Goal: Task Accomplishment & Management: Complete application form

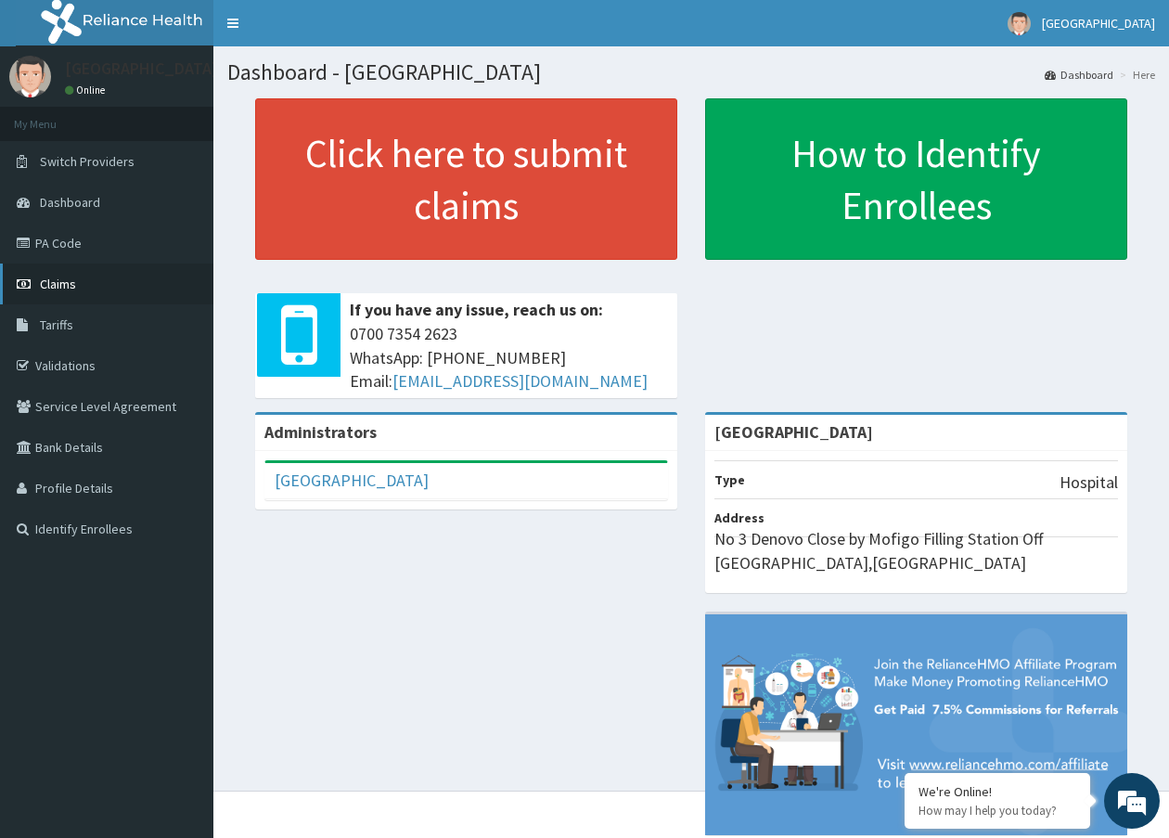
click at [101, 274] on link "Claims" at bounding box center [106, 284] width 213 height 41
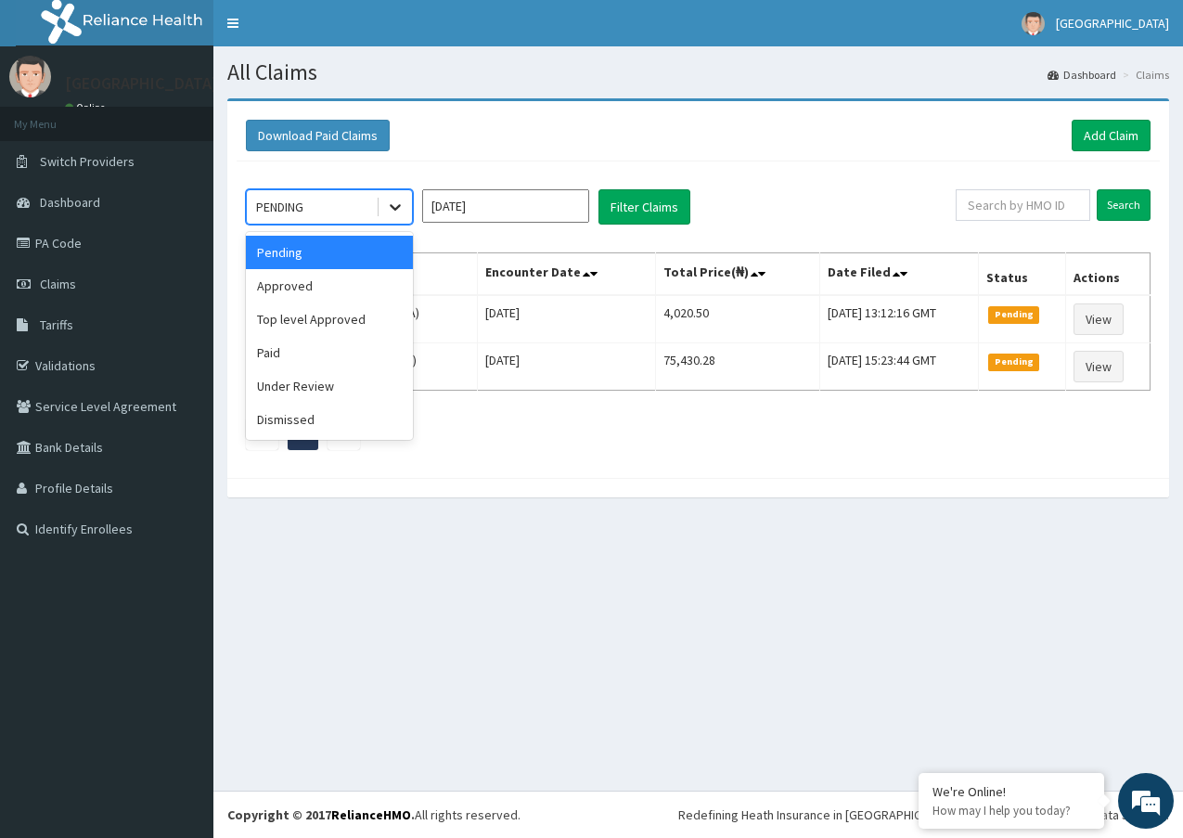
click at [394, 208] on icon at bounding box center [395, 208] width 11 height 6
click at [337, 293] on div "Approved" at bounding box center [329, 285] width 167 height 33
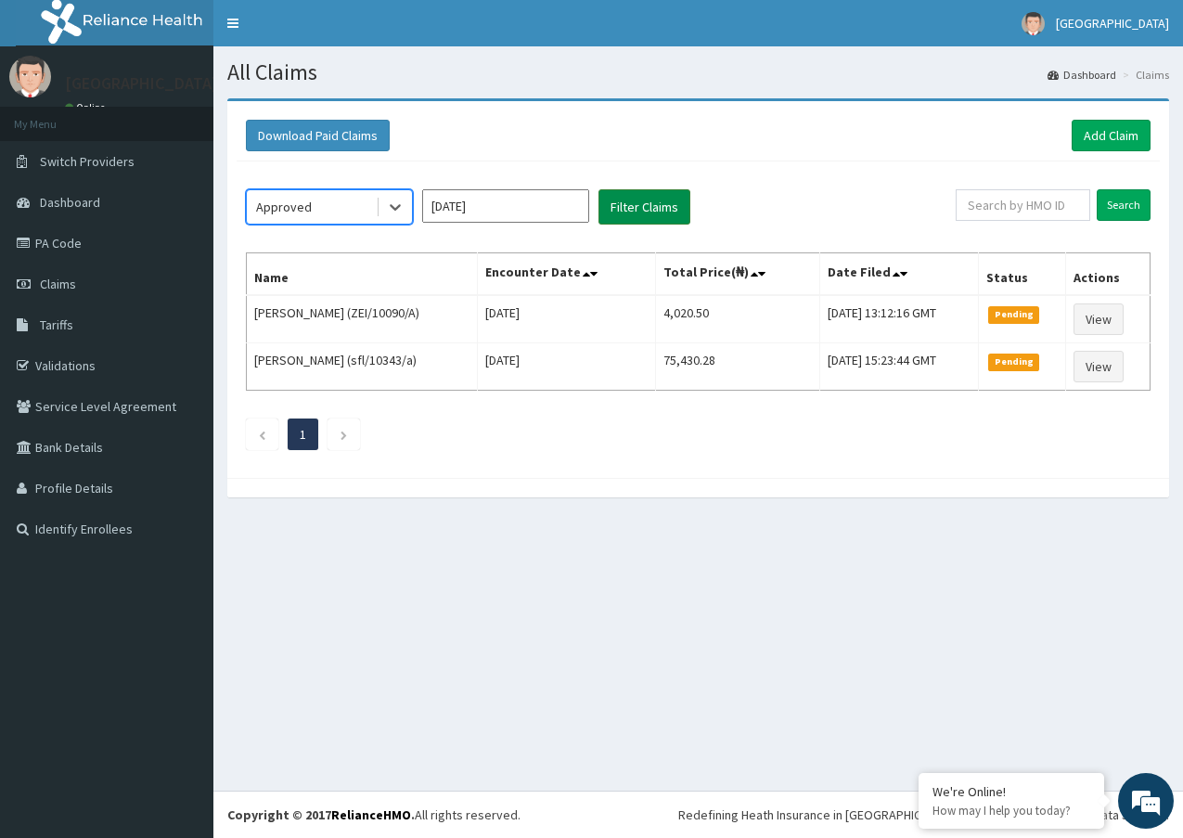
click at [627, 208] on button "Filter Claims" at bounding box center [645, 206] width 92 height 35
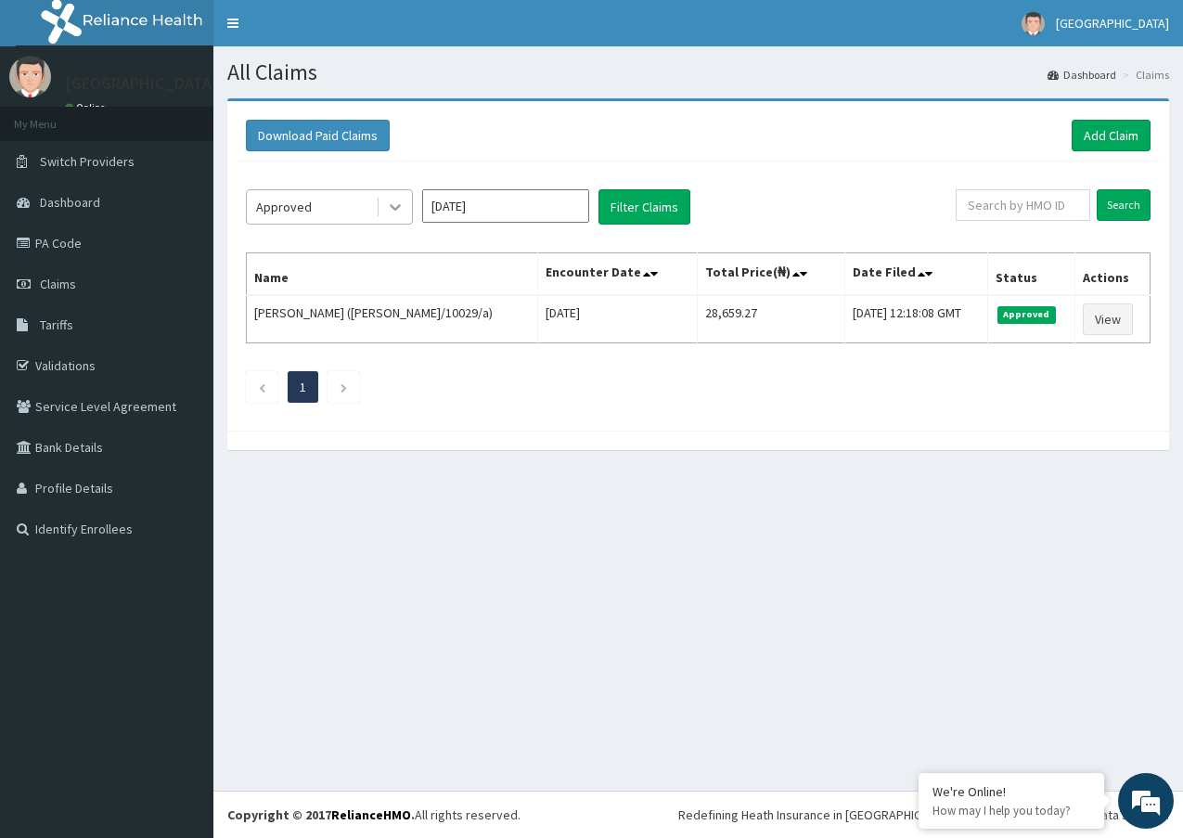
click at [395, 205] on icon at bounding box center [395, 207] width 19 height 19
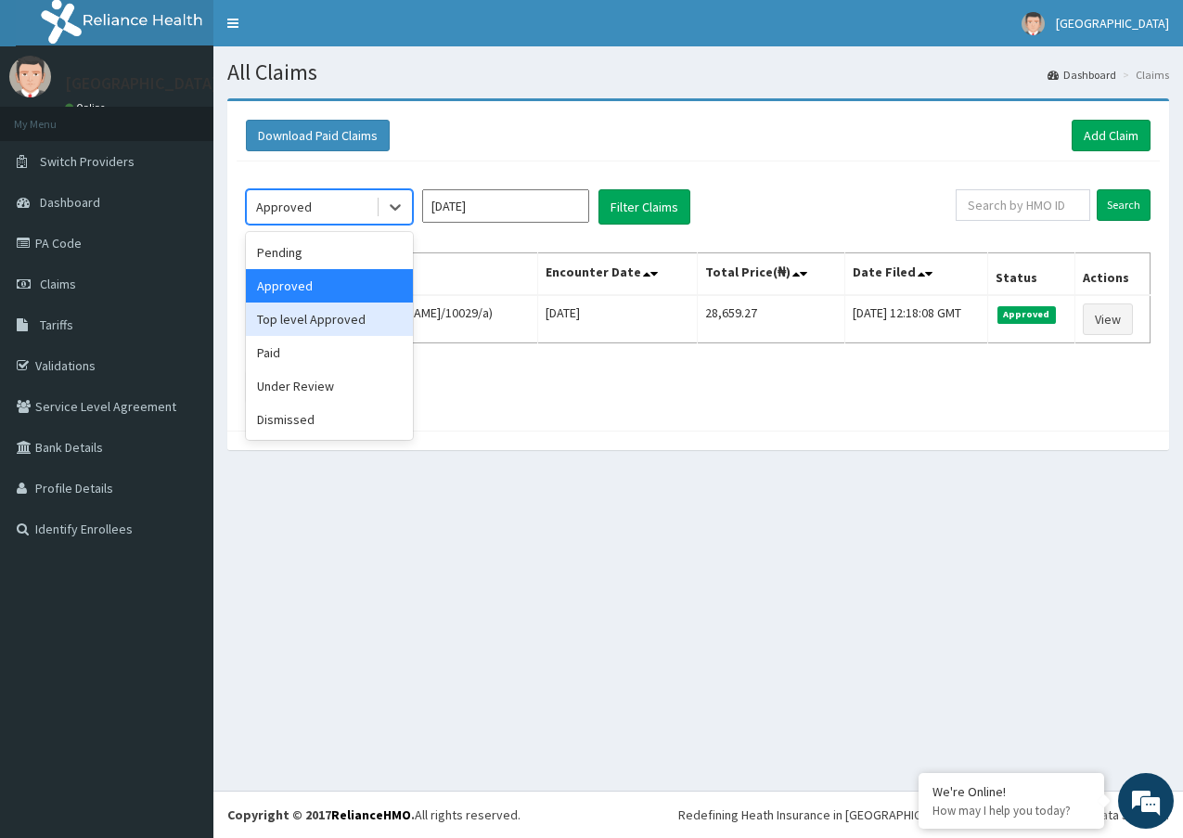
click at [363, 316] on div "Top level Approved" at bounding box center [329, 319] width 167 height 33
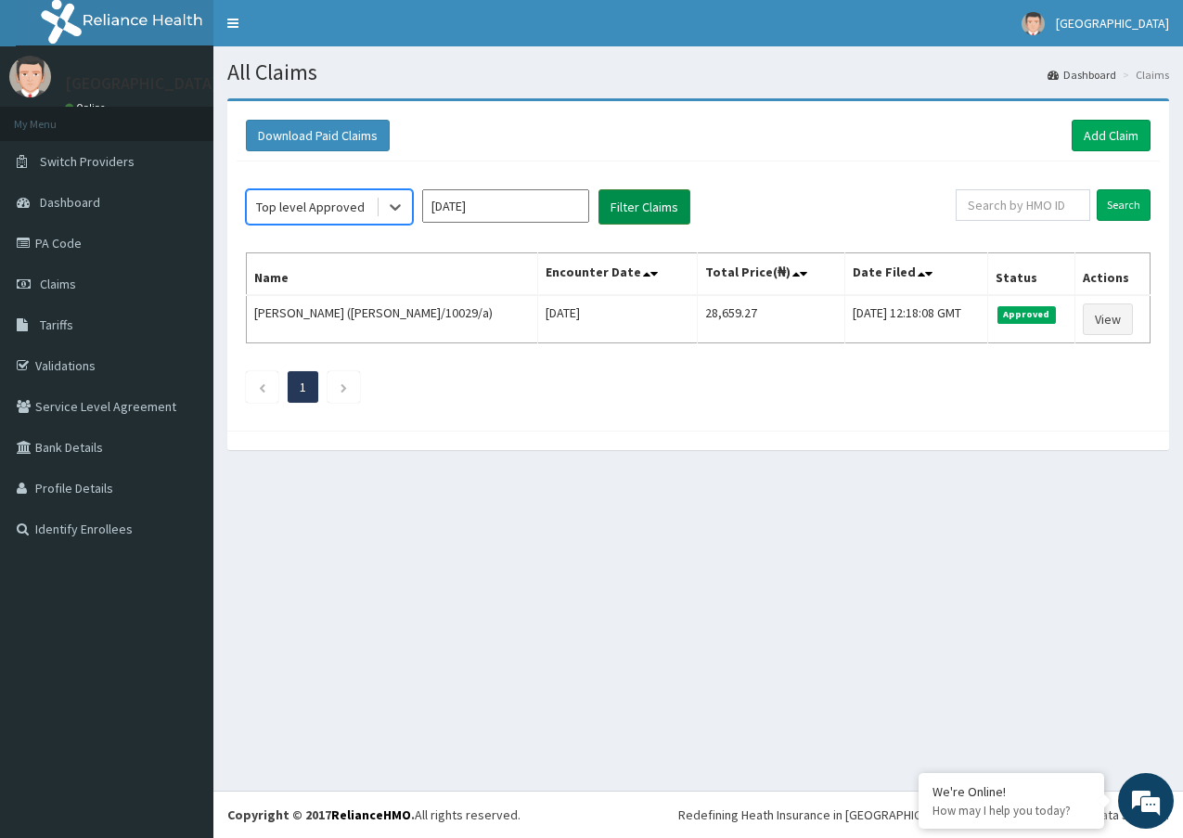
click at [642, 211] on button "Filter Claims" at bounding box center [645, 206] width 92 height 35
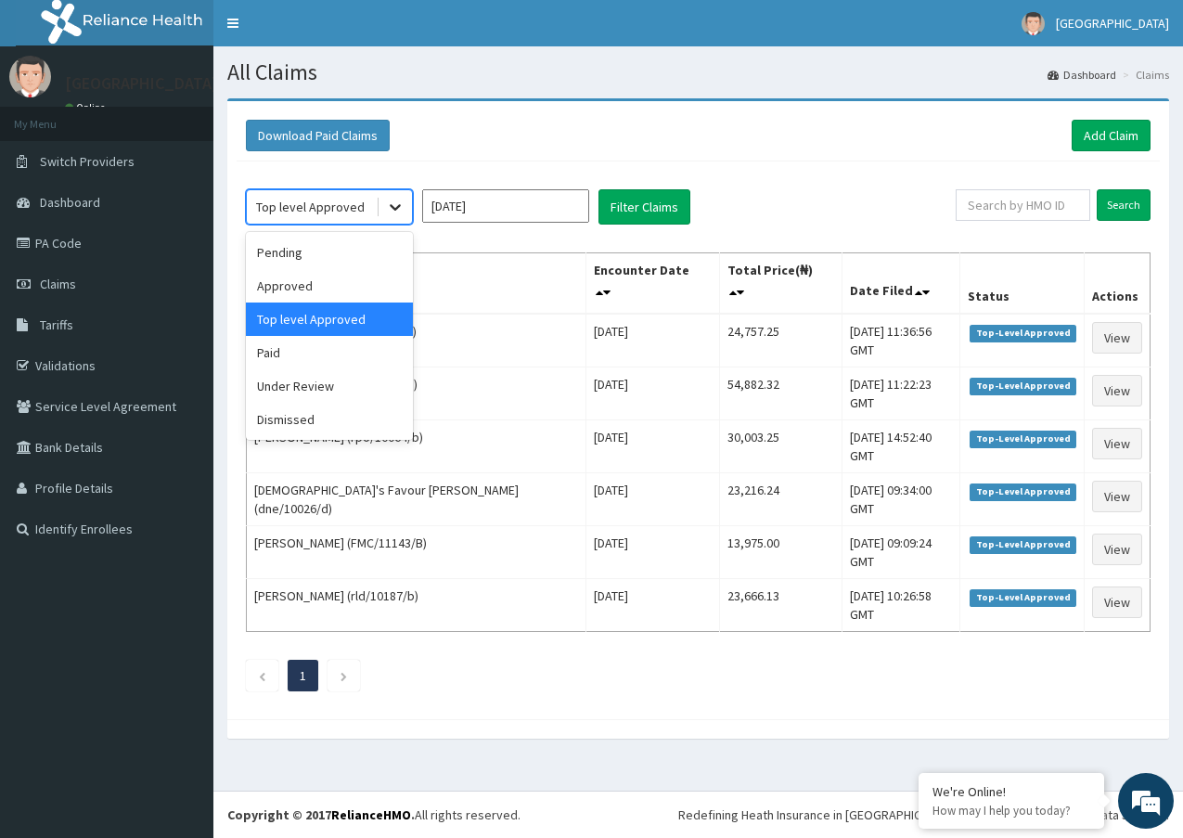
click at [382, 198] on div at bounding box center [395, 206] width 33 height 33
click at [322, 358] on div "Paid" at bounding box center [329, 352] width 167 height 33
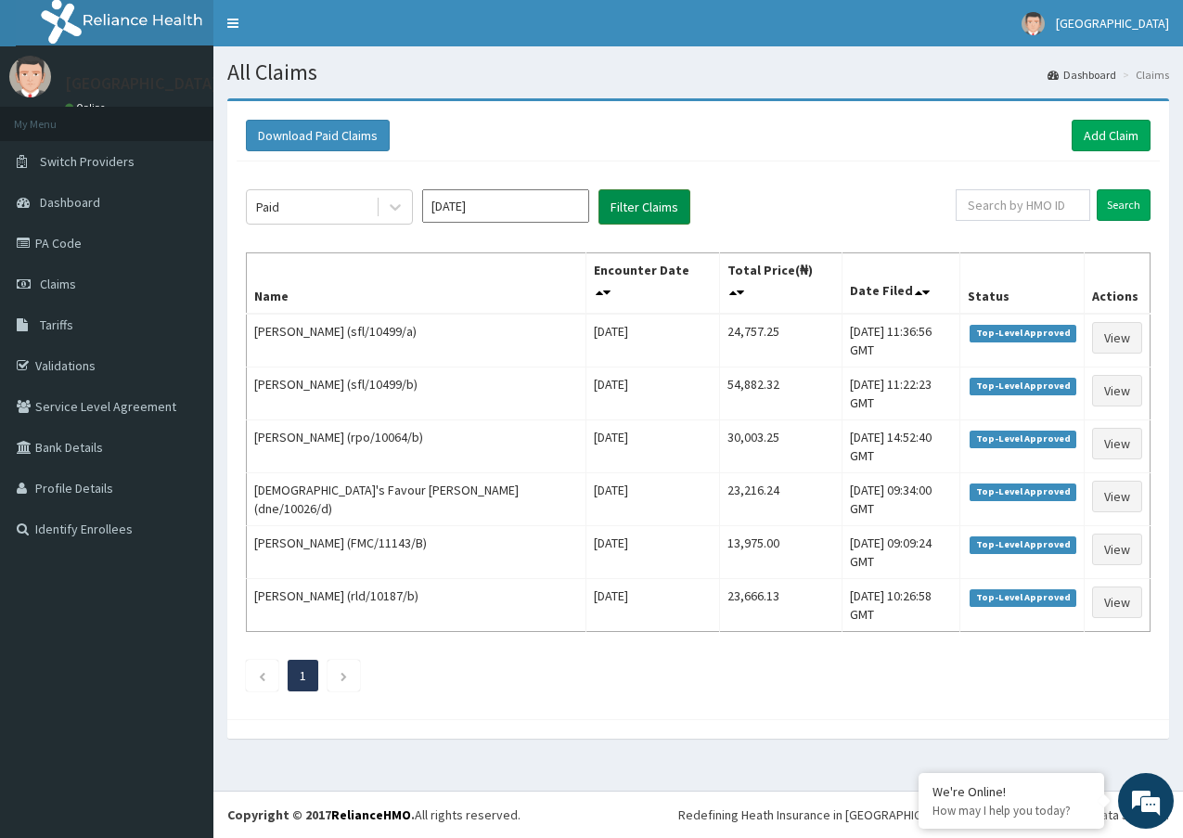
click at [606, 204] on button "Filter Claims" at bounding box center [645, 206] width 92 height 35
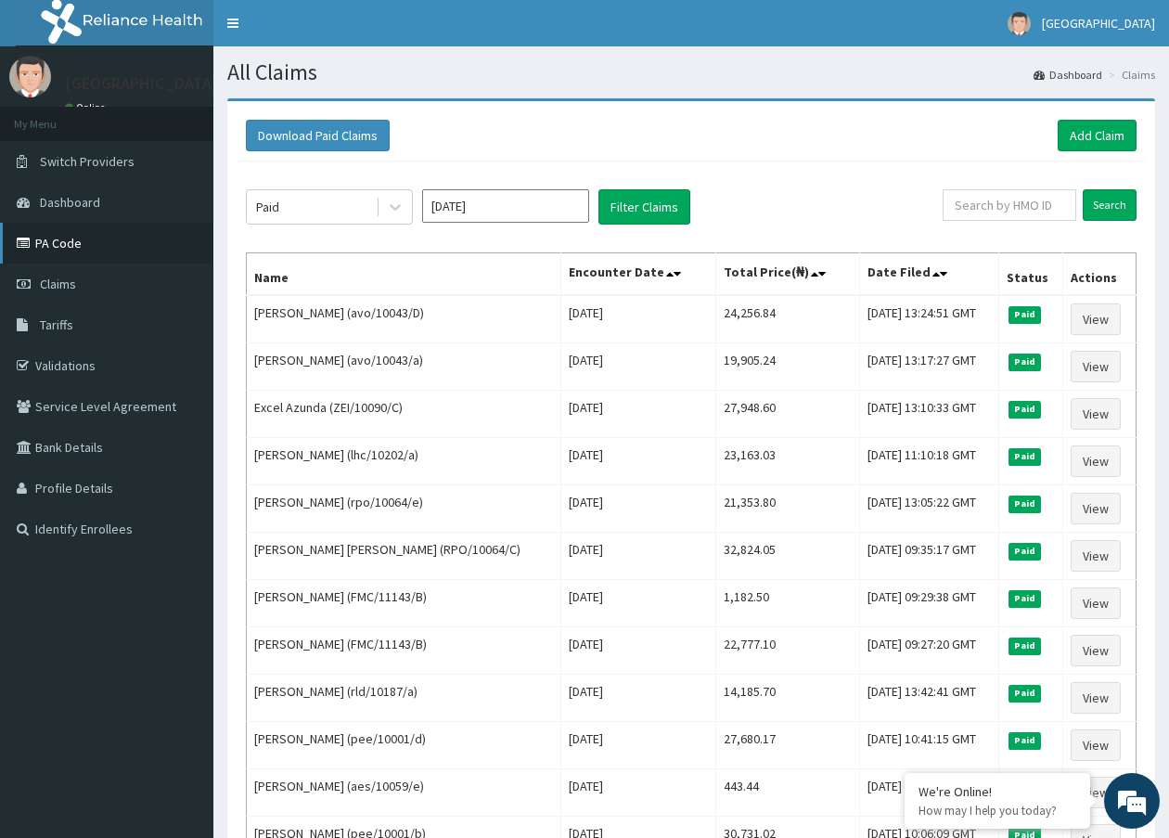
click at [75, 244] on link "PA Code" at bounding box center [106, 243] width 213 height 41
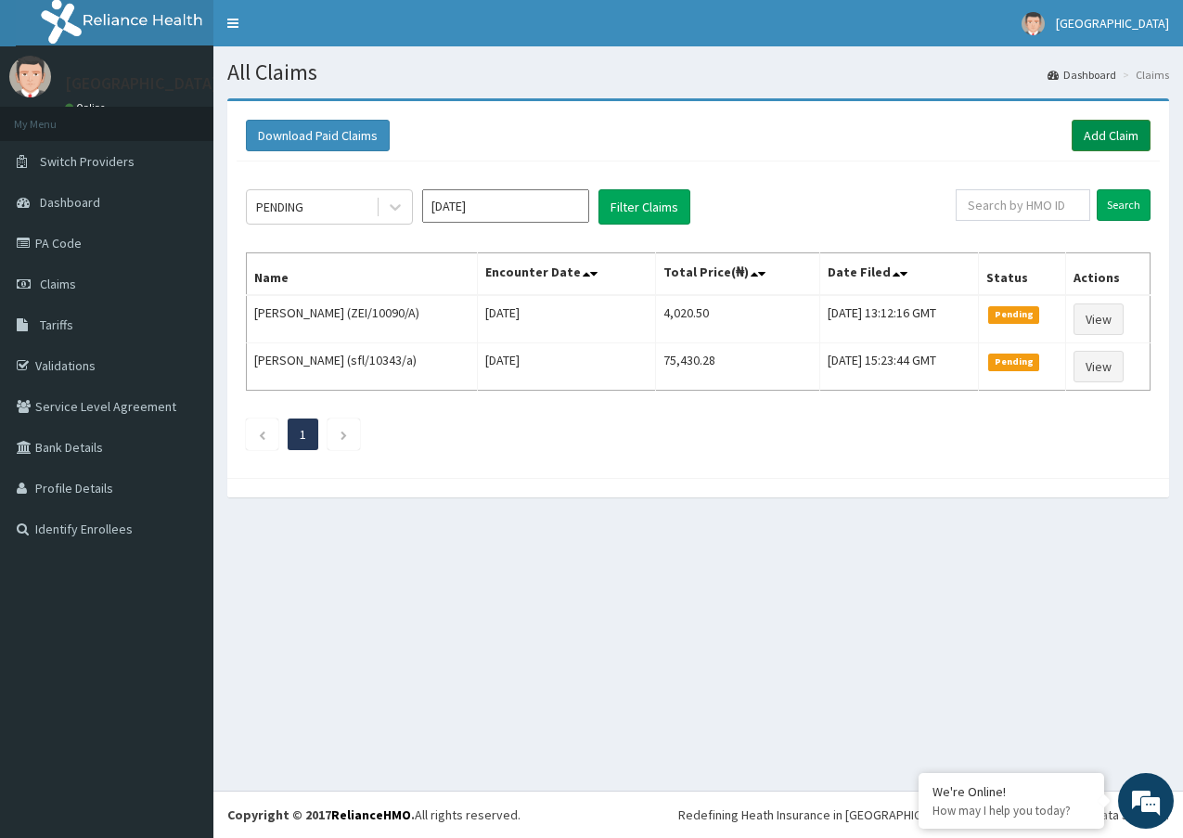
click at [1115, 135] on link "Add Claim" at bounding box center [1111, 136] width 79 height 32
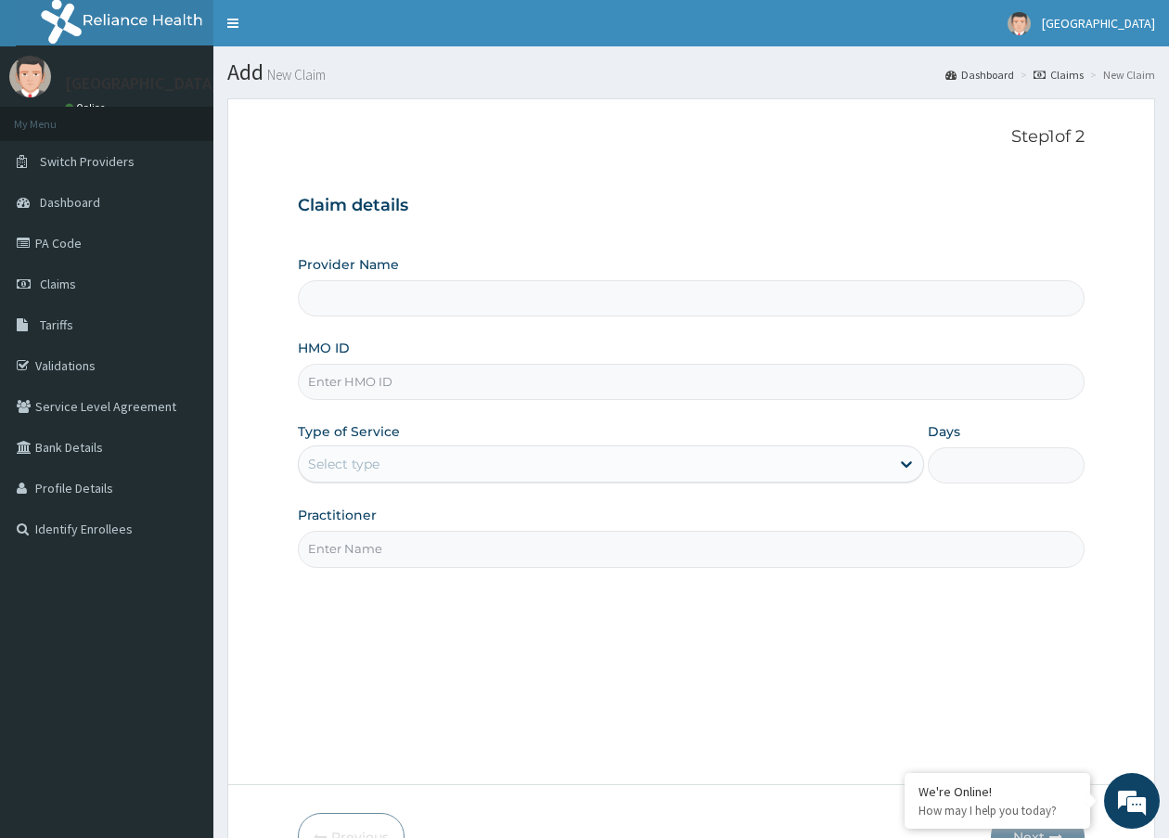
click at [400, 385] on input "HMO ID" at bounding box center [691, 382] width 787 height 36
type input "[GEOGRAPHIC_DATA]"
type input "dne/10026/b"
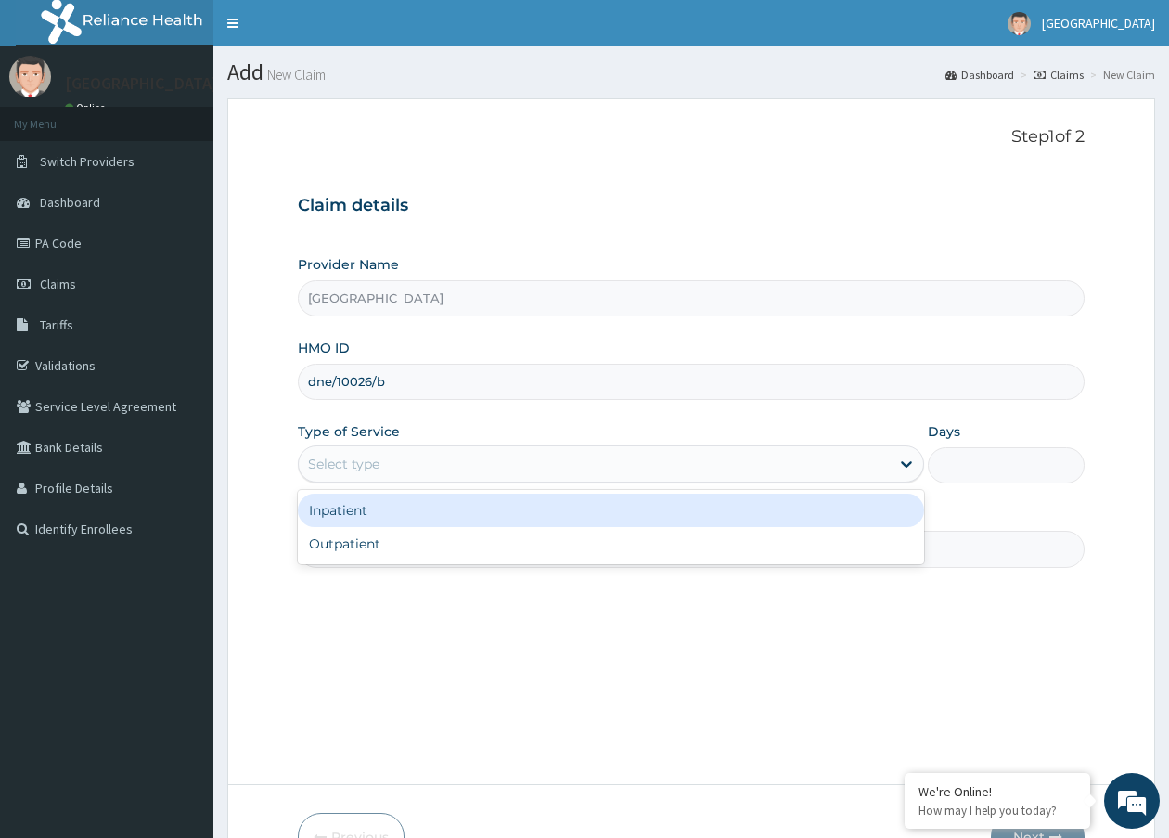
click at [378, 477] on div "Select type" at bounding box center [594, 464] width 591 height 30
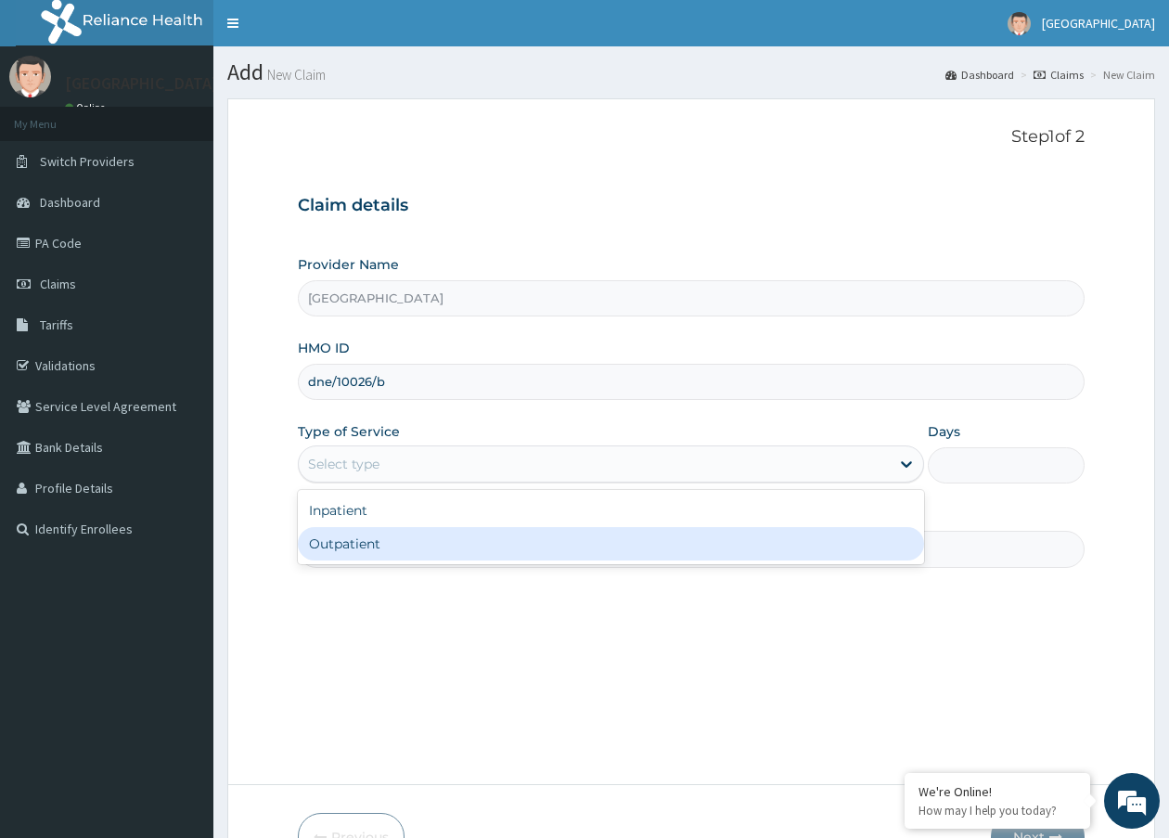
click at [390, 536] on div "Outpatient" at bounding box center [611, 543] width 626 height 33
type input "1"
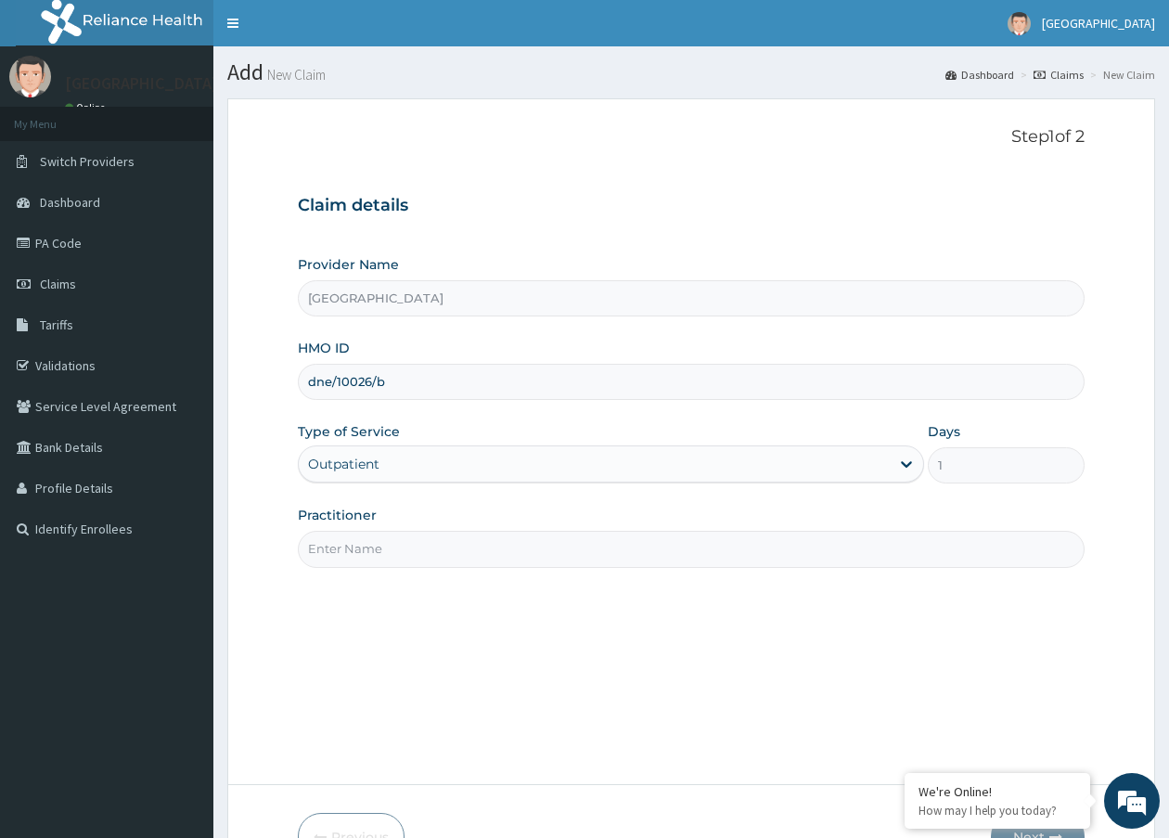
click at [396, 540] on input "Practitioner" at bounding box center [691, 549] width 787 height 36
type input "dr. veronica"
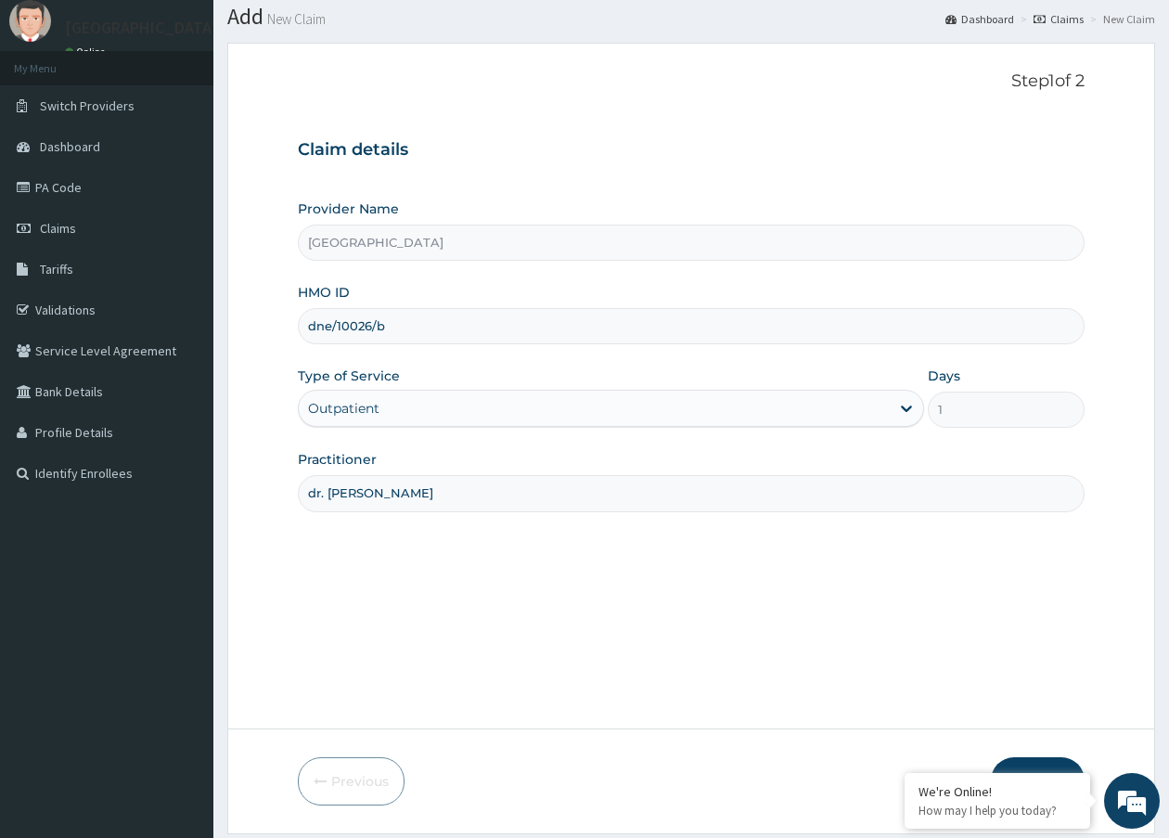
scroll to position [113, 0]
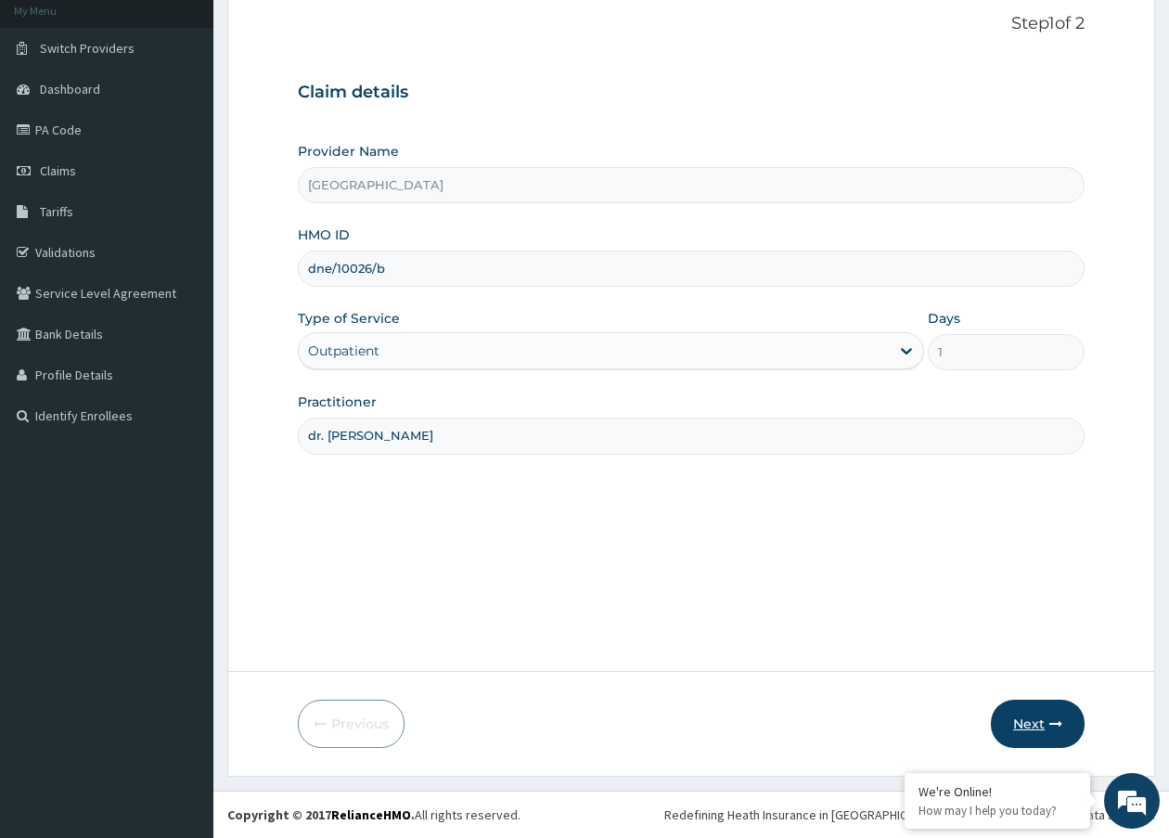
click at [1032, 721] on button "Next" at bounding box center [1038, 724] width 94 height 48
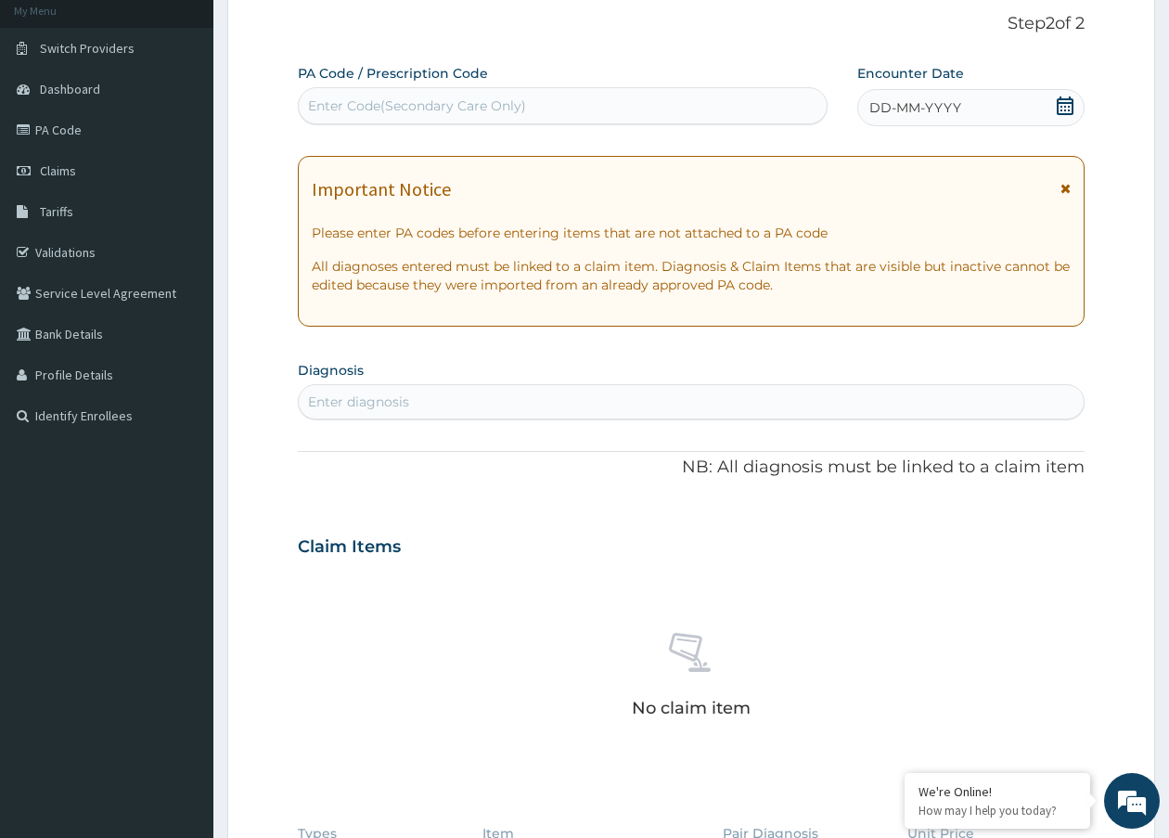
click at [942, 87] on div "Encounter Date DD-MM-YYYY" at bounding box center [971, 95] width 227 height 62
click at [1068, 106] on icon at bounding box center [1065, 106] width 19 height 19
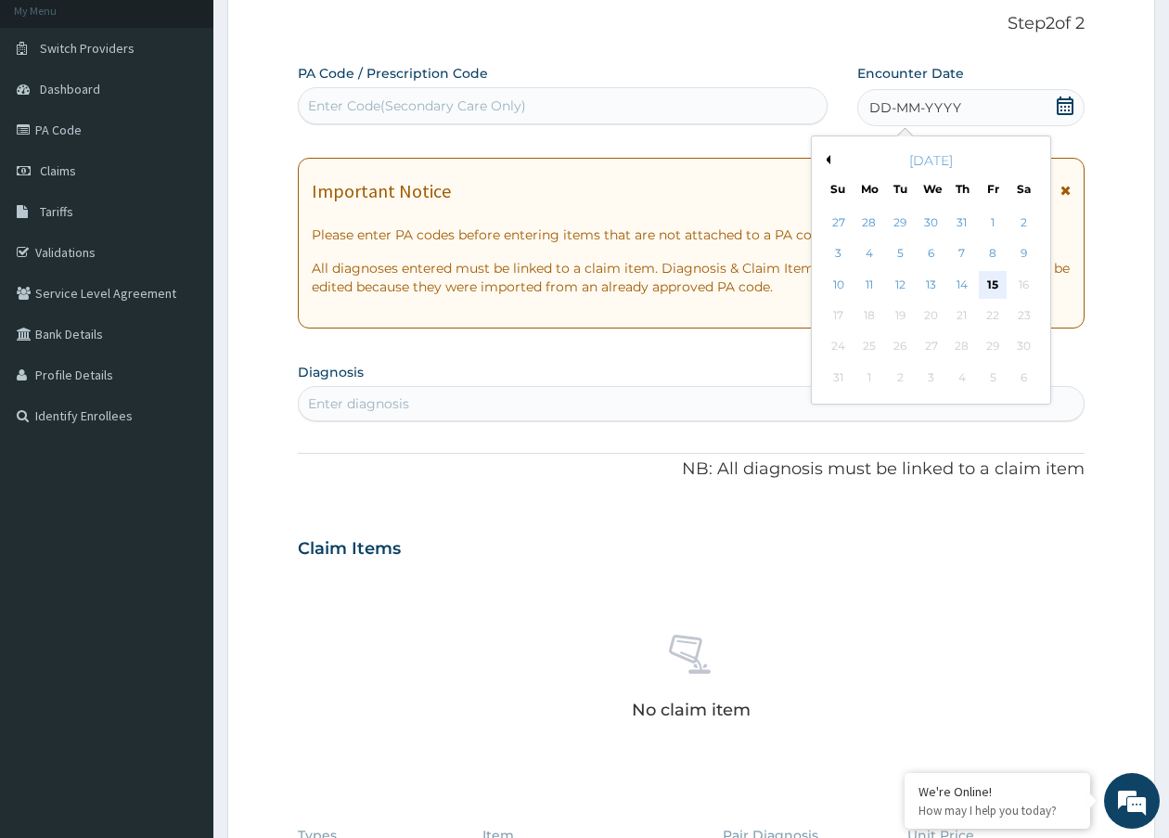
click at [990, 289] on div "15" at bounding box center [993, 285] width 28 height 28
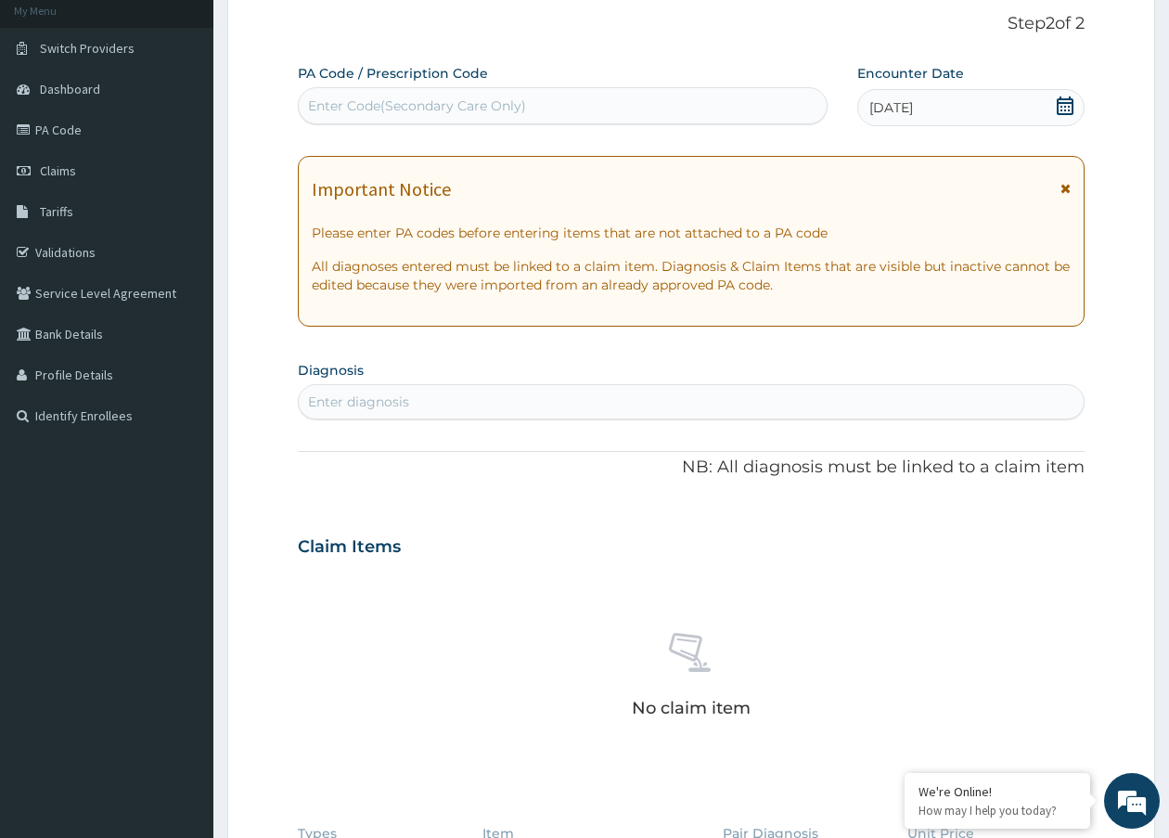
click at [488, 405] on div "Enter diagnosis" at bounding box center [691, 402] width 785 height 30
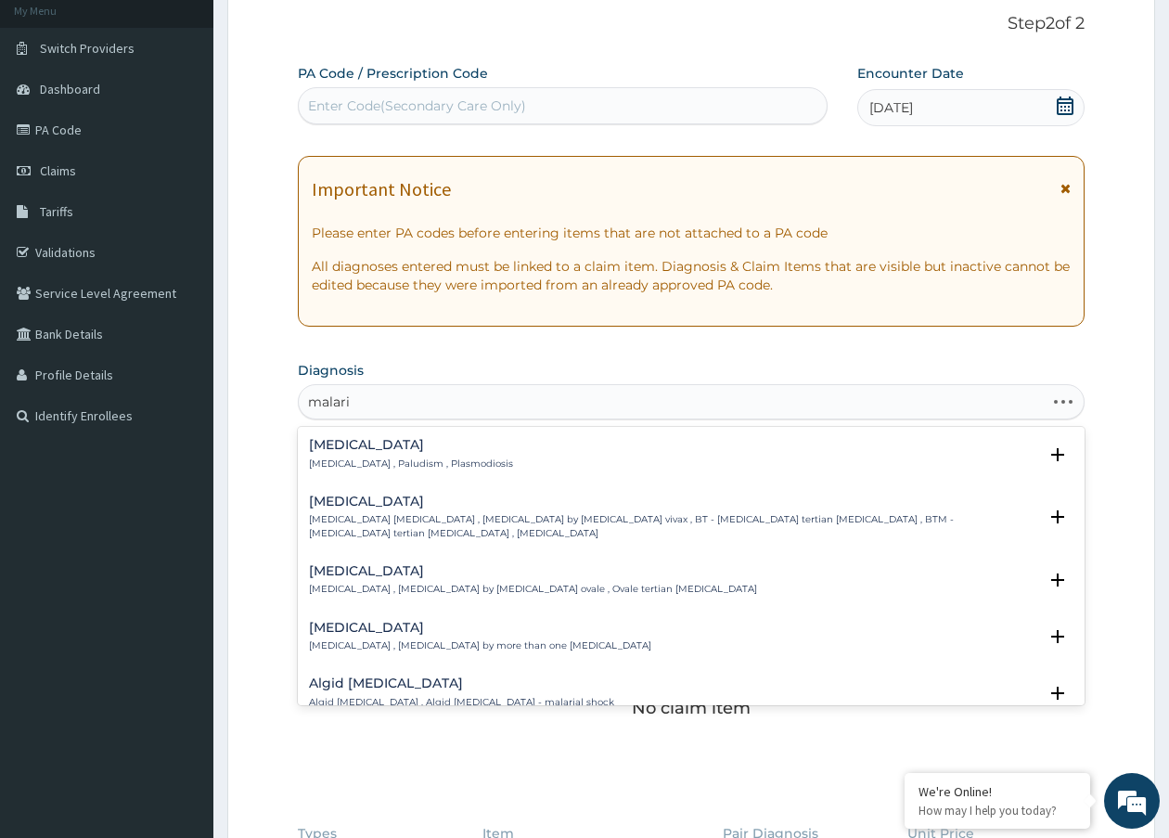
type input "malaria"
click at [335, 453] on div "Malaria Malaria , Paludism , Plasmodiosis" at bounding box center [411, 454] width 204 height 32
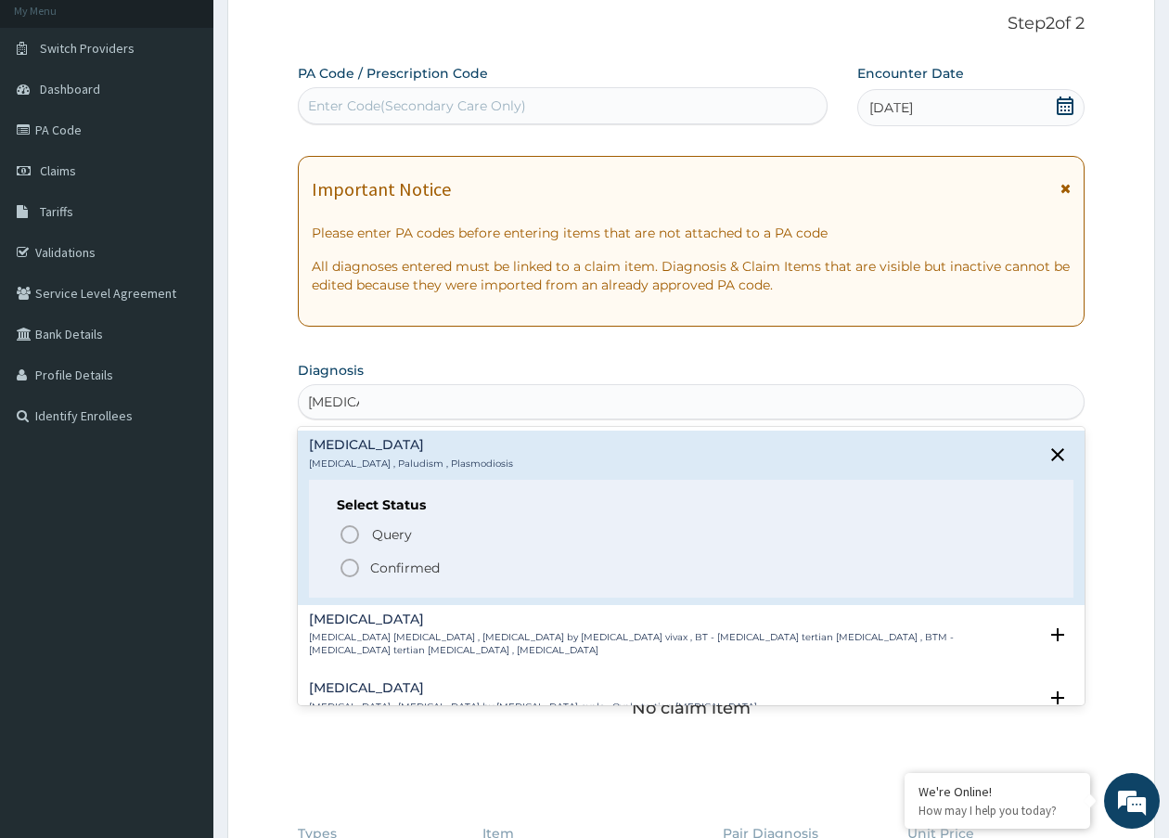
click at [348, 573] on icon "status option filled" at bounding box center [350, 568] width 22 height 22
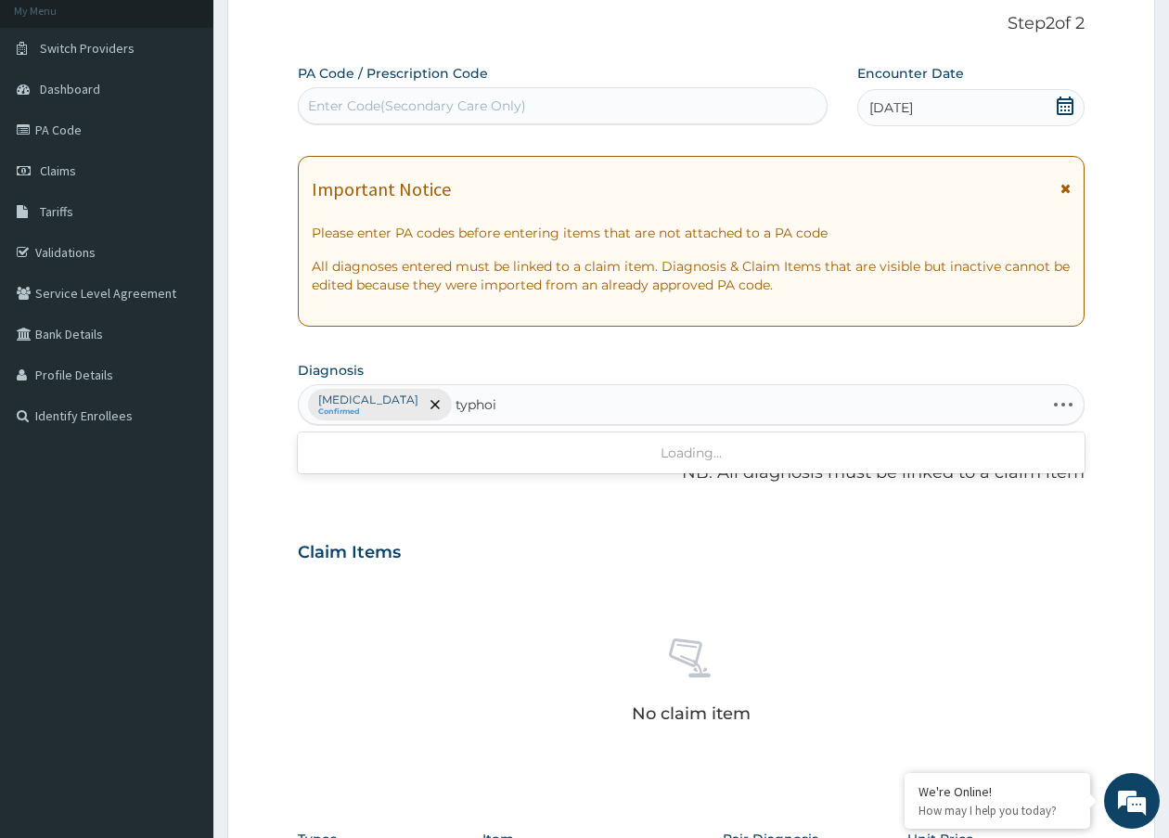
type input "typhoid"
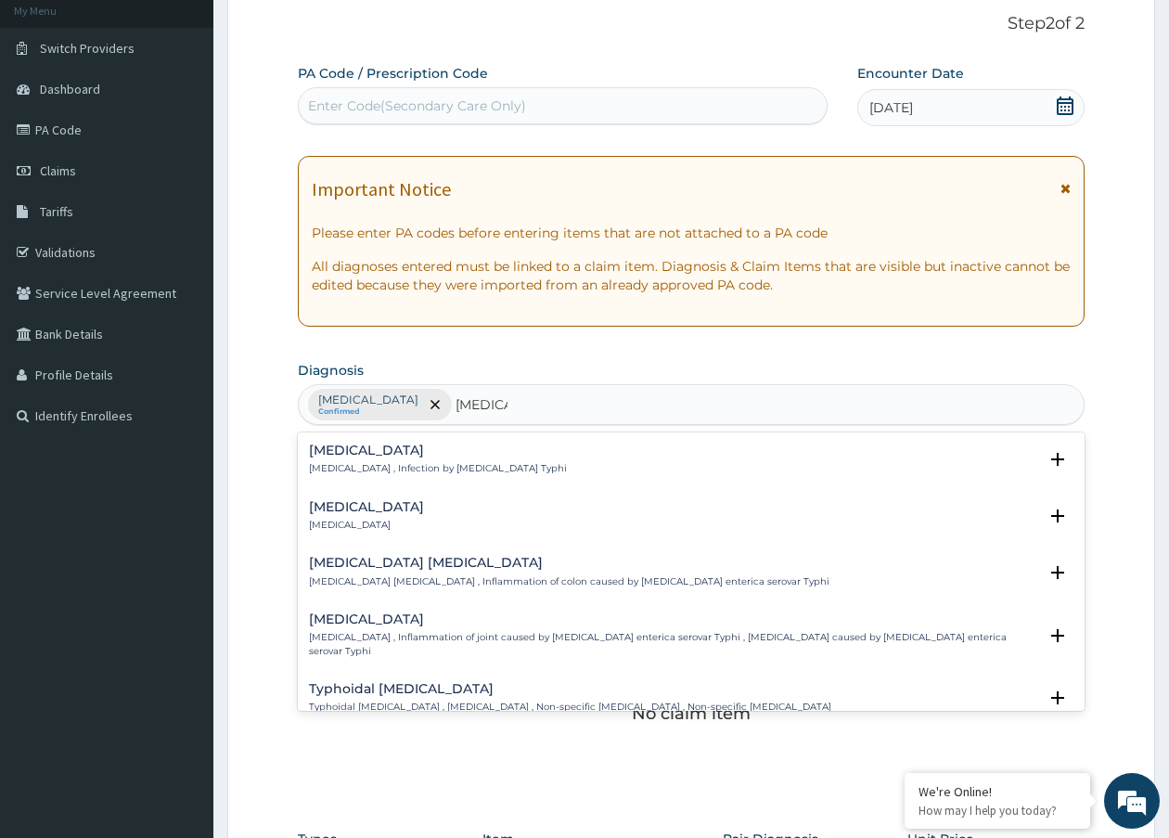
click at [369, 457] on h4 "Typhoid fever" at bounding box center [438, 451] width 258 height 14
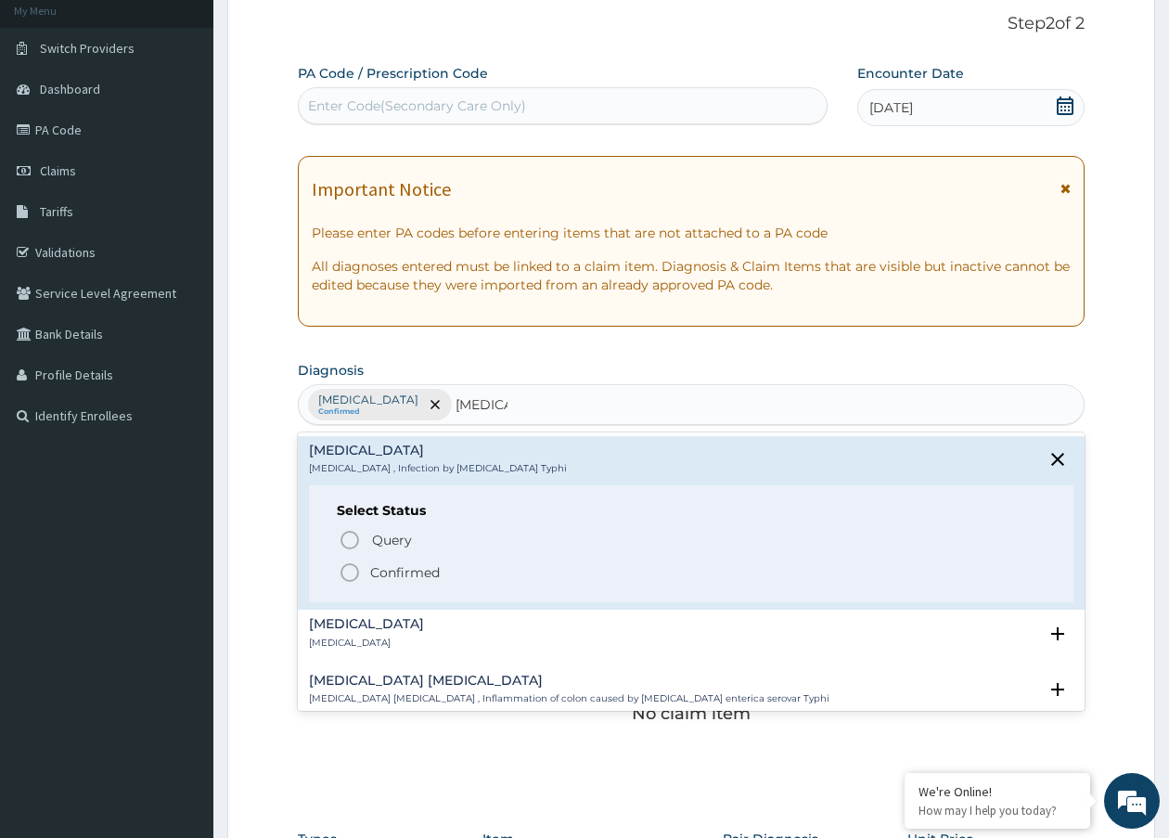
click at [355, 564] on icon "status option filled" at bounding box center [350, 573] width 22 height 22
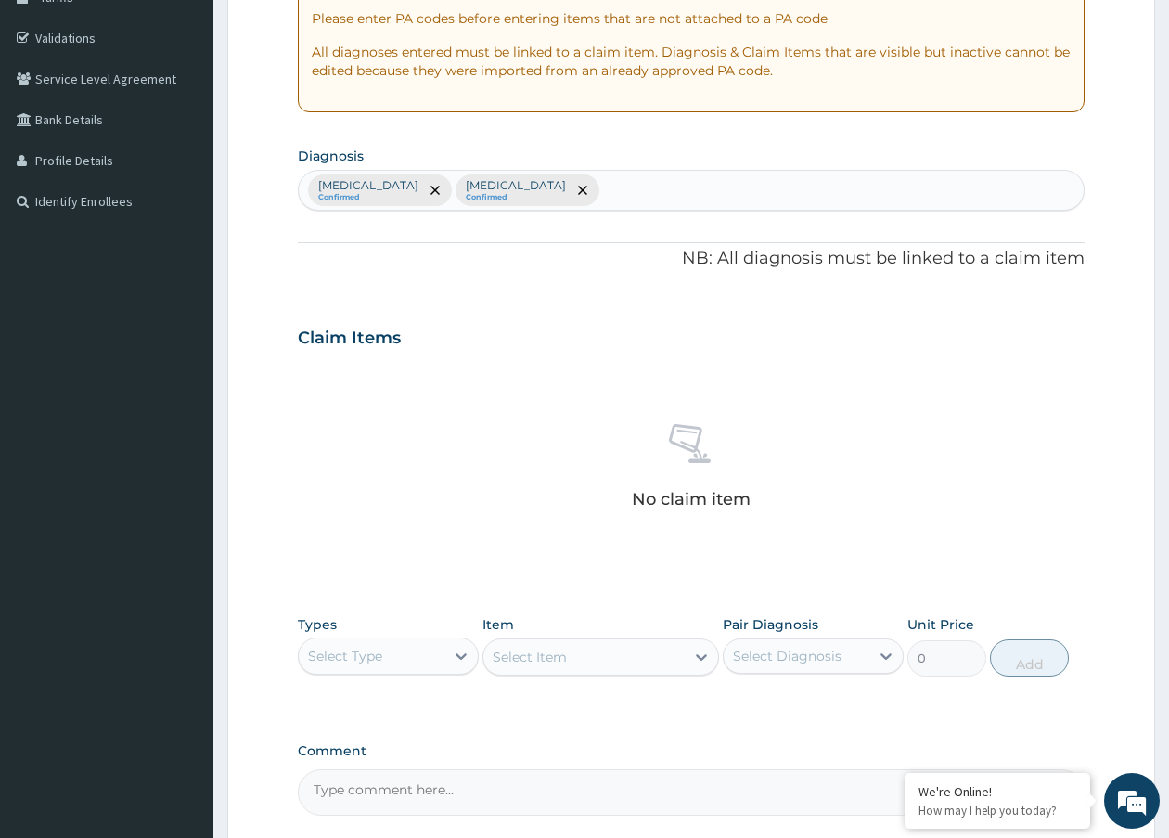
scroll to position [484, 0]
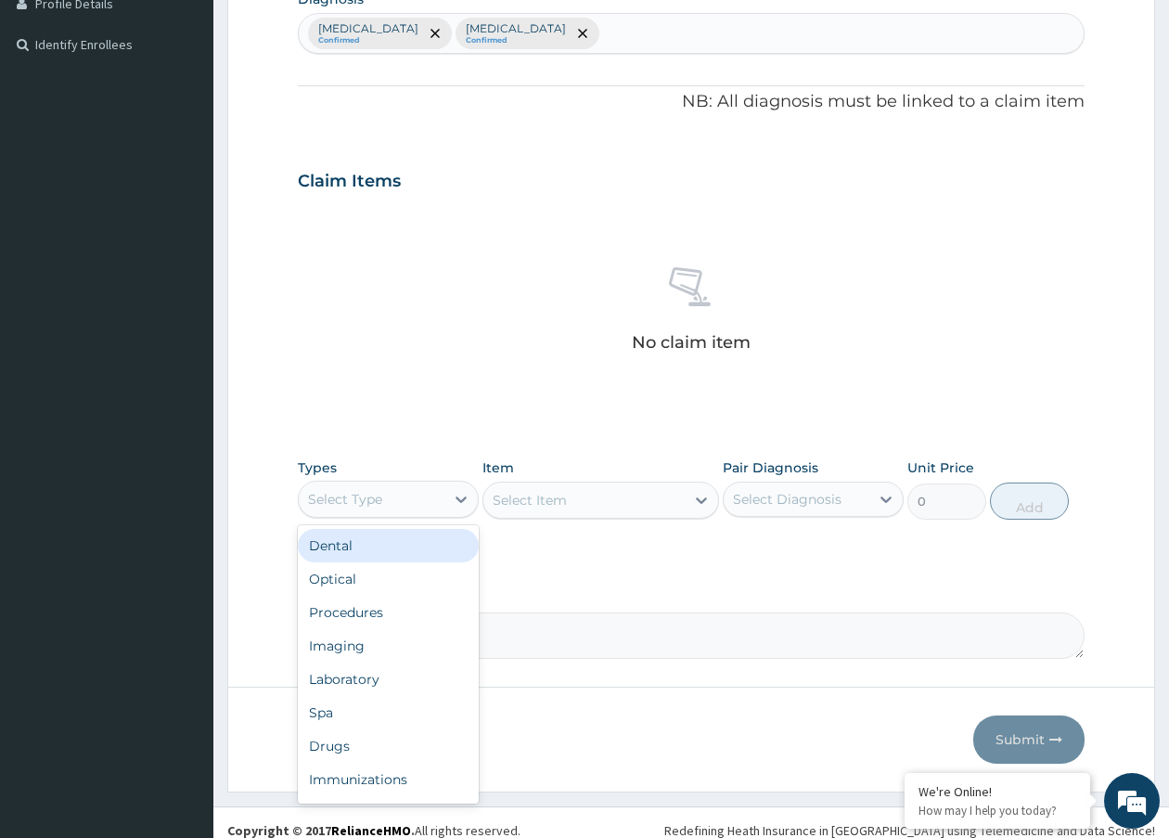
click at [373, 513] on div "Select Type" at bounding box center [372, 499] width 146 height 30
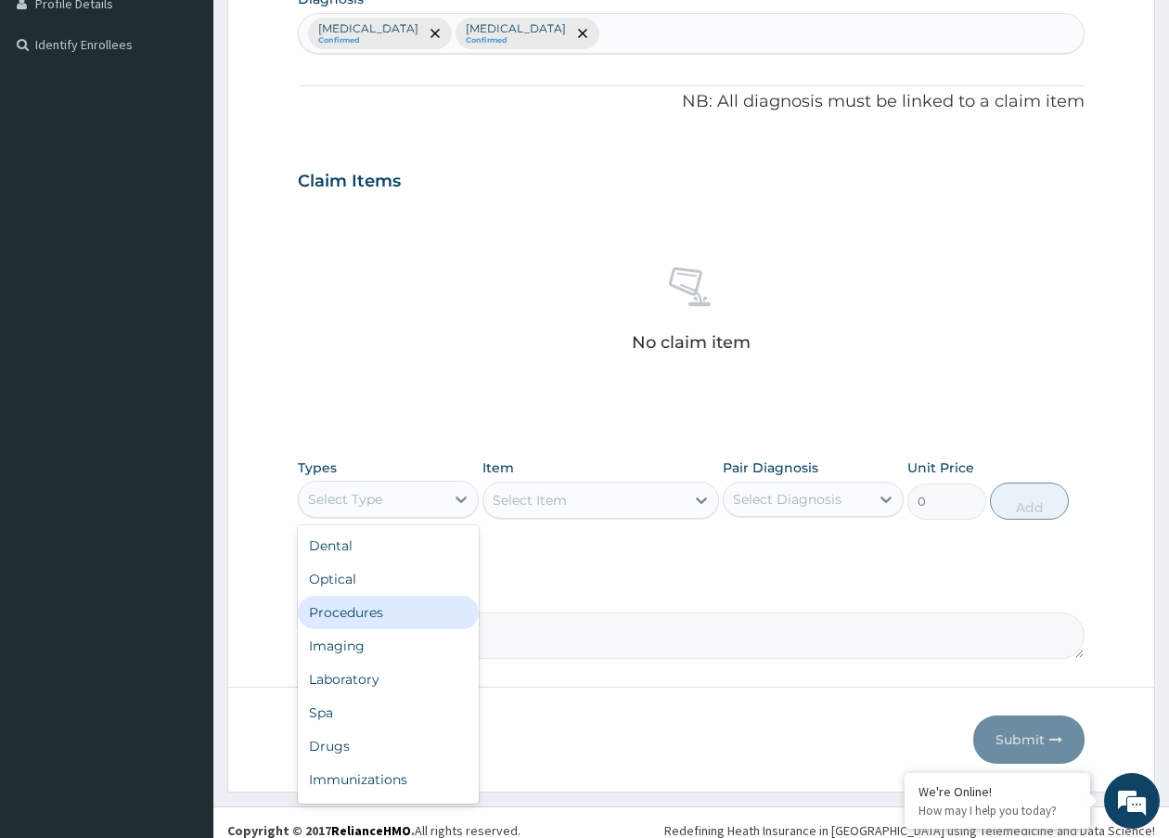
click at [362, 596] on div "Procedures" at bounding box center [388, 612] width 181 height 33
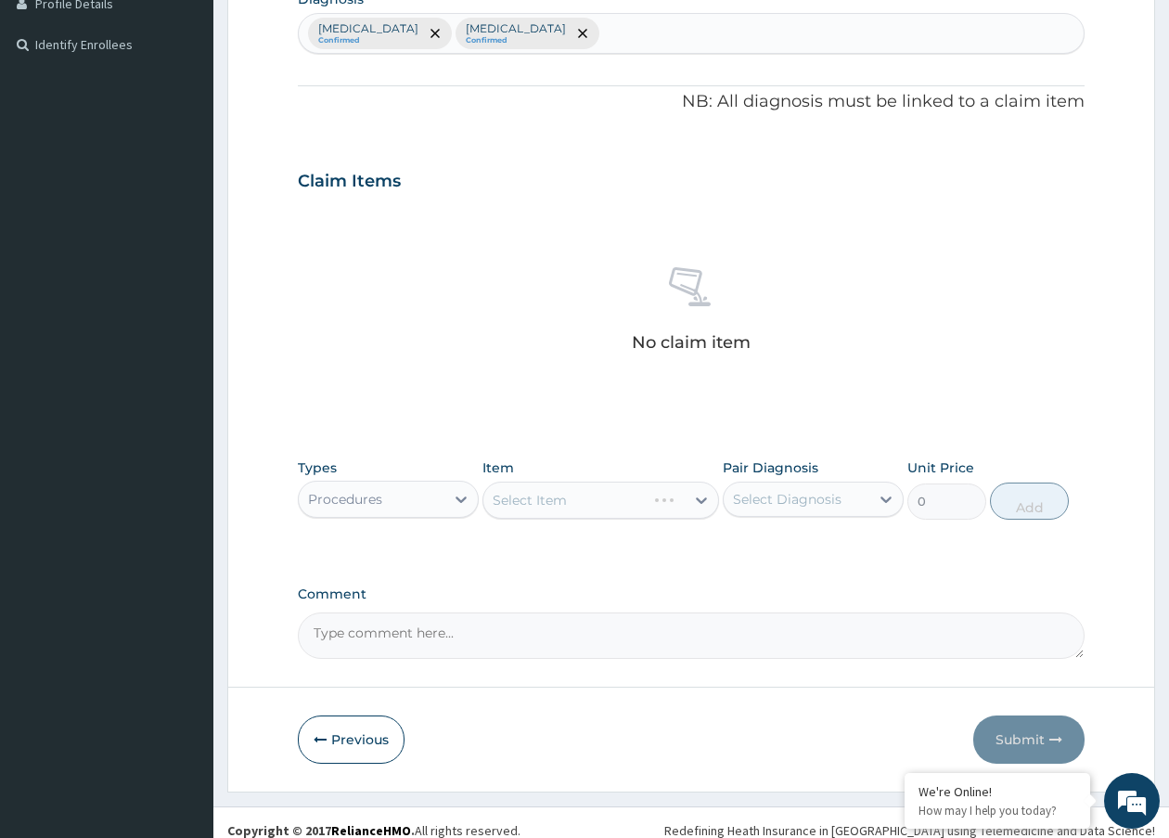
click at [574, 501] on div "Select Item" at bounding box center [601, 500] width 236 height 37
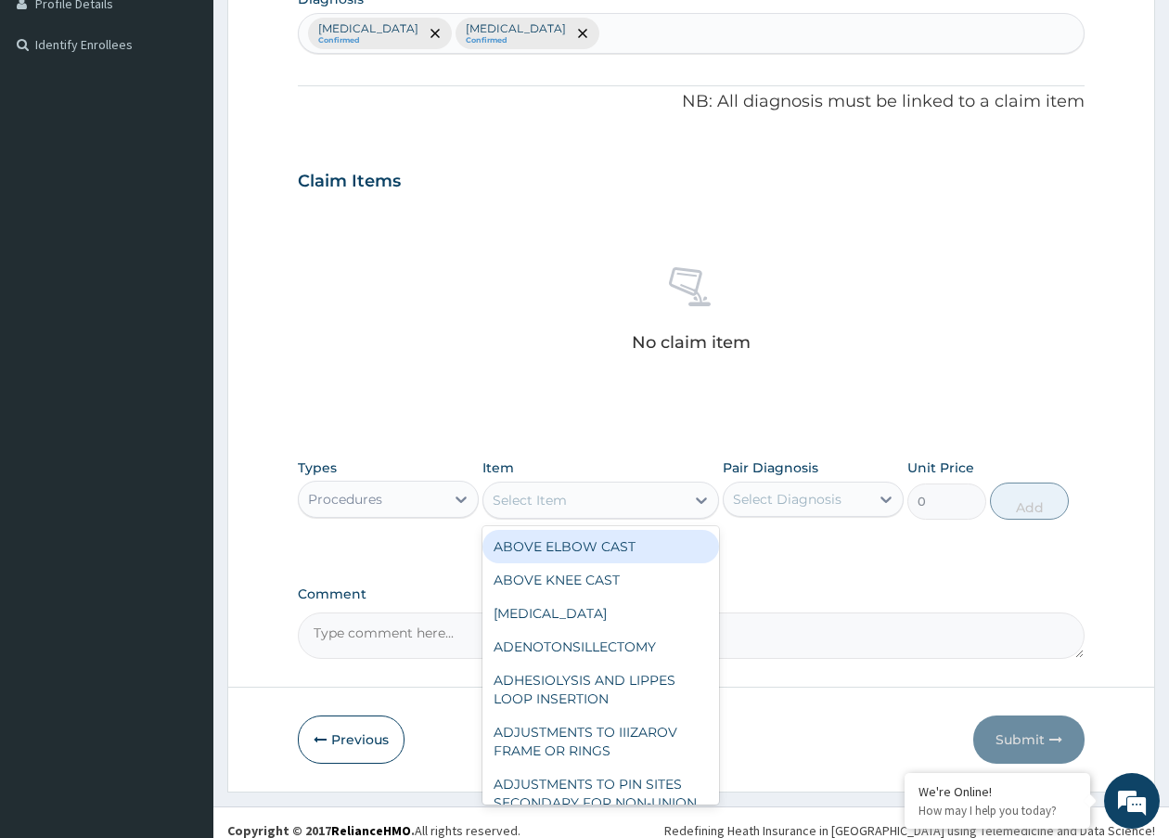
click at [574, 501] on div "Select Item" at bounding box center [584, 500] width 200 height 30
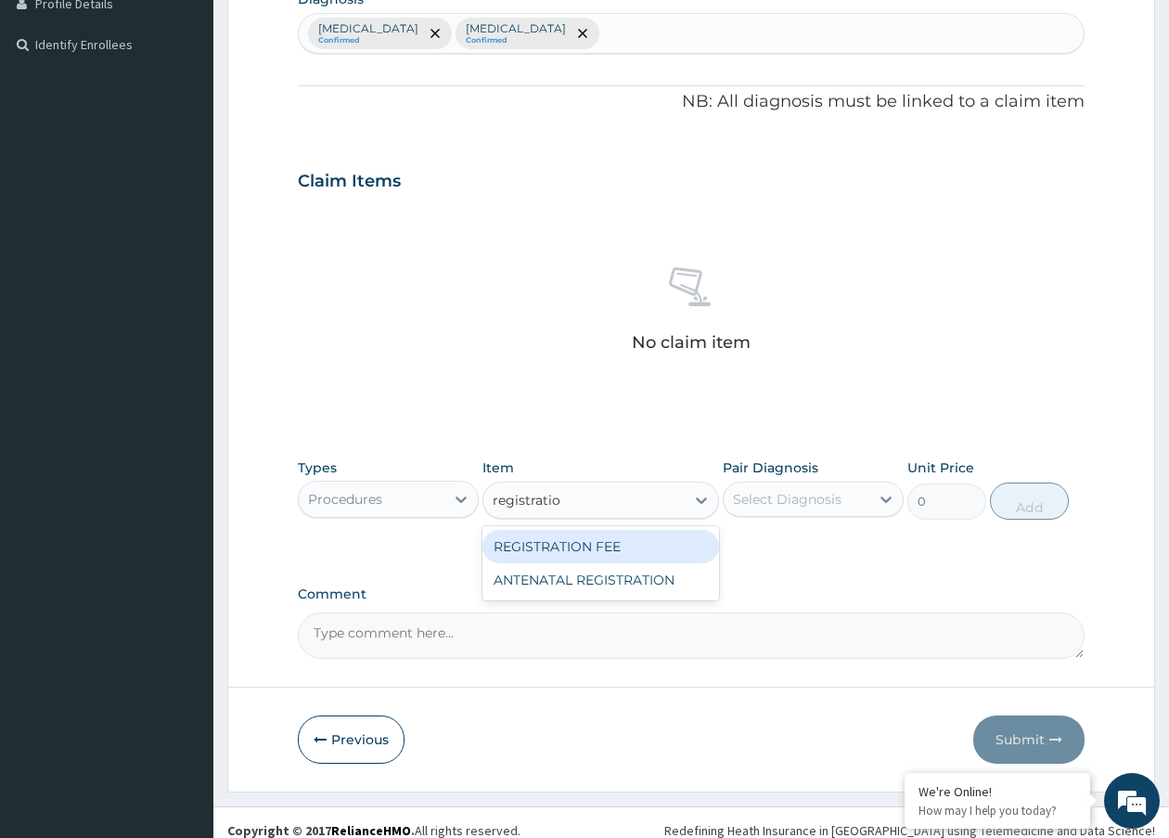
type input "registration"
click at [574, 548] on div "REGISTRATION FEE" at bounding box center [601, 546] width 236 height 33
type input "3000"
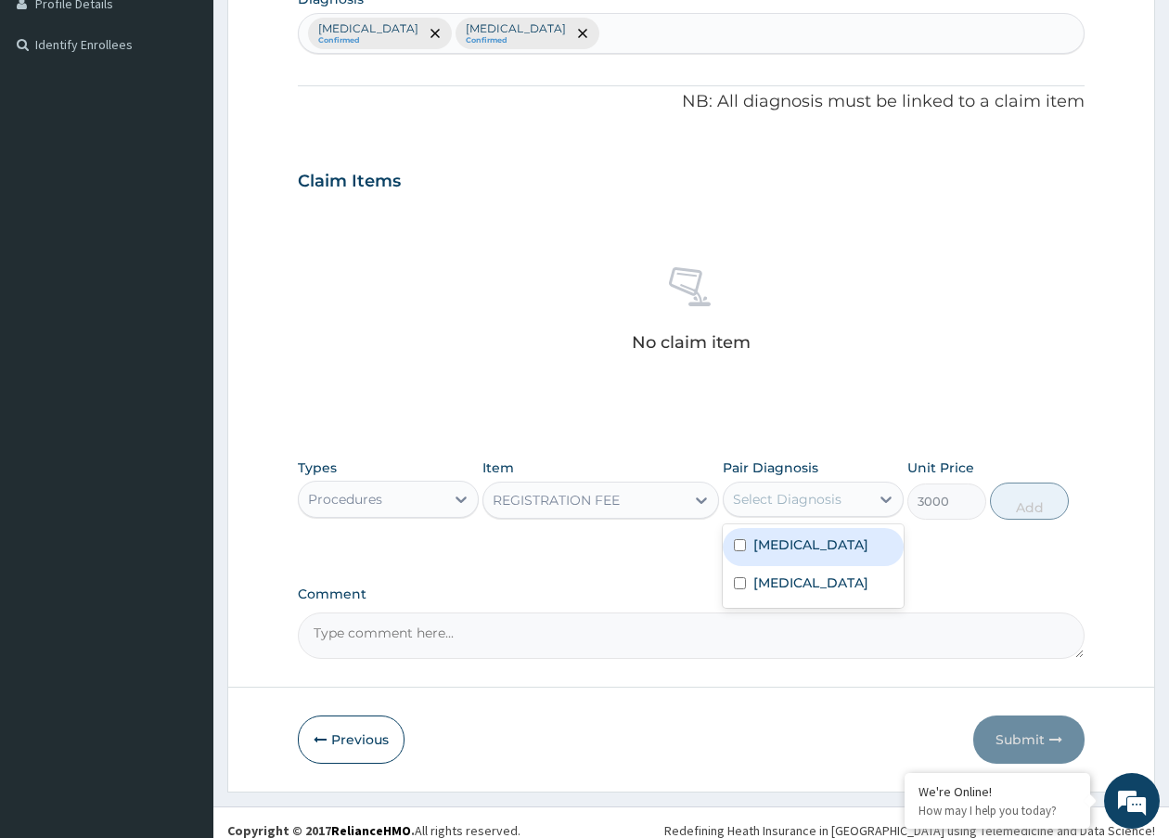
click at [743, 500] on div "Select Diagnosis" at bounding box center [787, 499] width 109 height 19
click at [737, 558] on div "Malaria" at bounding box center [813, 547] width 181 height 38
checkbox input "true"
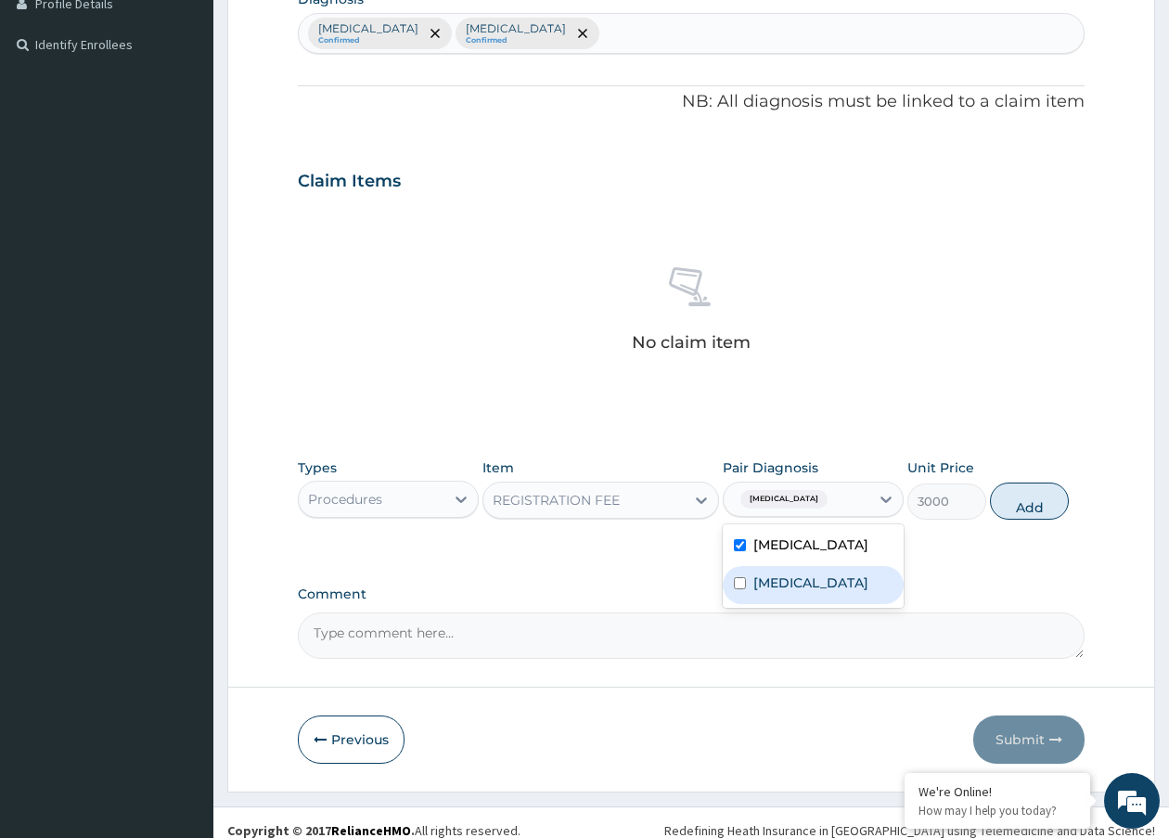
click at [743, 578] on input "checkbox" at bounding box center [740, 583] width 12 height 12
checkbox input "true"
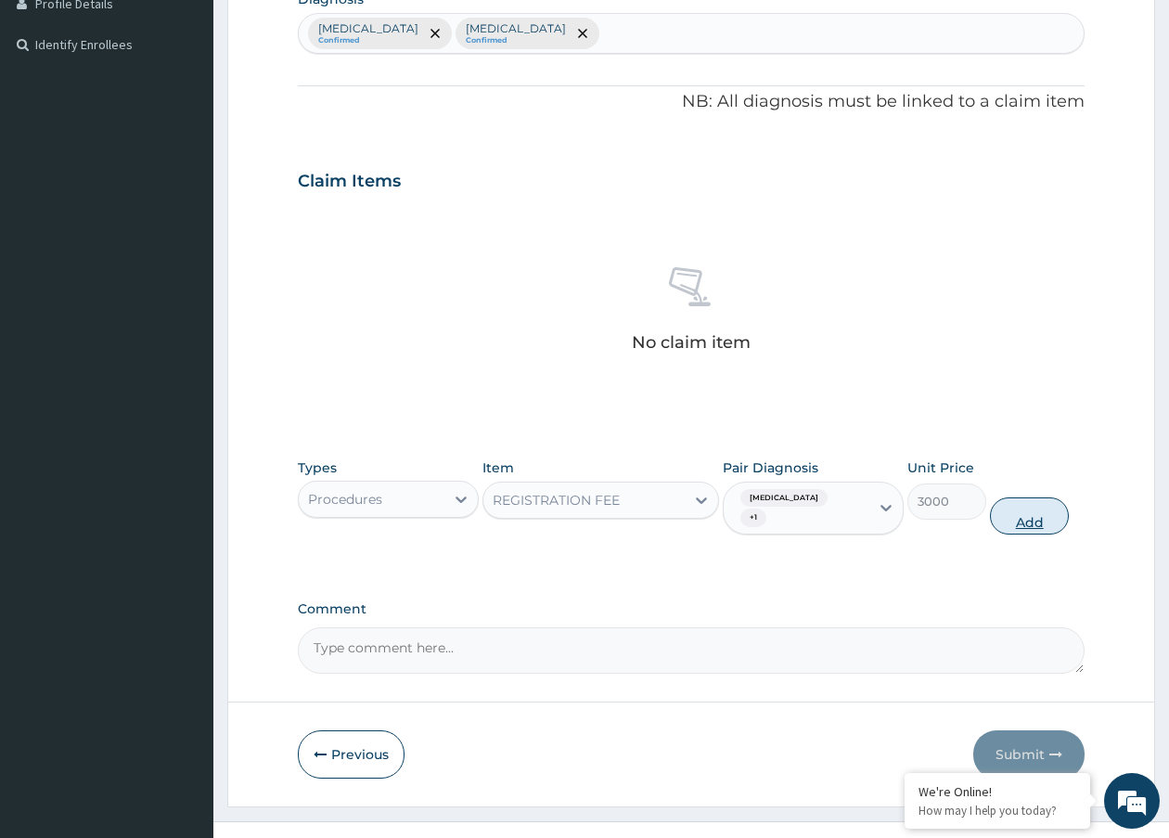
click at [1027, 497] on button "Add" at bounding box center [1029, 515] width 79 height 37
type input "0"
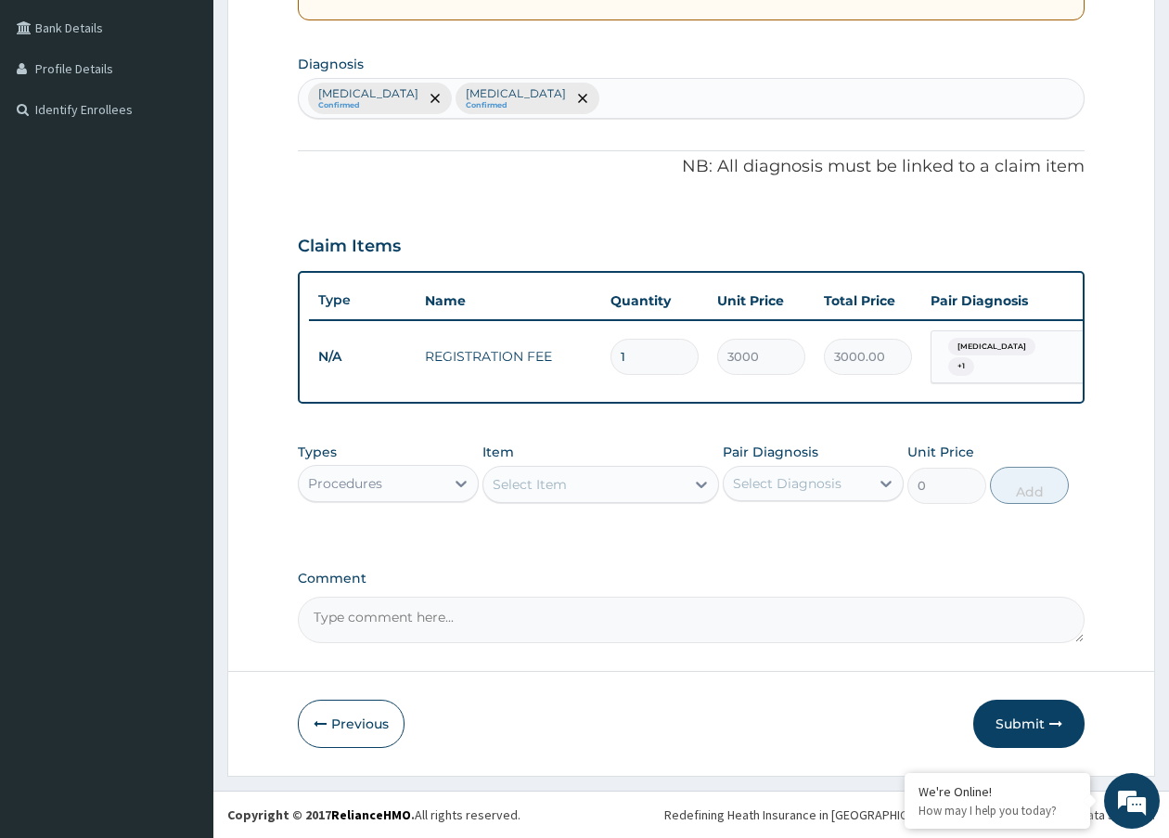
click at [570, 495] on div "Select Item" at bounding box center [584, 485] width 200 height 30
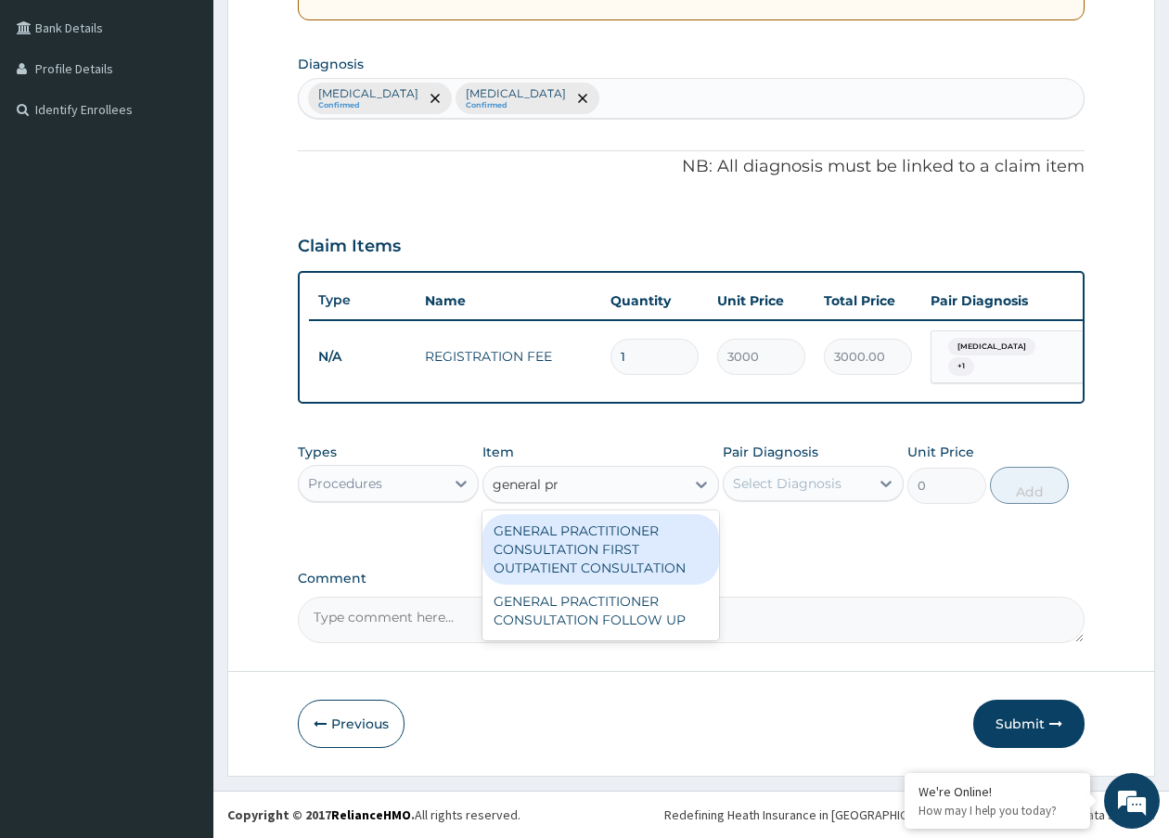
type input "general pra"
click at [566, 554] on div "GENERAL PRACTITIONER CONSULTATION FIRST OUTPATIENT CONSULTATION" at bounding box center [601, 549] width 236 height 71
type input "11610"
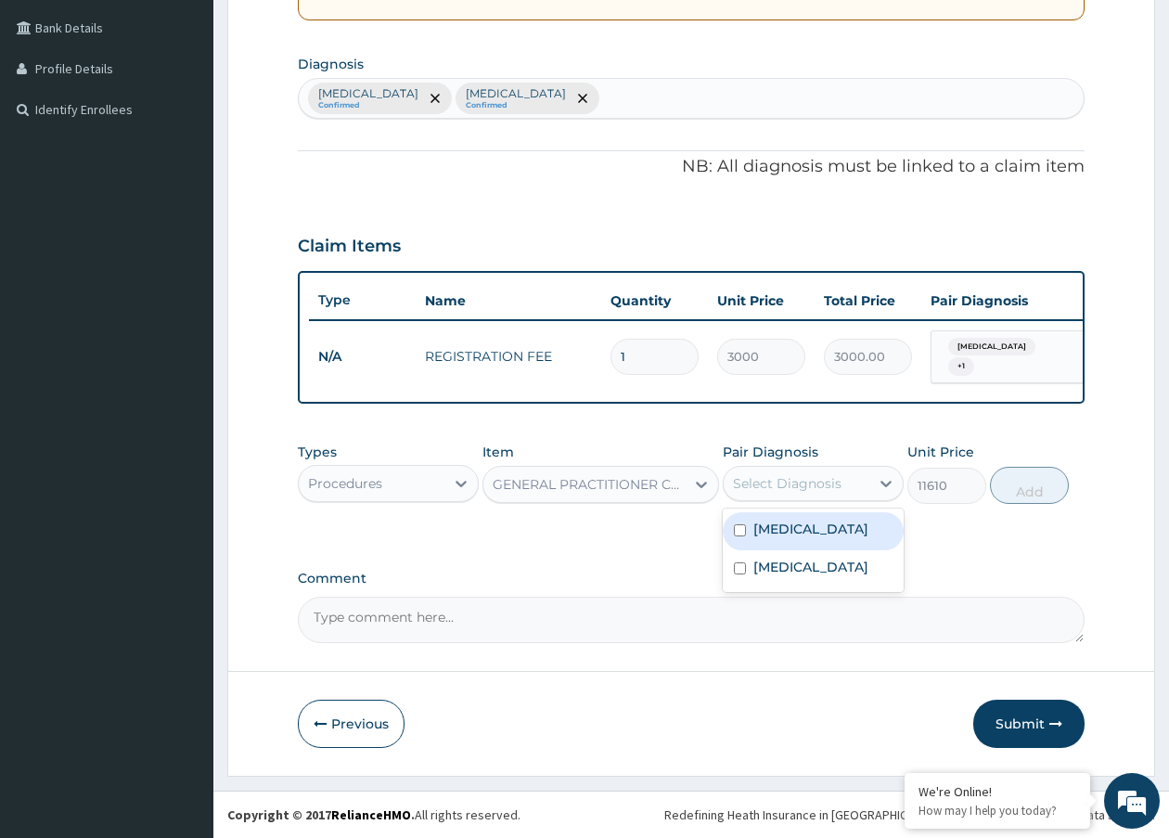
click at [767, 480] on div "Select Diagnosis" at bounding box center [787, 483] width 109 height 19
drag, startPoint x: 758, startPoint y: 538, endPoint x: 768, endPoint y: 563, distance: 26.7
click at [759, 538] on div "Malaria" at bounding box center [813, 531] width 181 height 38
checkbox input "true"
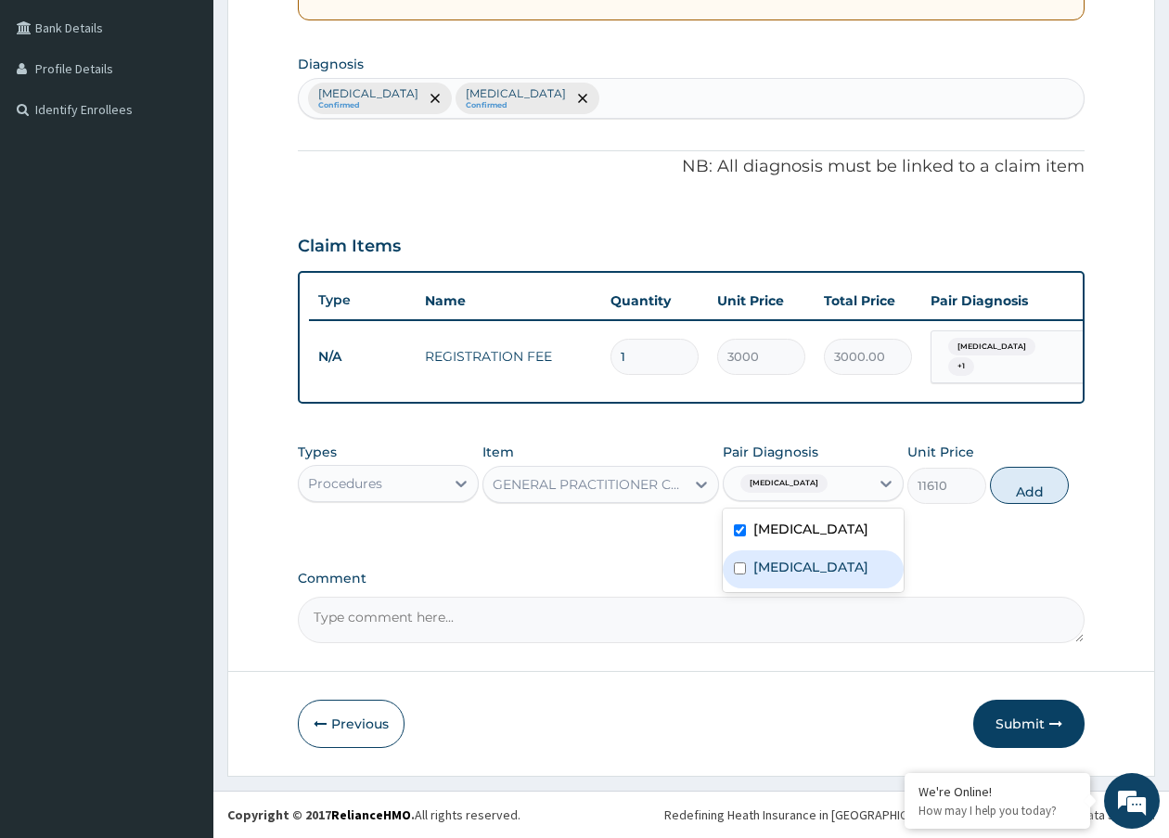
click at [772, 576] on div "Typhoid fever" at bounding box center [813, 569] width 181 height 38
checkbox input "true"
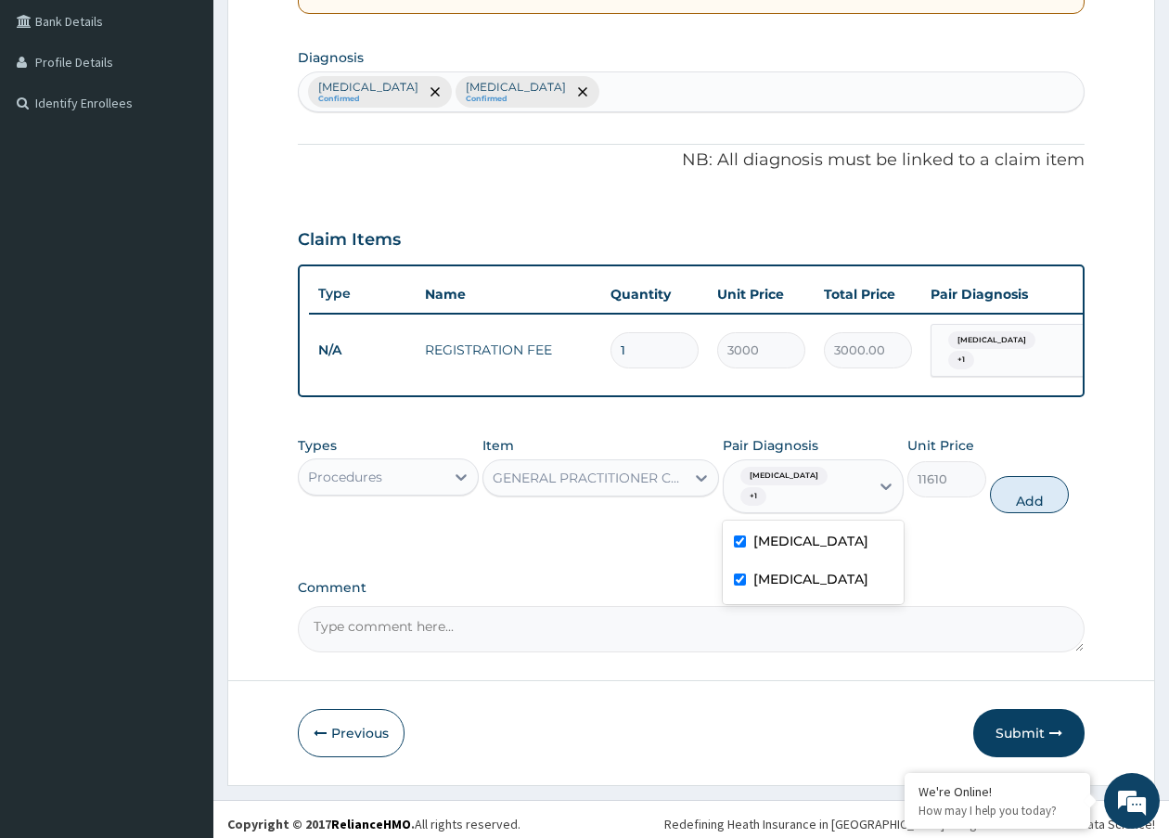
click at [1070, 493] on div "Types Procedures Item GENERAL PRACTITIONER CONSULTATION FIRST OUTPATIENT CONSUL…" at bounding box center [691, 475] width 787 height 96
click at [1064, 493] on button "Add" at bounding box center [1029, 494] width 79 height 37
type input "0"
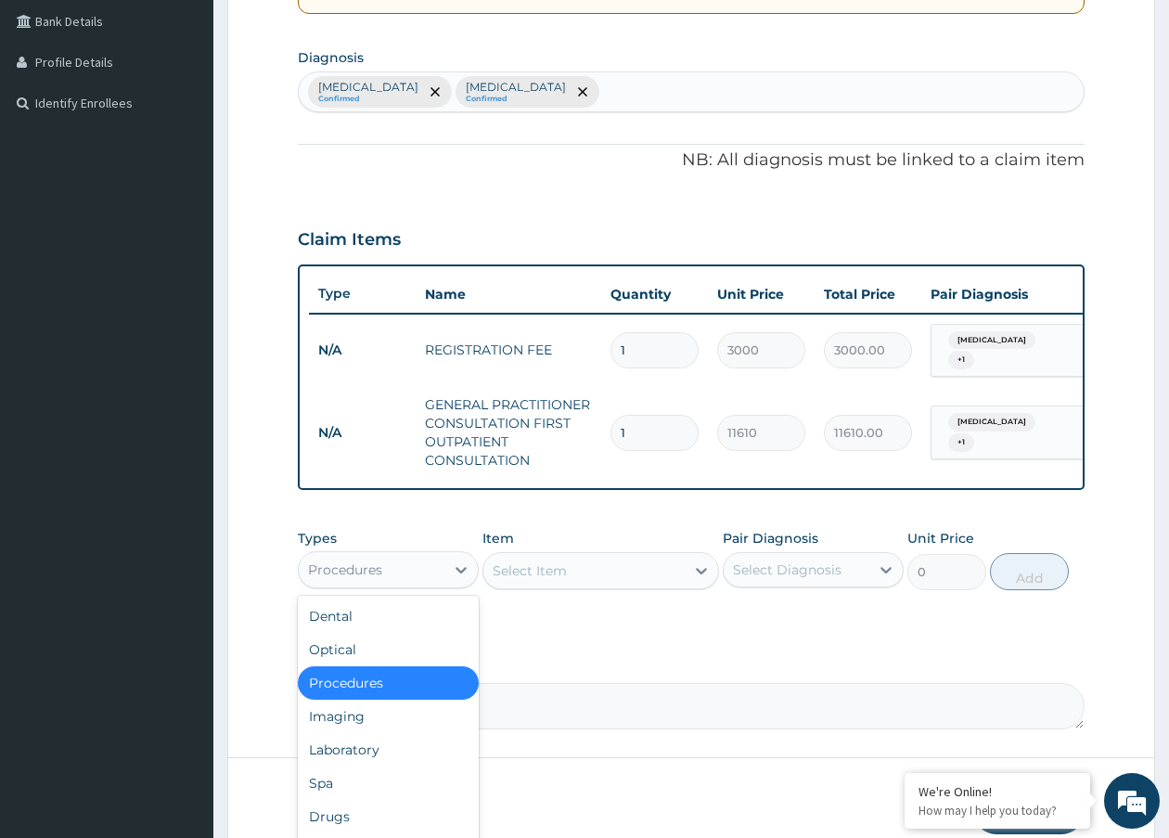
click at [390, 573] on div "Procedures" at bounding box center [372, 570] width 146 height 30
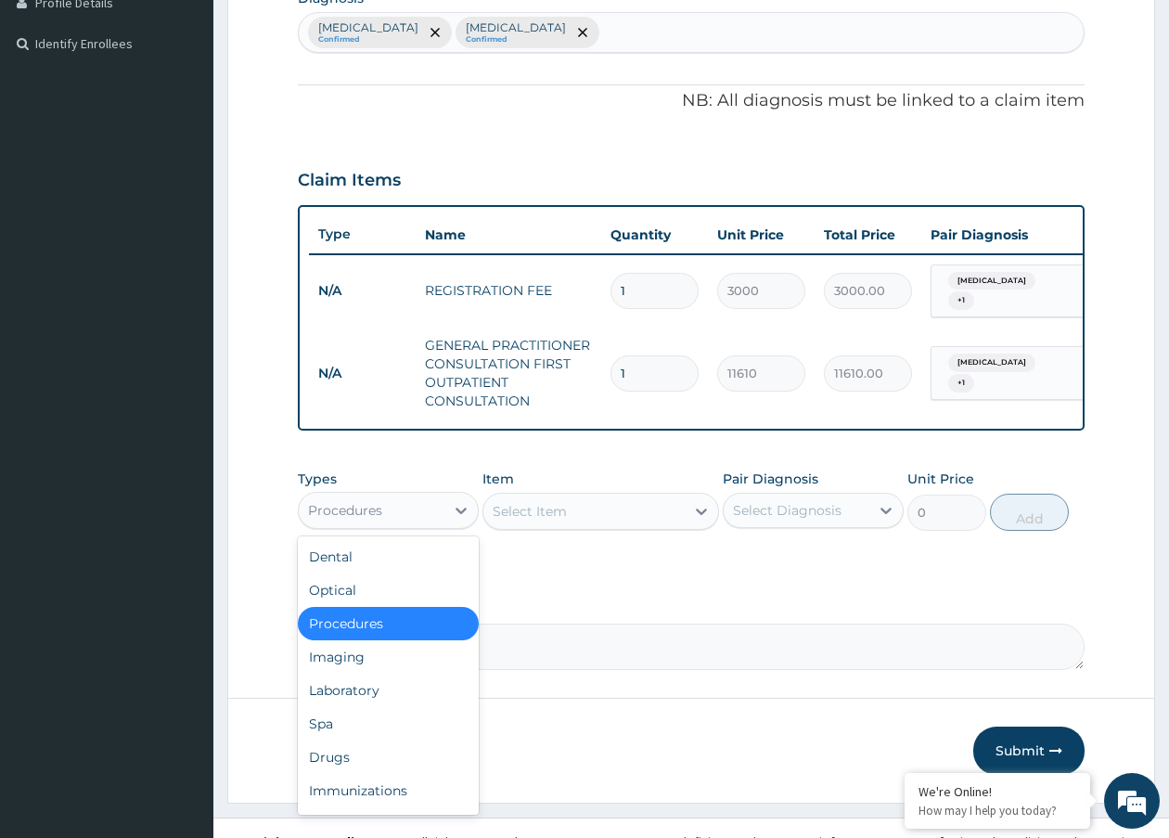
scroll to position [519, 0]
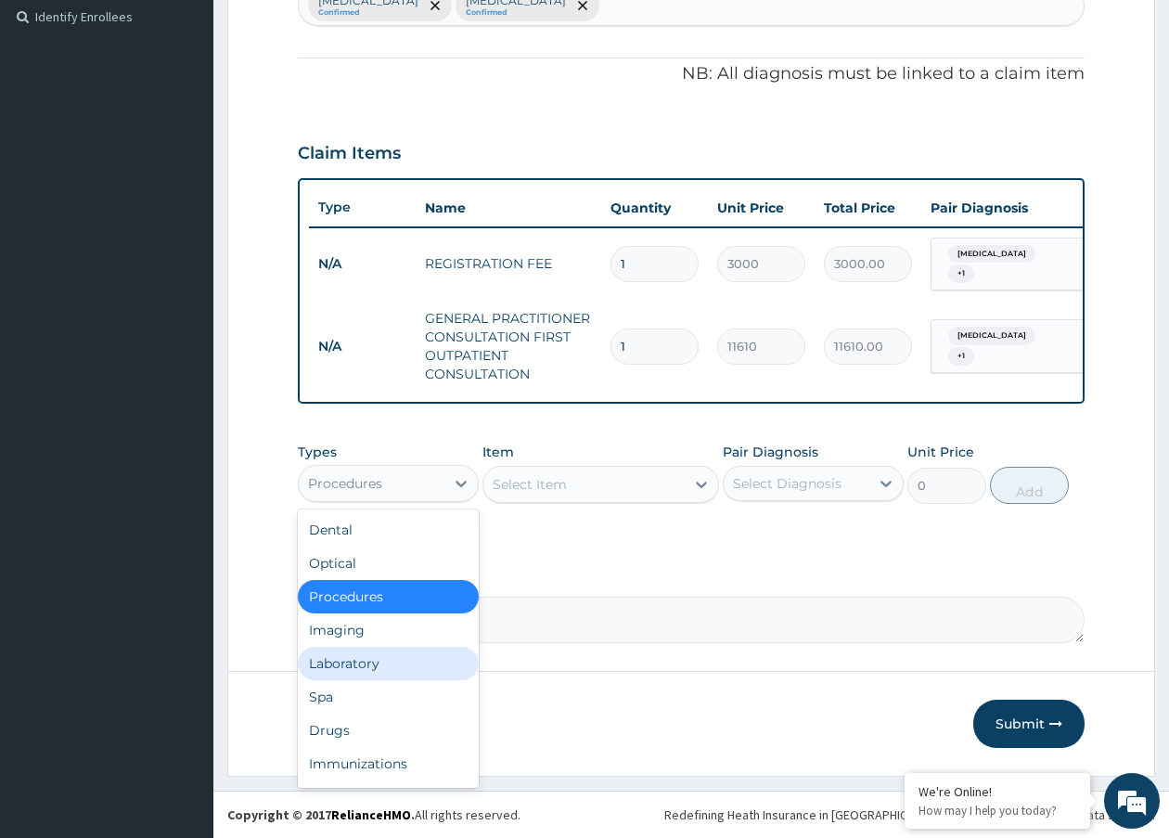
click at [342, 676] on div "Laboratory" at bounding box center [388, 663] width 181 height 33
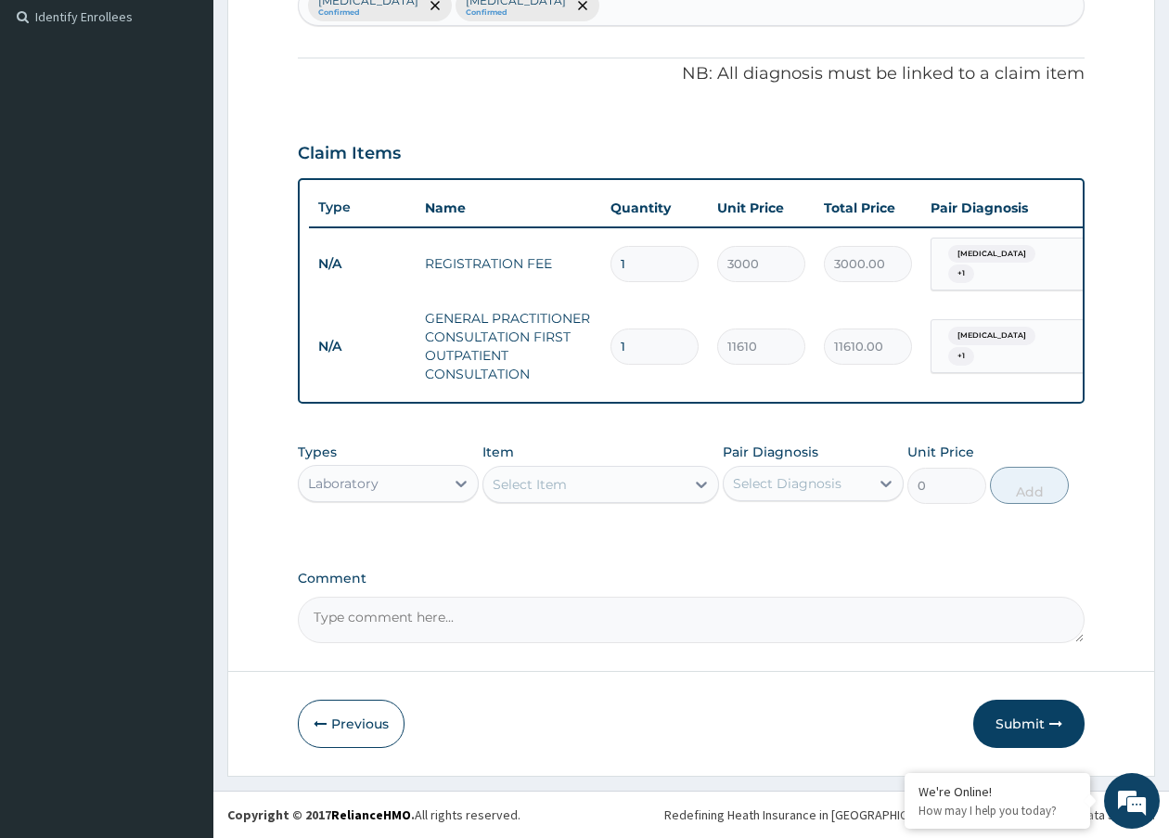
click at [591, 489] on div "Select Item" at bounding box center [584, 485] width 200 height 30
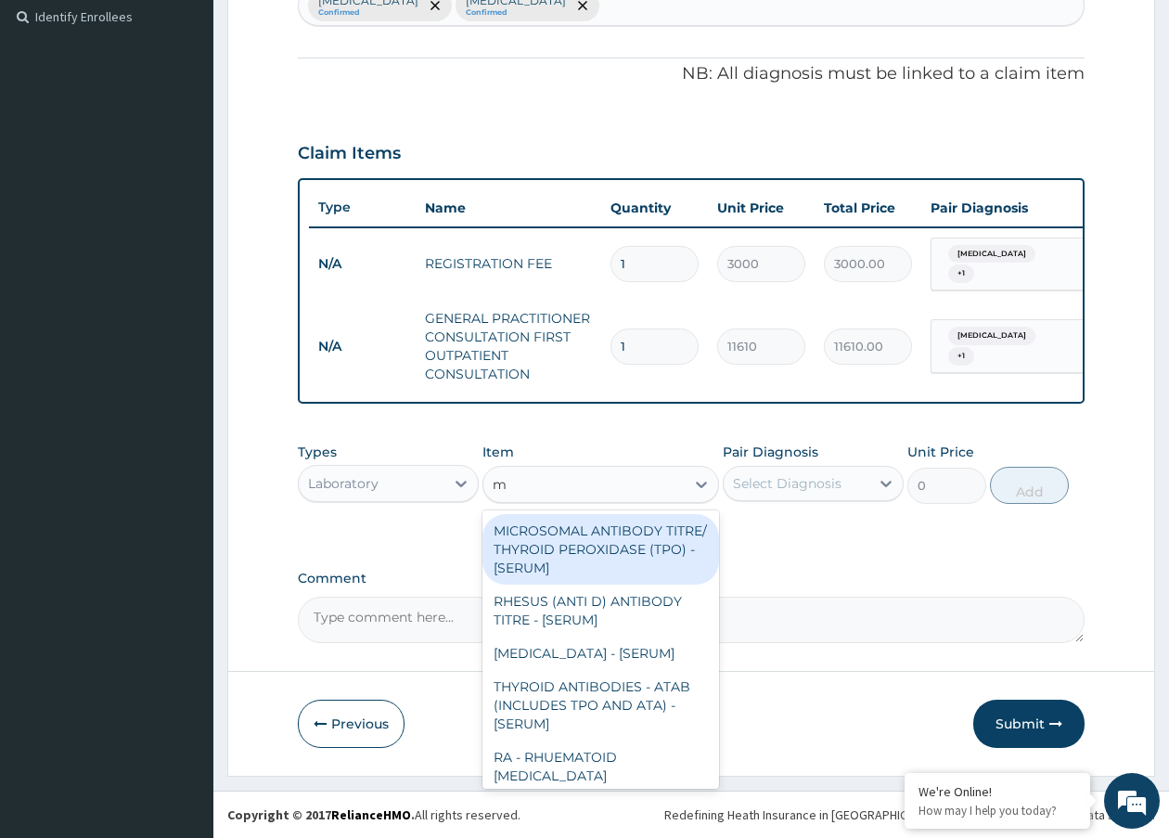
type input "mp"
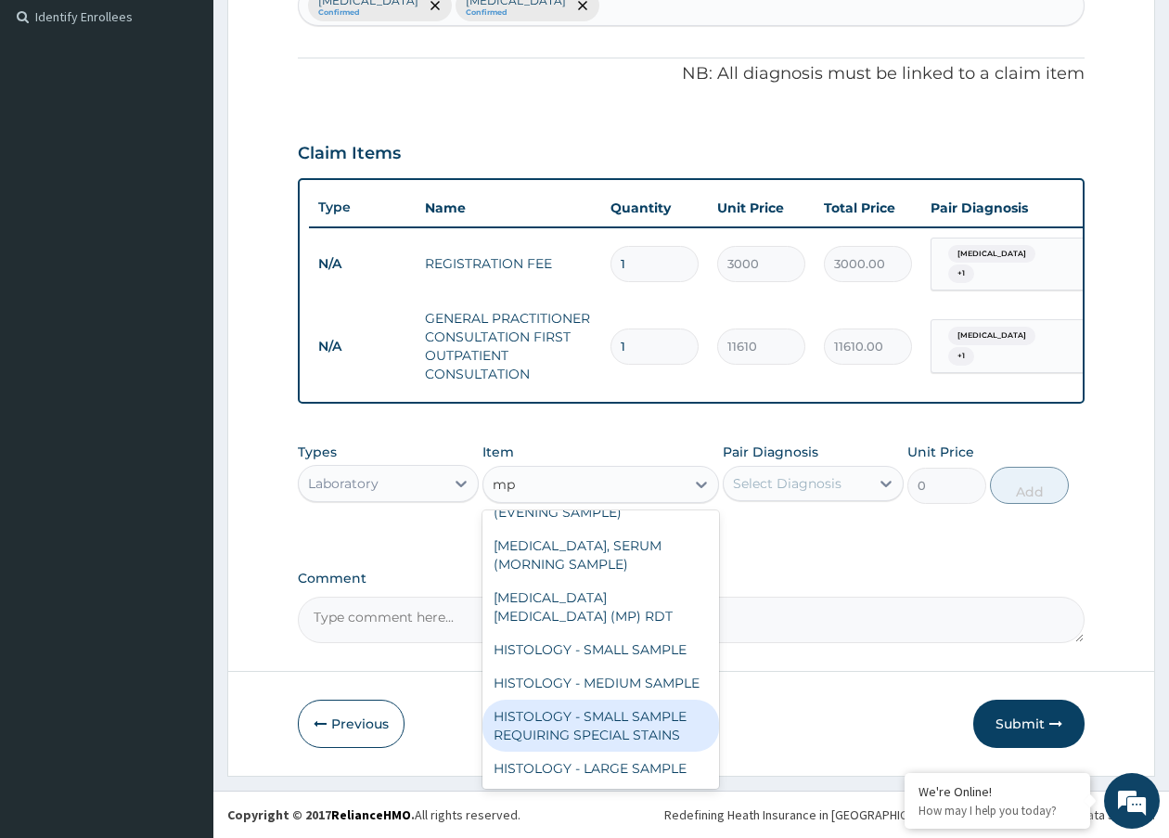
scroll to position [449, 0]
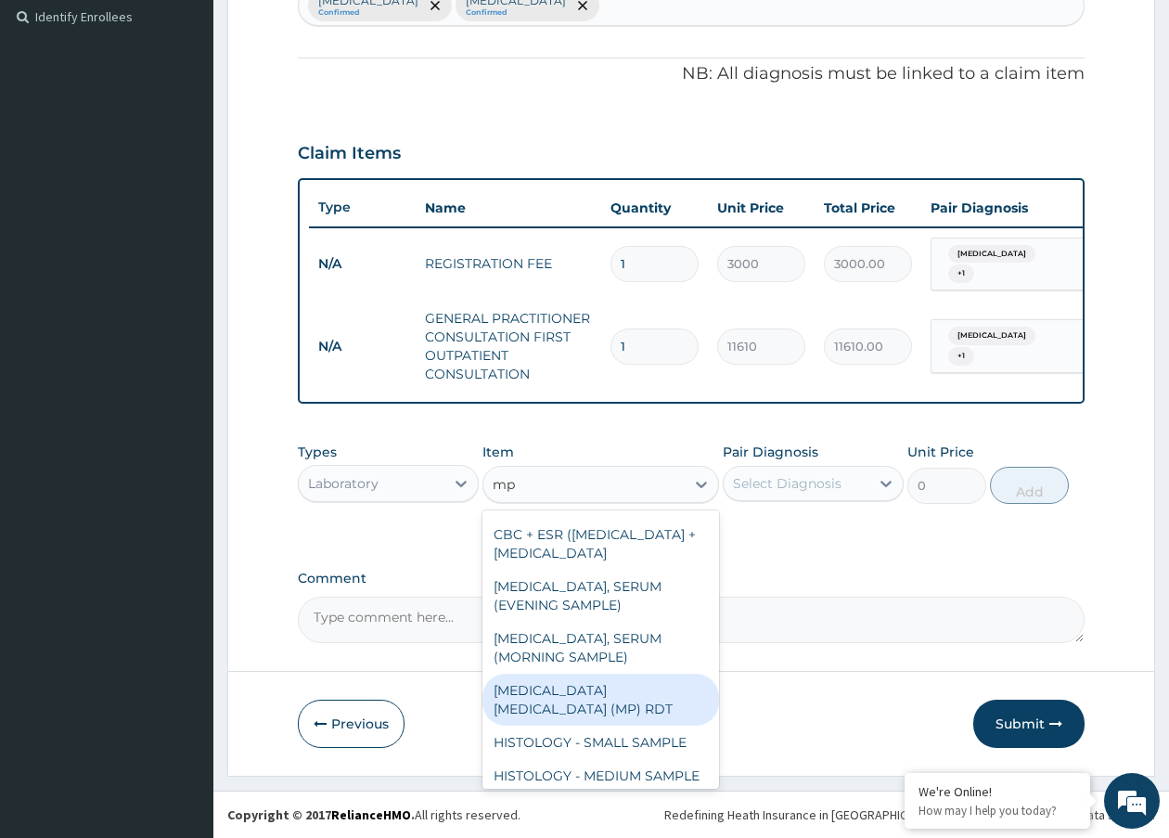
click at [624, 726] on div "MALARIA PARASITE (MP) RDT" at bounding box center [601, 700] width 236 height 52
type input "1612.5"
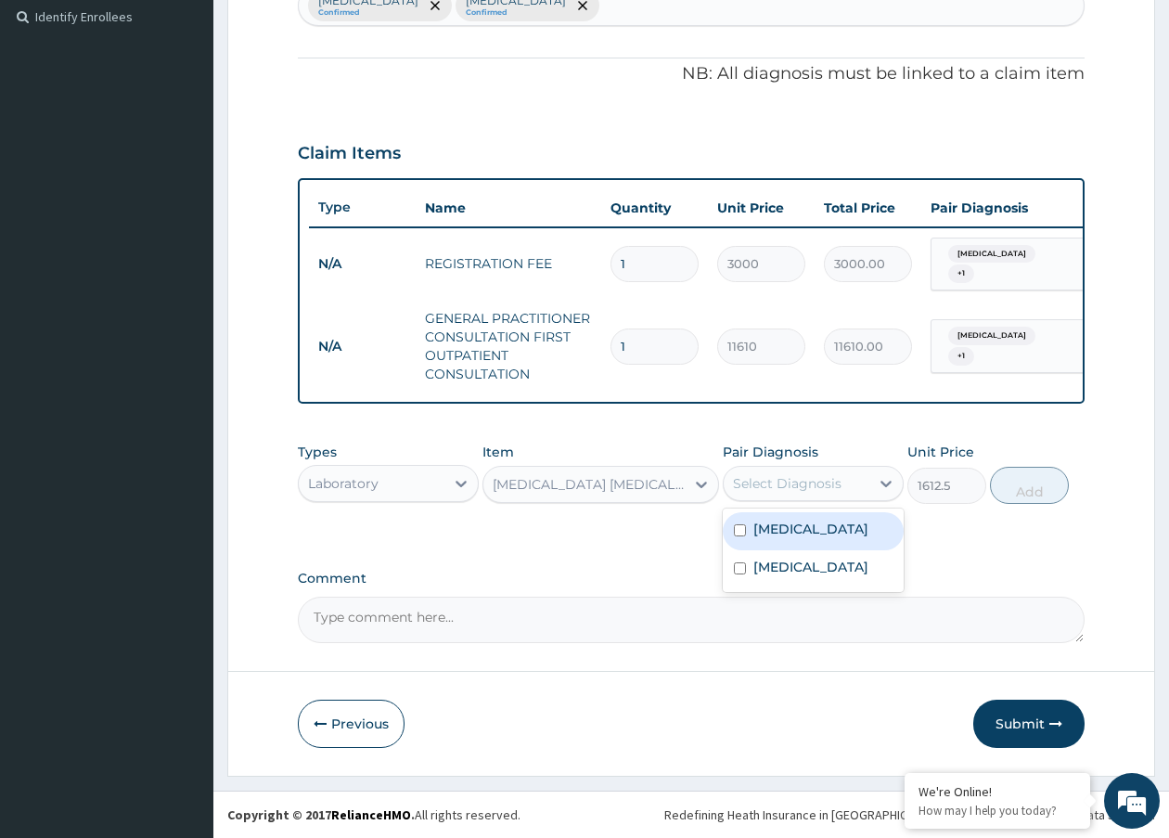
click at [806, 481] on div "Select Diagnosis" at bounding box center [787, 483] width 109 height 19
click at [793, 527] on label "Malaria" at bounding box center [811, 529] width 115 height 19
checkbox input "true"
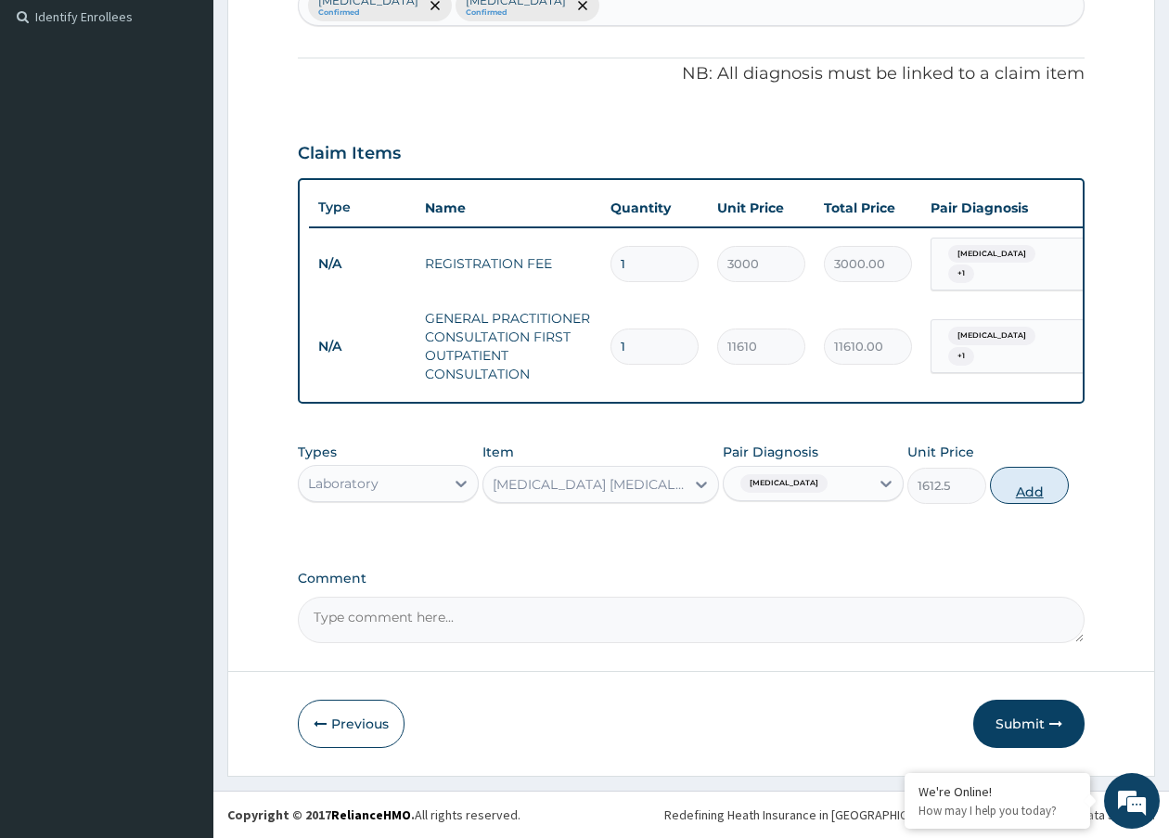
click at [1020, 484] on button "Add" at bounding box center [1029, 485] width 79 height 37
type input "0"
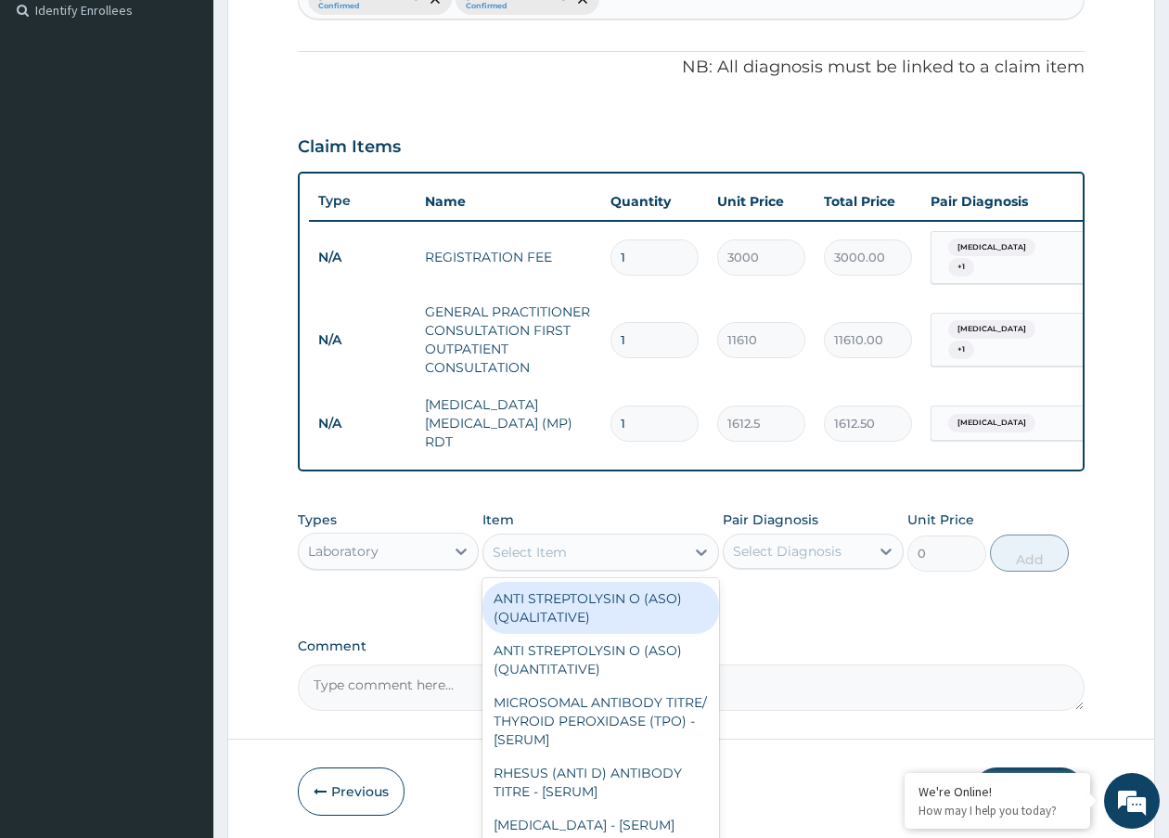
click at [661, 557] on div "Select Item" at bounding box center [584, 552] width 200 height 30
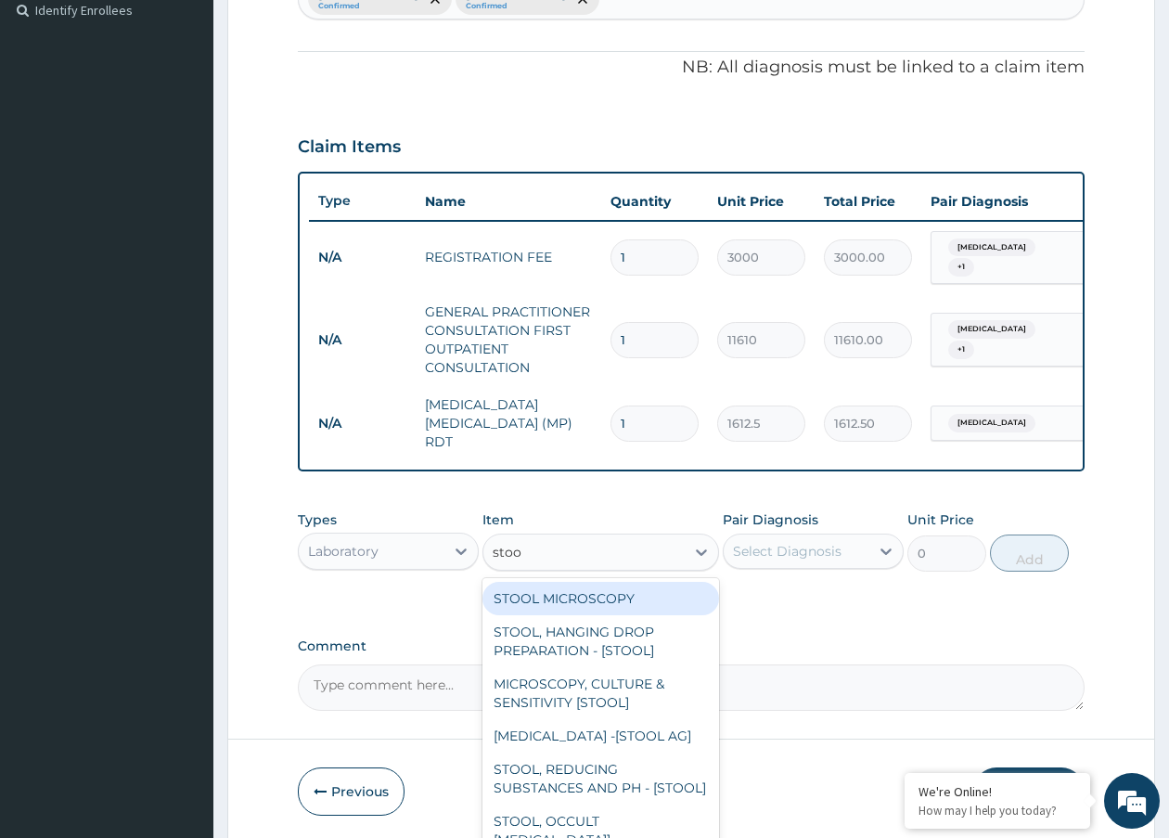
type input "stool"
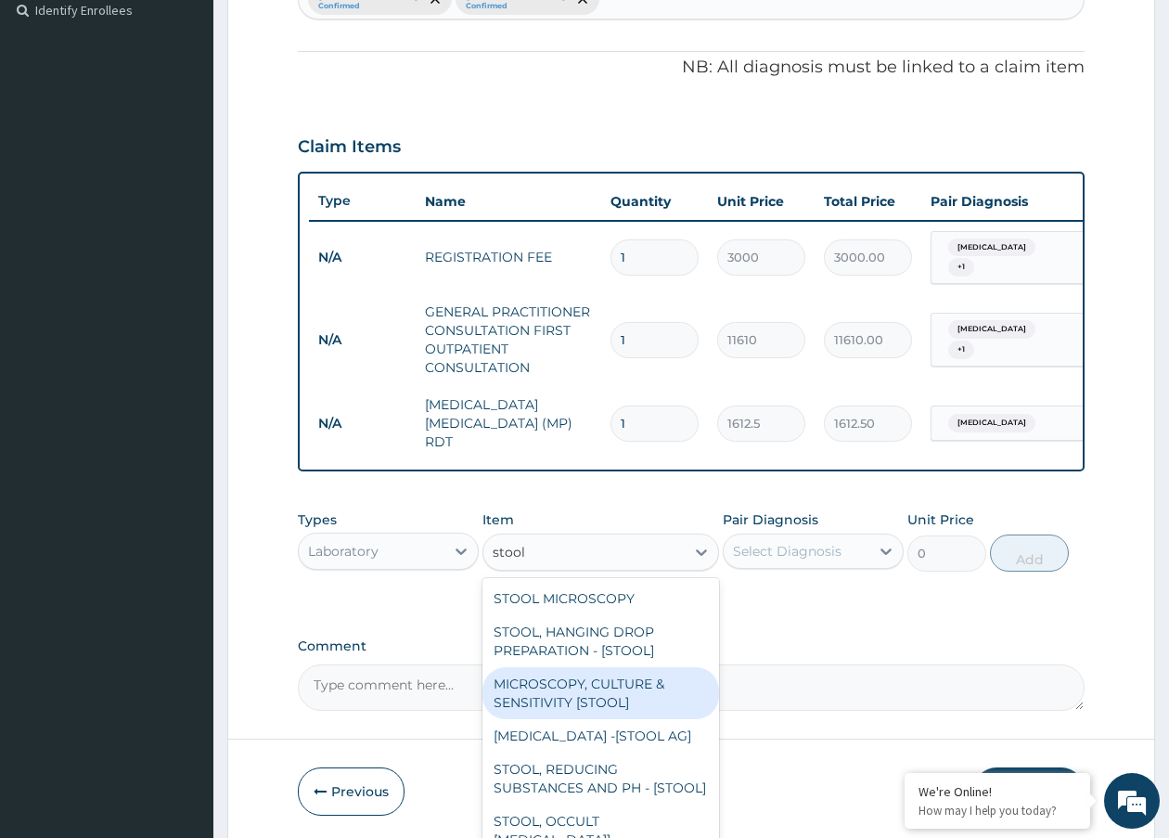
click at [576, 694] on div "MICROSCOPY, CULTURE & SENSITIVITY [STOOL]" at bounding box center [601, 693] width 236 height 52
type input "4837.5"
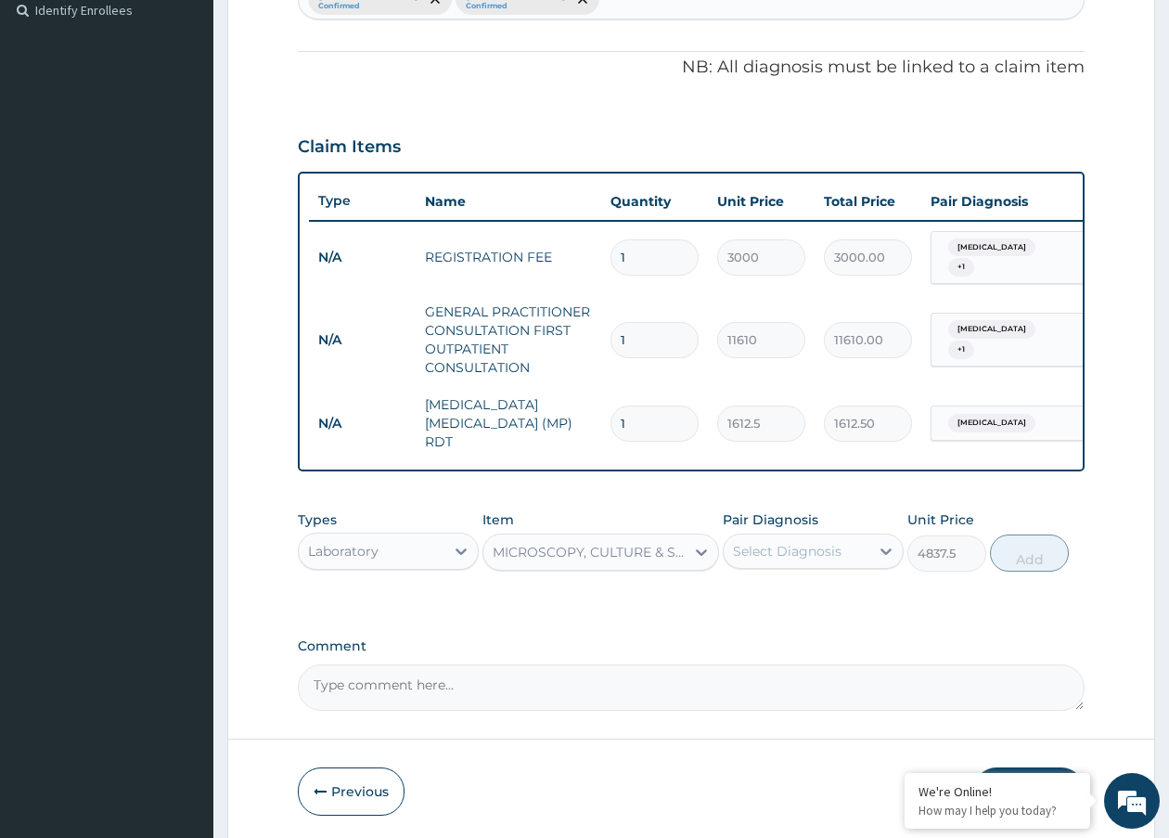
click at [801, 549] on div "Select Diagnosis" at bounding box center [787, 551] width 109 height 19
click at [790, 627] on label "Typhoid fever" at bounding box center [811, 635] width 115 height 19
checkbox input "true"
click at [1040, 550] on button "Add" at bounding box center [1029, 553] width 79 height 37
type input "0"
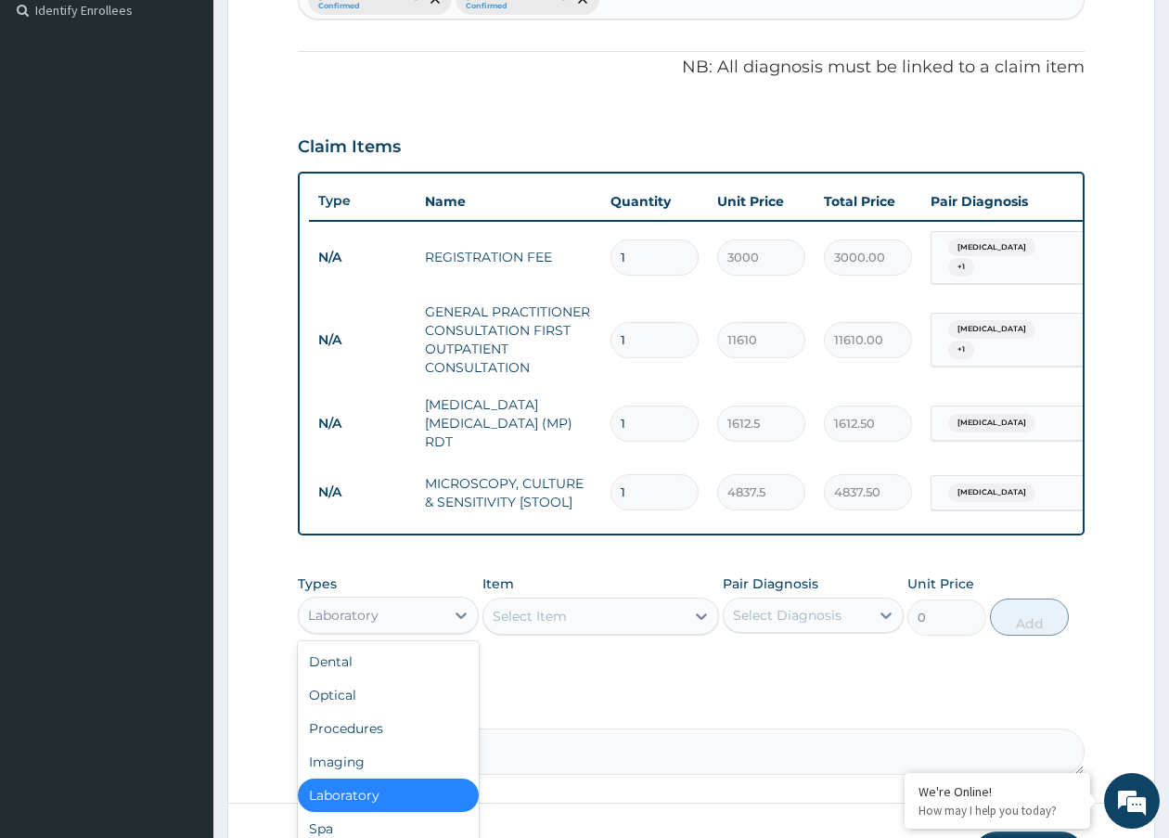
click at [391, 613] on div "Laboratory" at bounding box center [372, 616] width 146 height 30
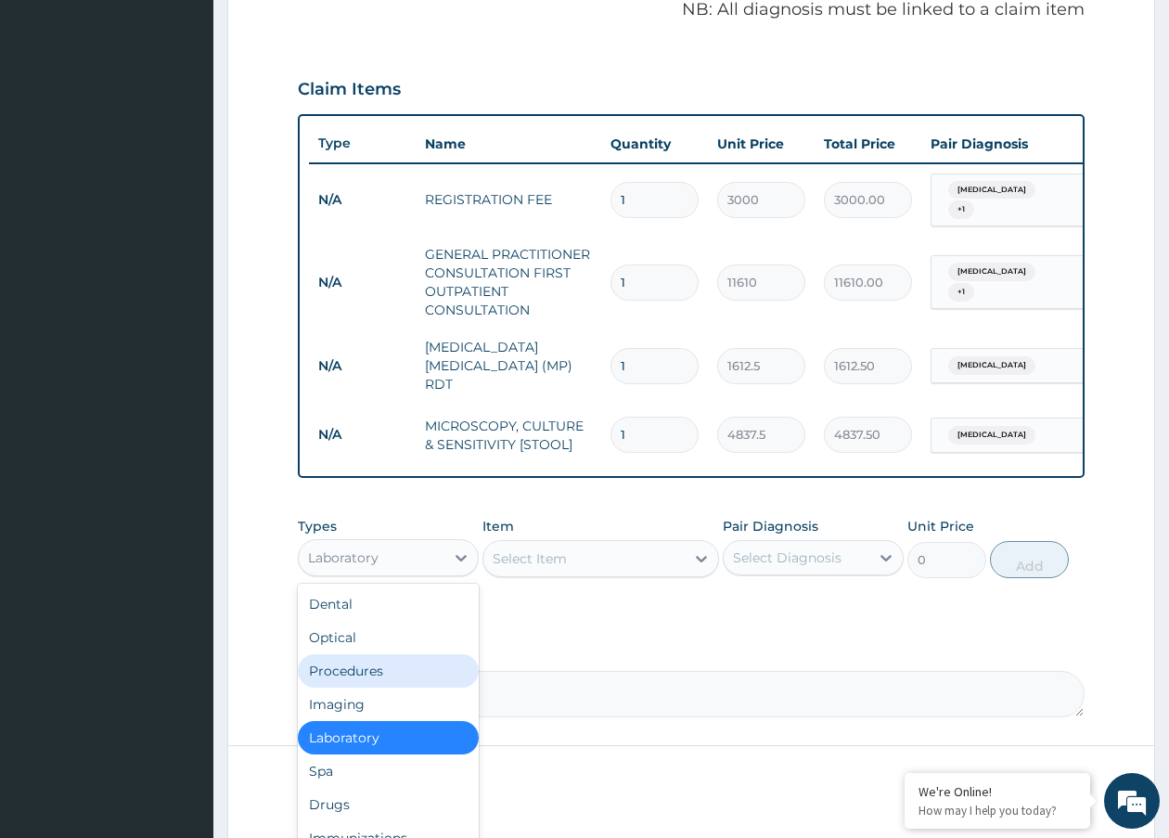
scroll to position [647, 0]
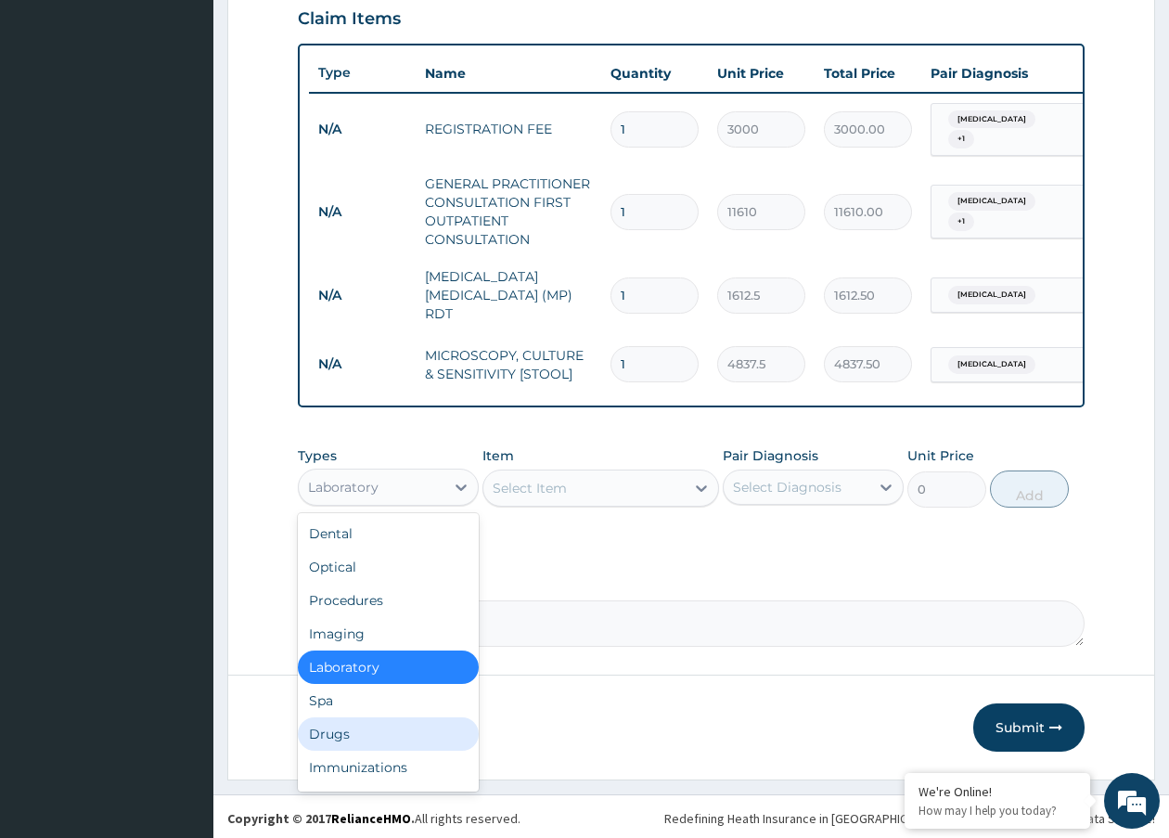
click at [355, 717] on div "Drugs" at bounding box center [388, 733] width 181 height 33
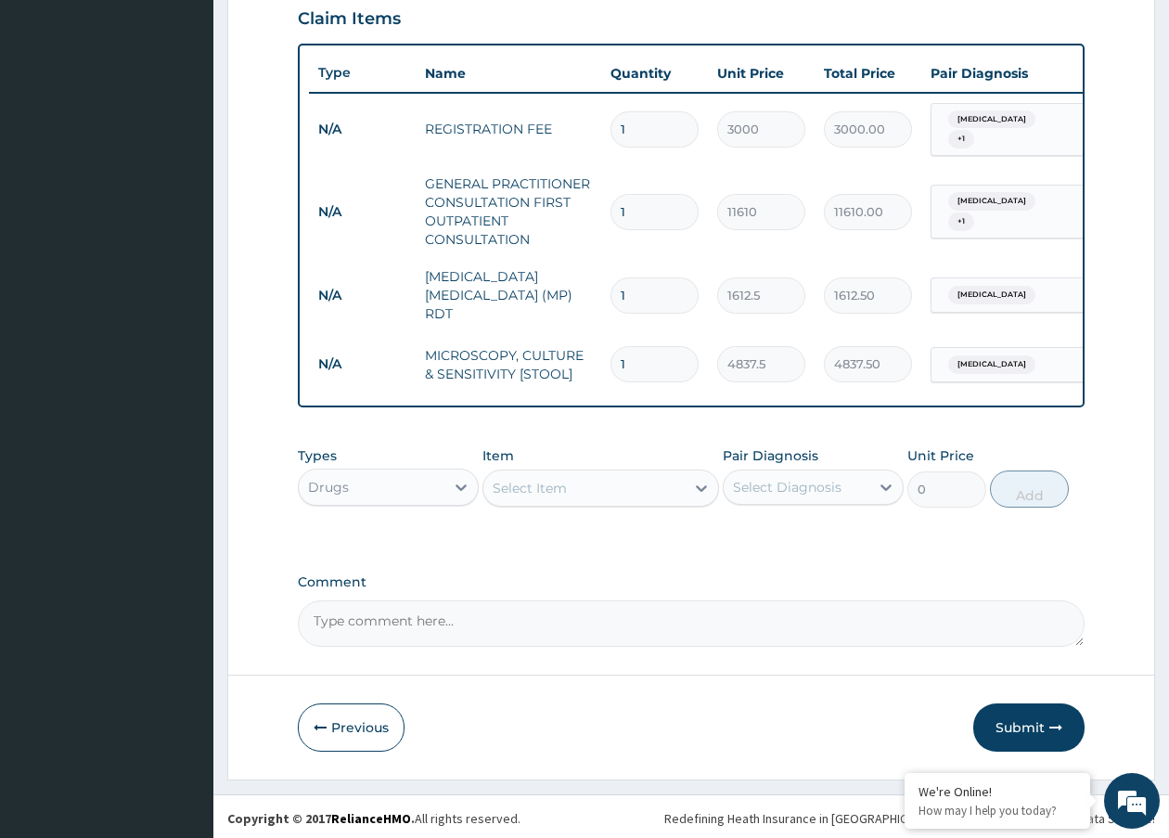
click at [558, 482] on div "Select Item" at bounding box center [530, 488] width 74 height 19
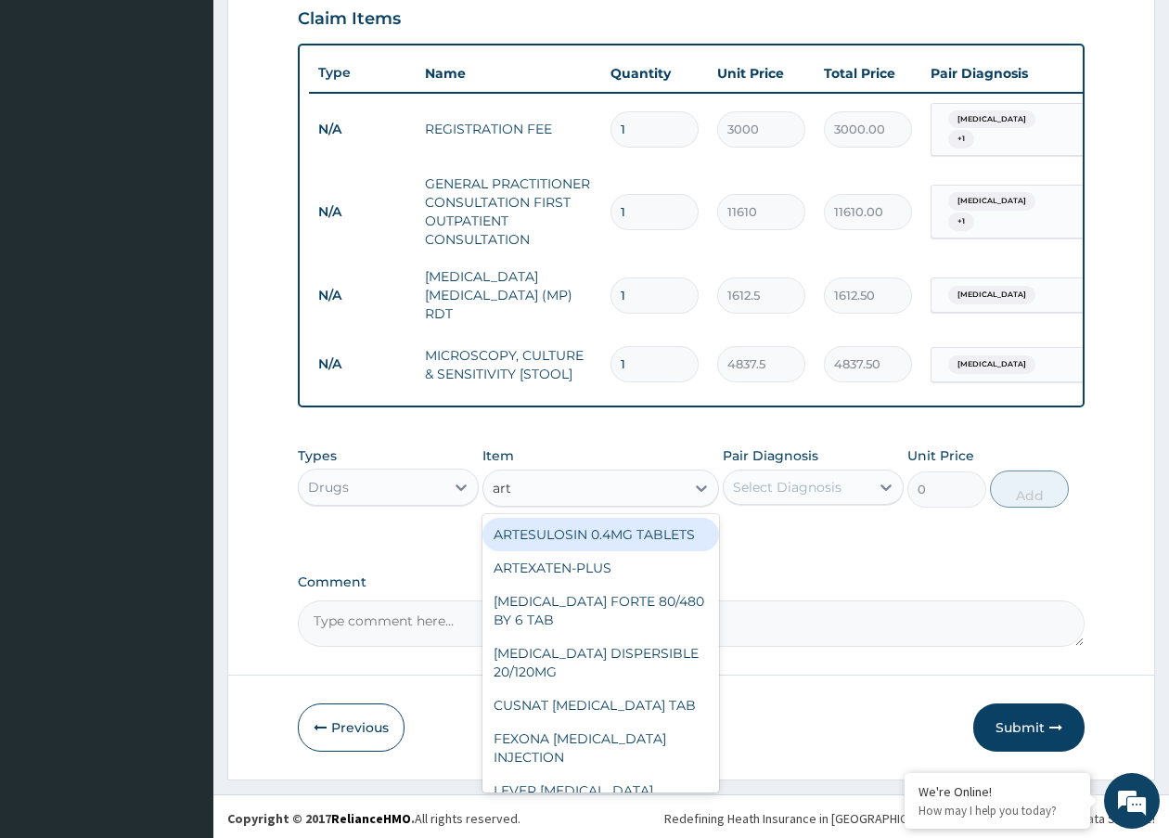
type input "arte"
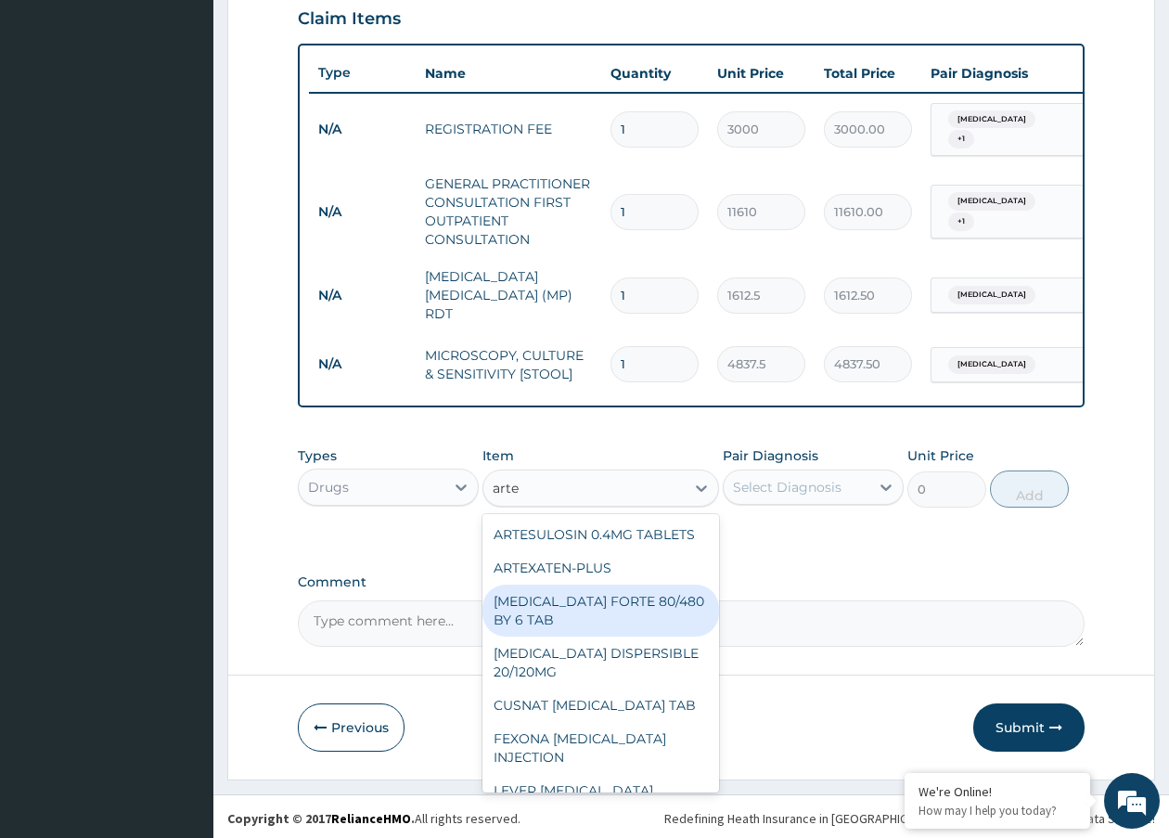
click at [578, 636] on div "COARTEM FORTE 80/480 BY 6 TAB" at bounding box center [601, 611] width 236 height 52
type input "449.35"
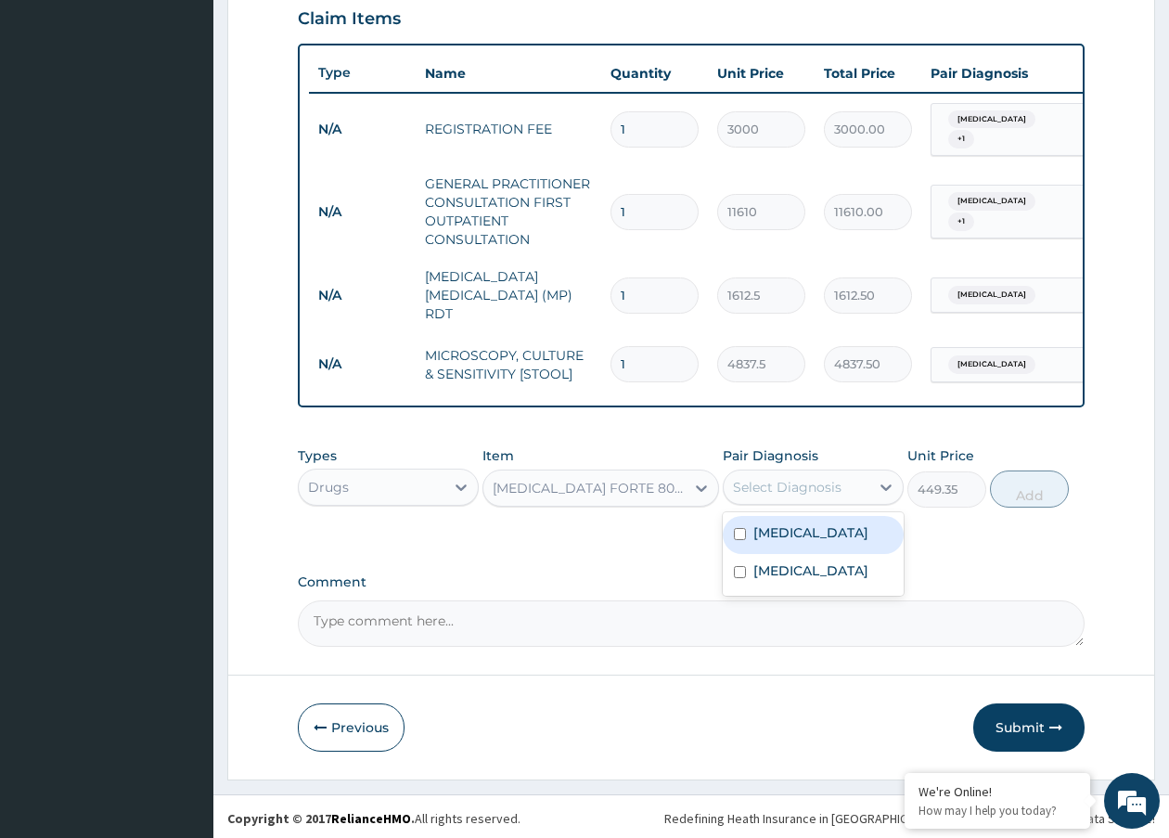
click at [806, 486] on div "Select Diagnosis" at bounding box center [787, 487] width 109 height 19
click at [782, 524] on label "Malaria" at bounding box center [811, 532] width 115 height 19
checkbox input "true"
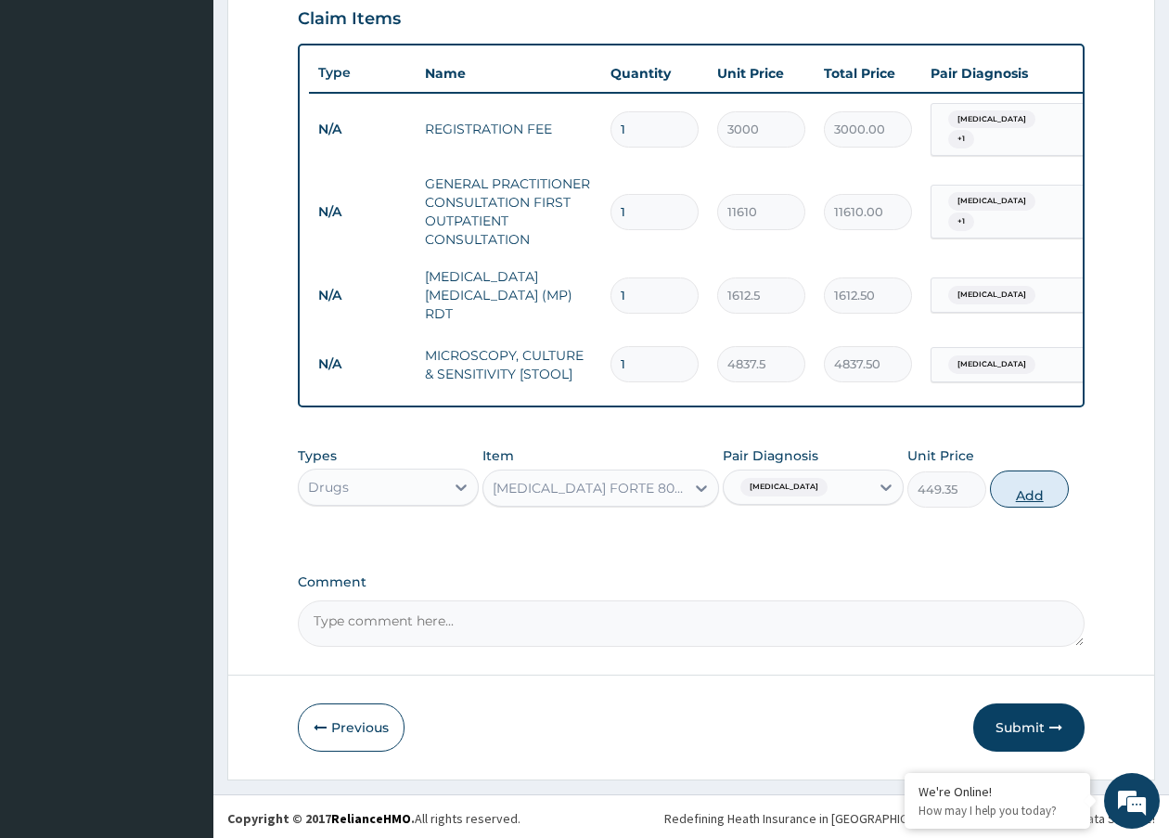
click at [1010, 488] on button "Add" at bounding box center [1029, 489] width 79 height 37
type input "0"
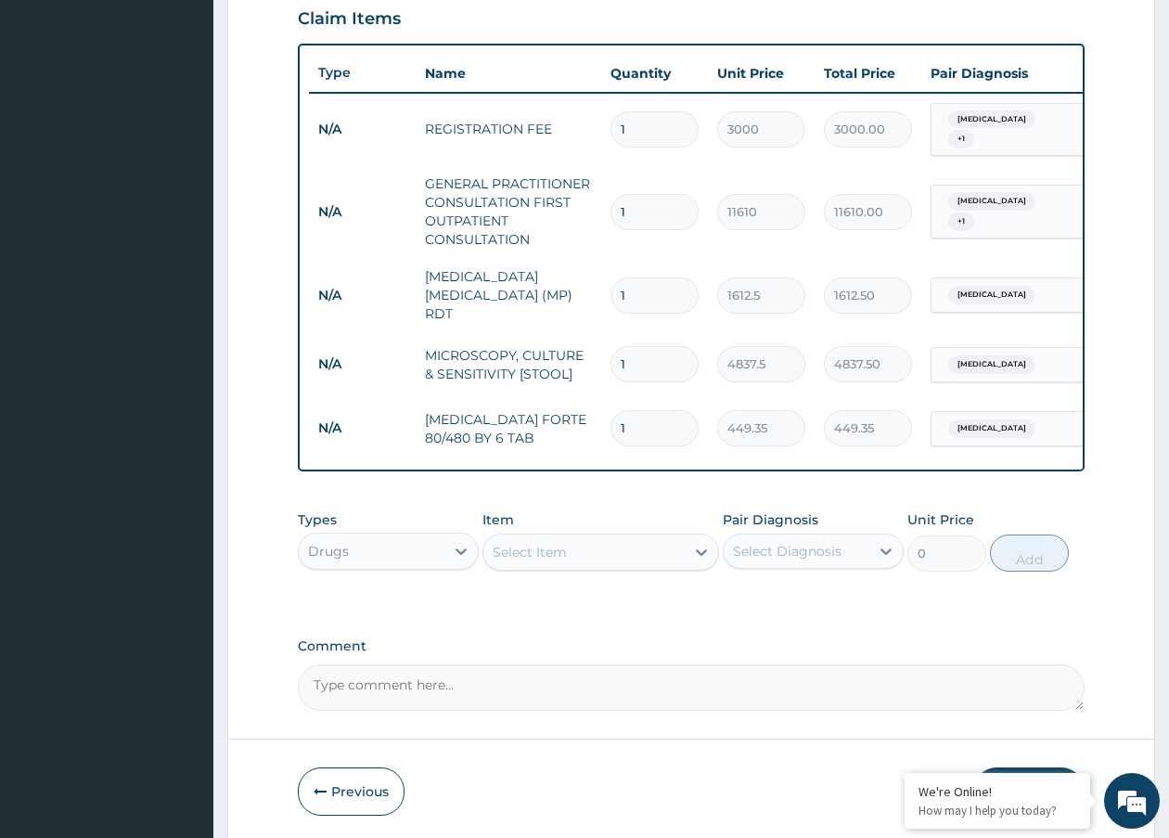
drag, startPoint x: 672, startPoint y: 412, endPoint x: 577, endPoint y: 439, distance: 98.4
click at [577, 439] on tr "N/A COARTEM FORTE 80/480 BY 6 TAB 1 449.35 449.35 Malaria Delete" at bounding box center [764, 428] width 910 height 64
type input "6"
type input "2696.10"
type input "6"
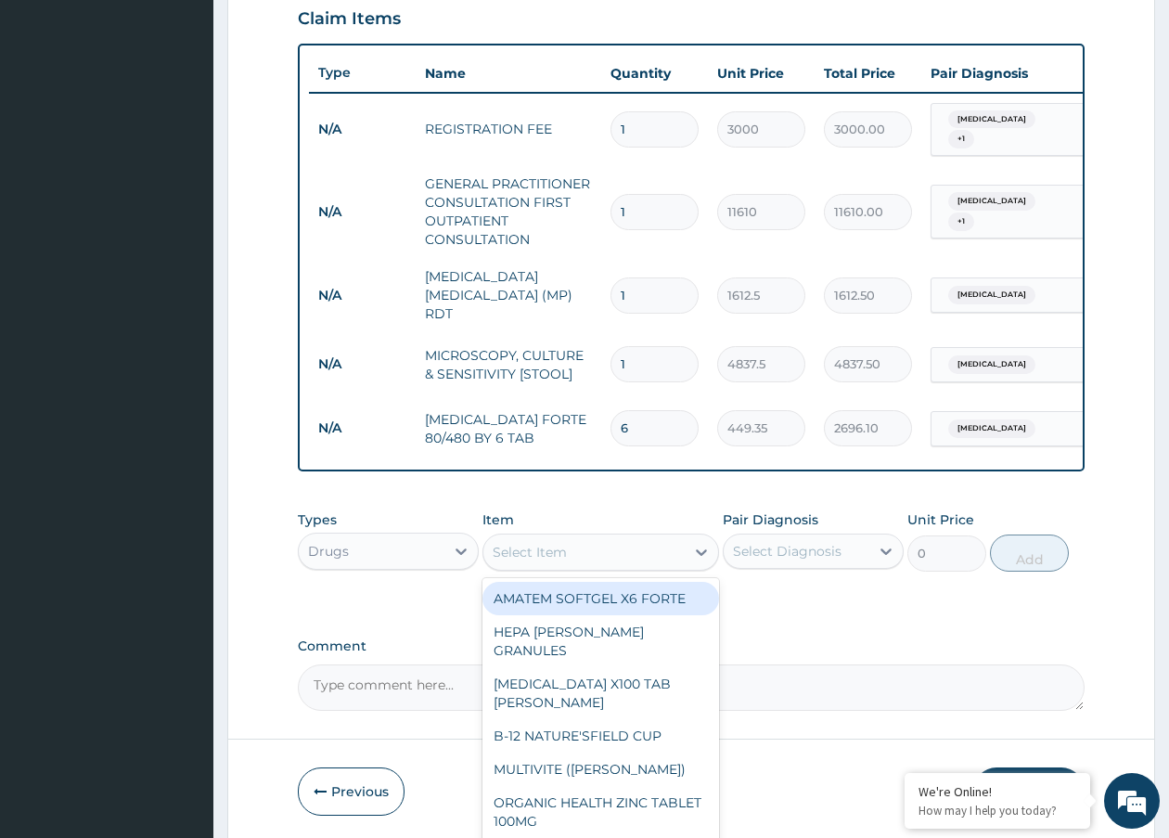
click at [491, 543] on div "Select Item" at bounding box center [584, 552] width 200 height 30
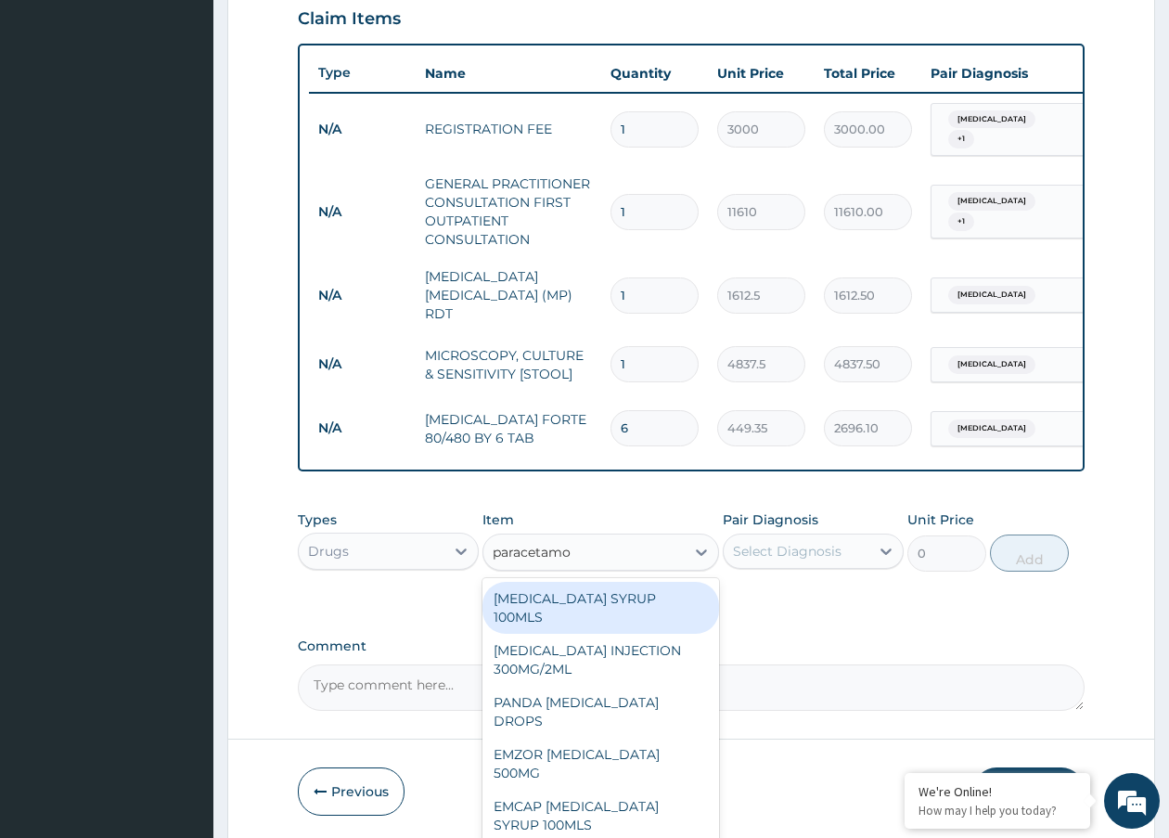
type input "paracetamol"
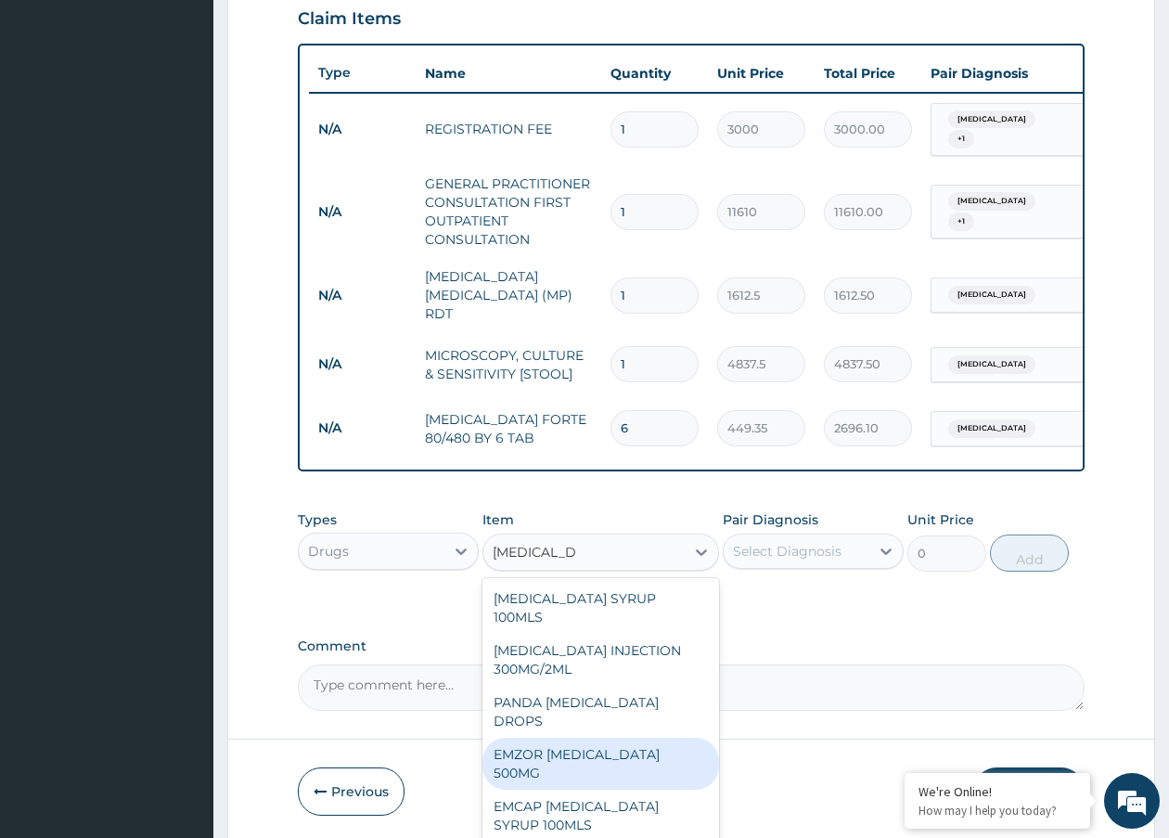
click at [522, 738] on div "EMZOR PARACETAMOL 500MG" at bounding box center [601, 764] width 236 height 52
type input "23.65"
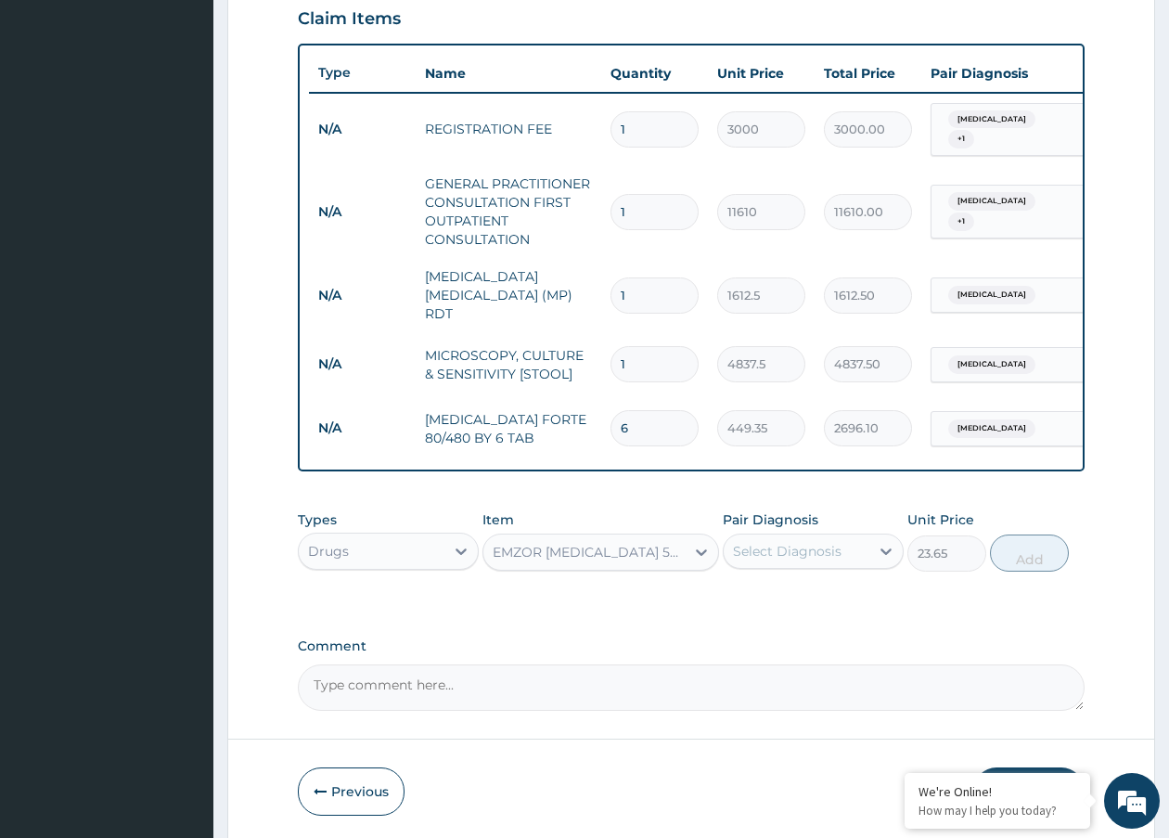
click at [761, 543] on div "Select Diagnosis" at bounding box center [787, 551] width 109 height 19
click at [751, 589] on div "Malaria" at bounding box center [813, 599] width 181 height 38
checkbox input "true"
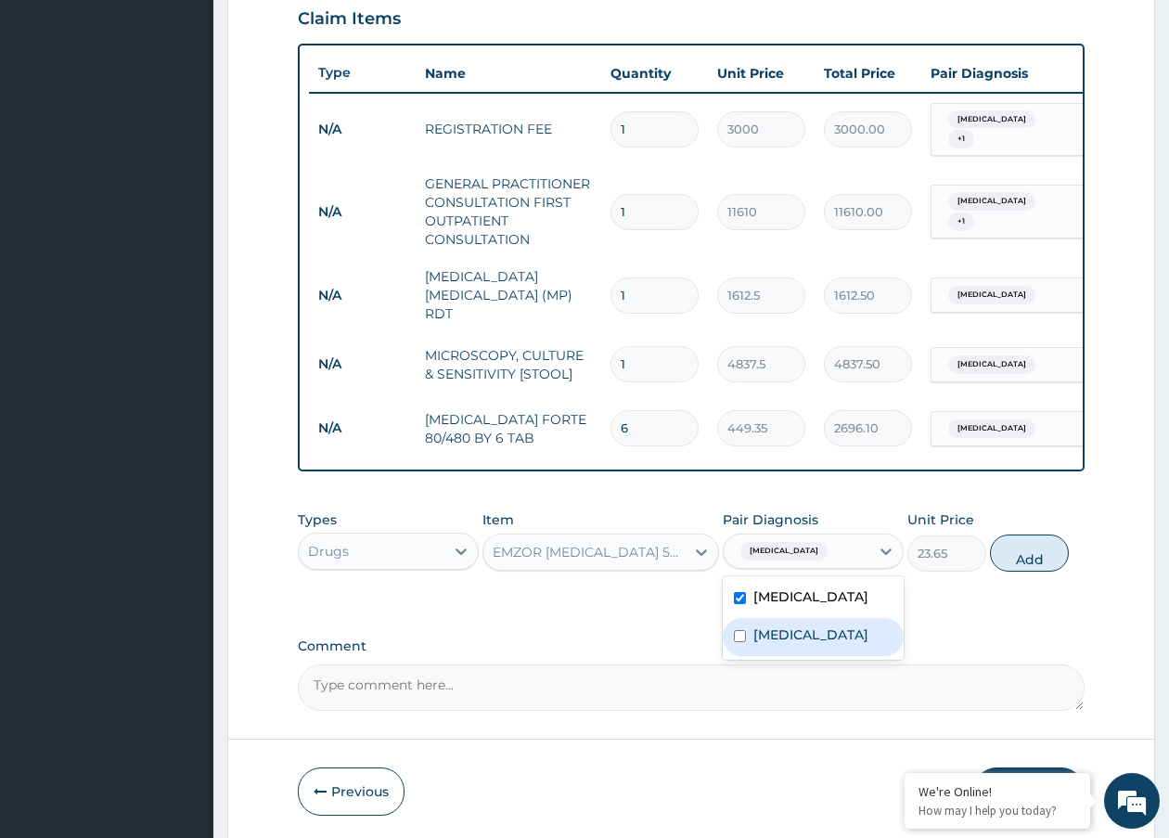
click at [730, 622] on div "Typhoid fever" at bounding box center [813, 637] width 181 height 38
checkbox input "true"
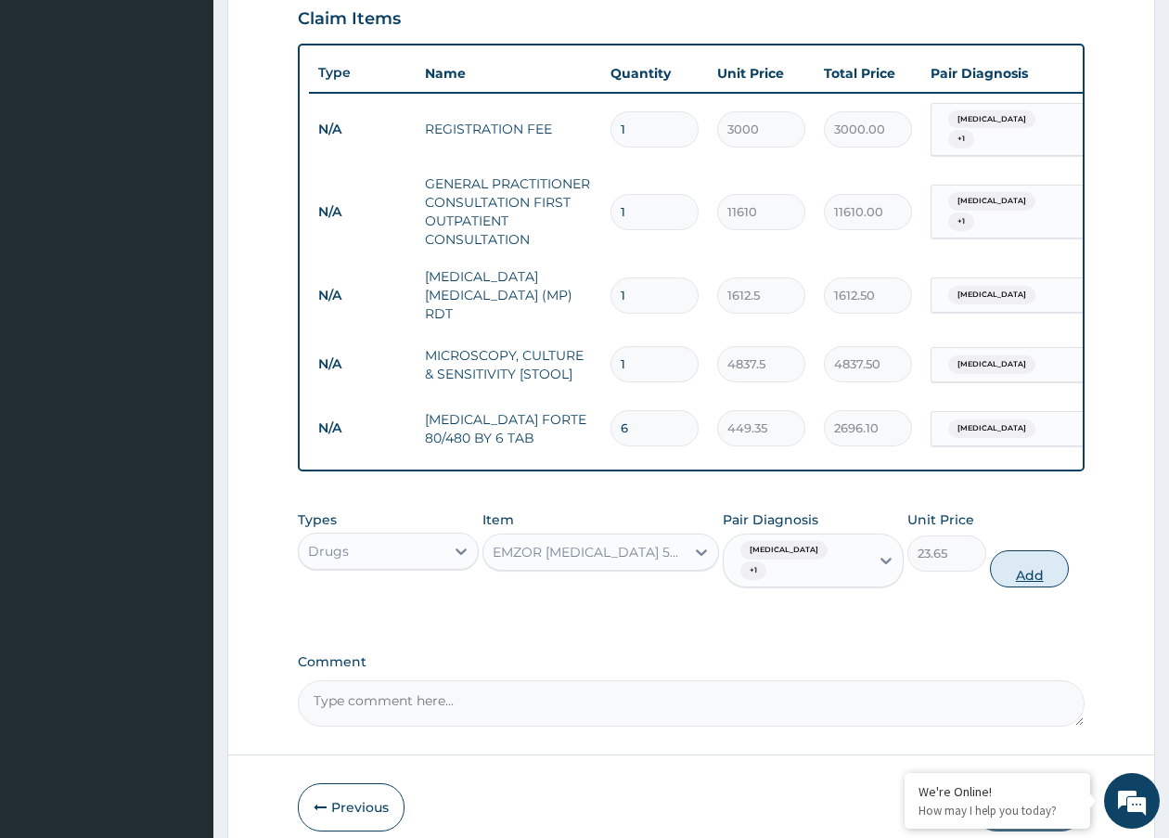
click at [1026, 550] on button "Add" at bounding box center [1029, 568] width 79 height 37
type input "0"
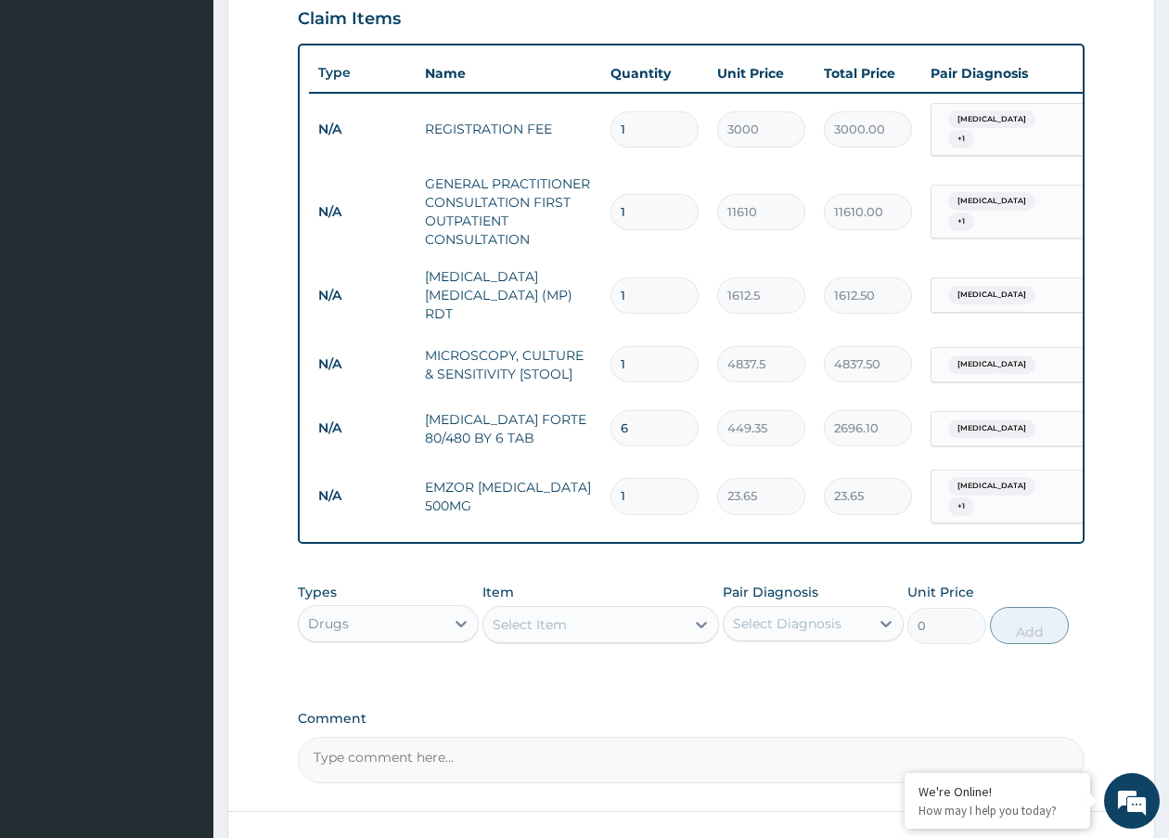
type input "12"
type input "283.80"
type input "12"
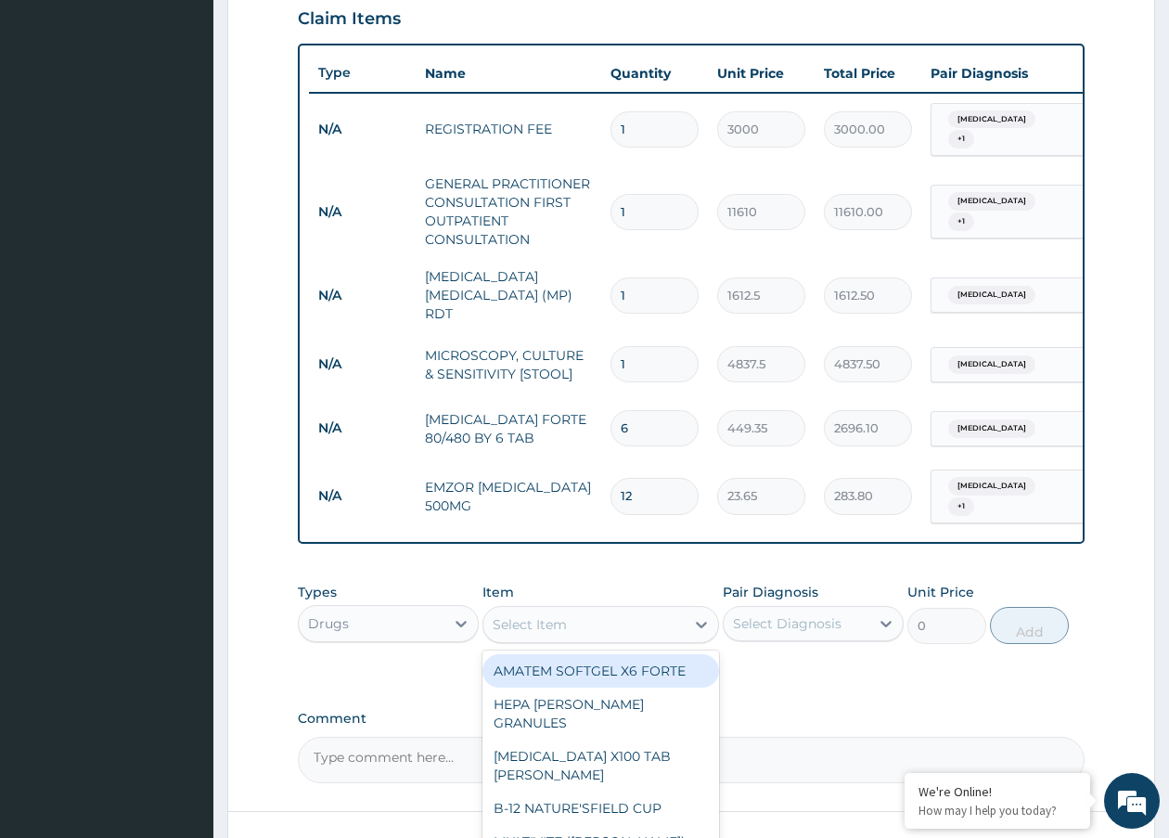
click at [550, 615] on div "Select Item" at bounding box center [530, 624] width 74 height 19
type input "lorat"
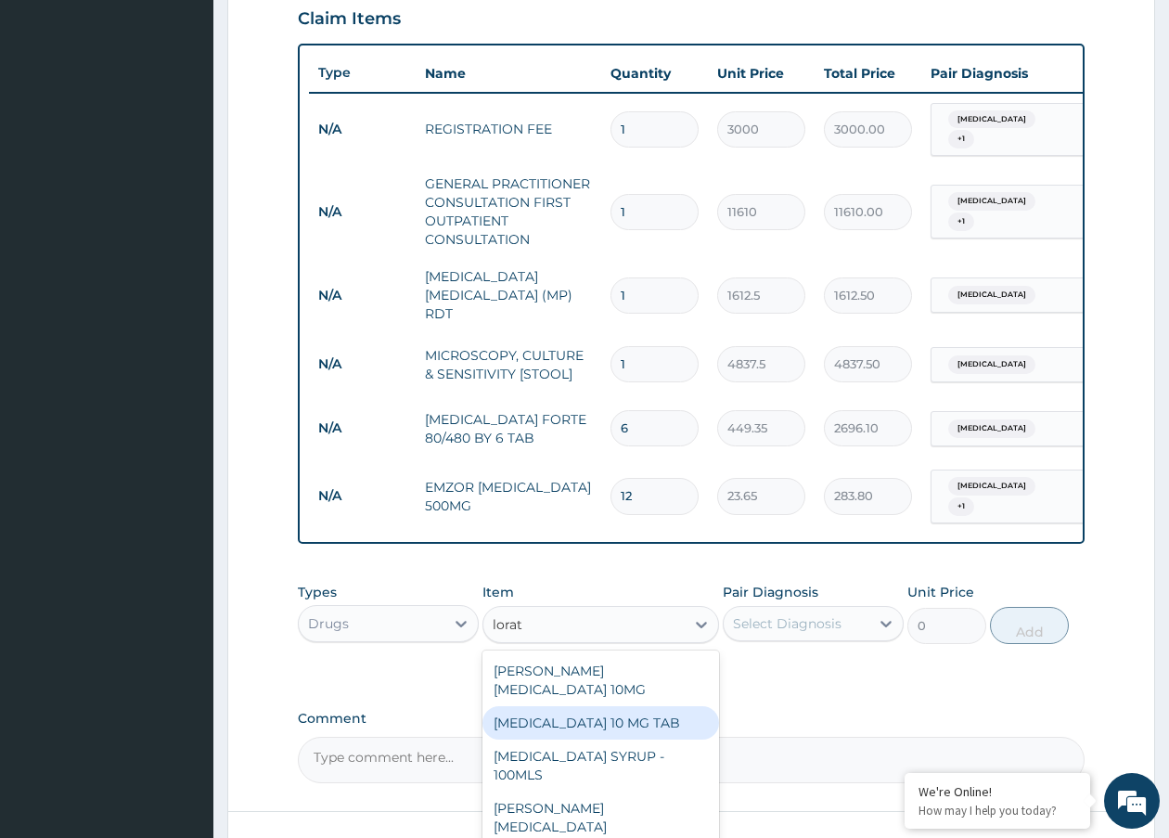
click at [555, 706] on div "LORATADINE 10 MG TAB" at bounding box center [601, 722] width 236 height 33
type input "59.125"
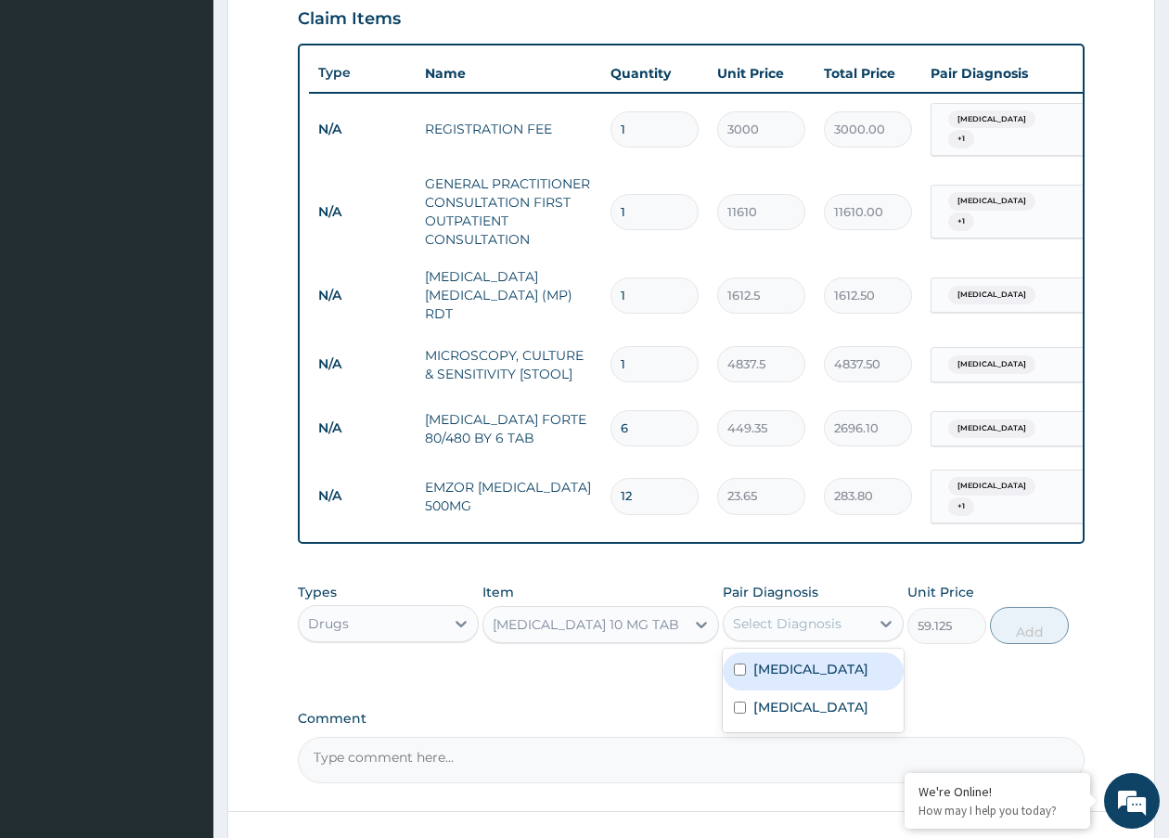
click at [770, 614] on div "Select Diagnosis" at bounding box center [787, 623] width 109 height 19
click at [768, 660] on label "Malaria" at bounding box center [811, 669] width 115 height 19
checkbox input "true"
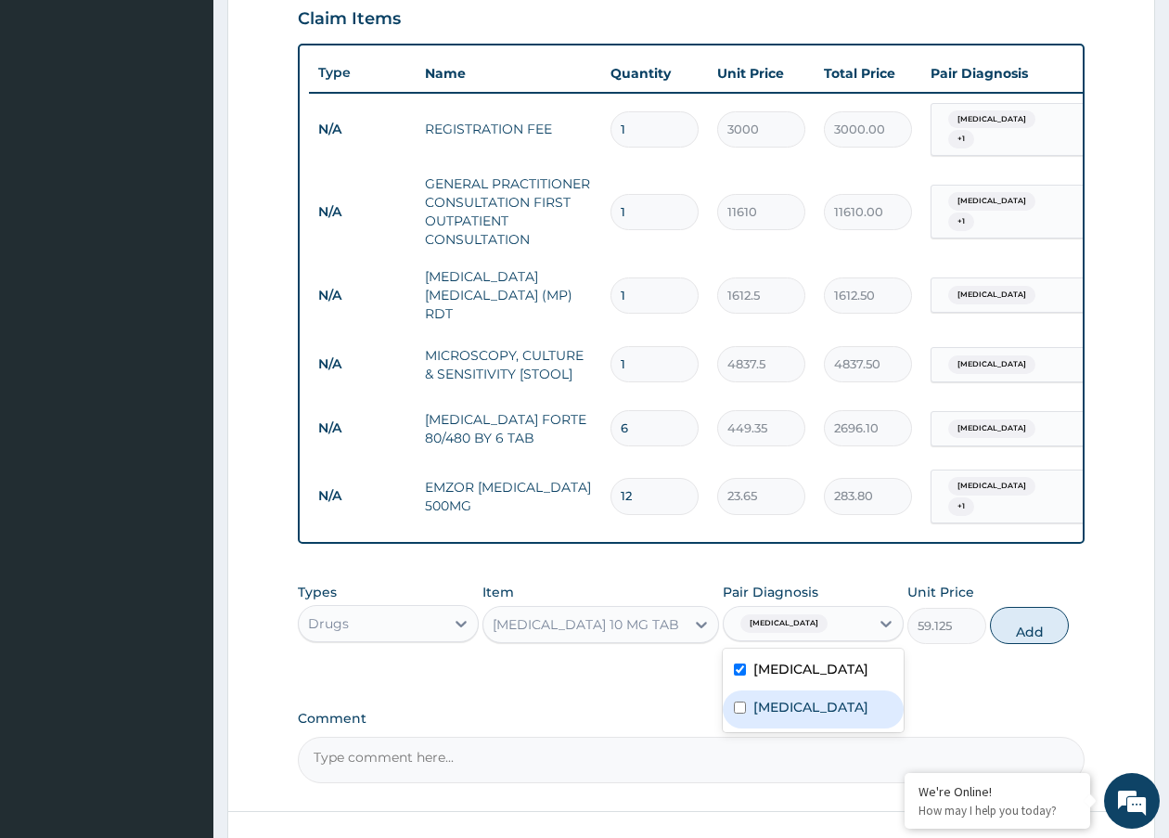
click at [757, 704] on label "Typhoid fever" at bounding box center [811, 707] width 115 height 19
checkbox input "true"
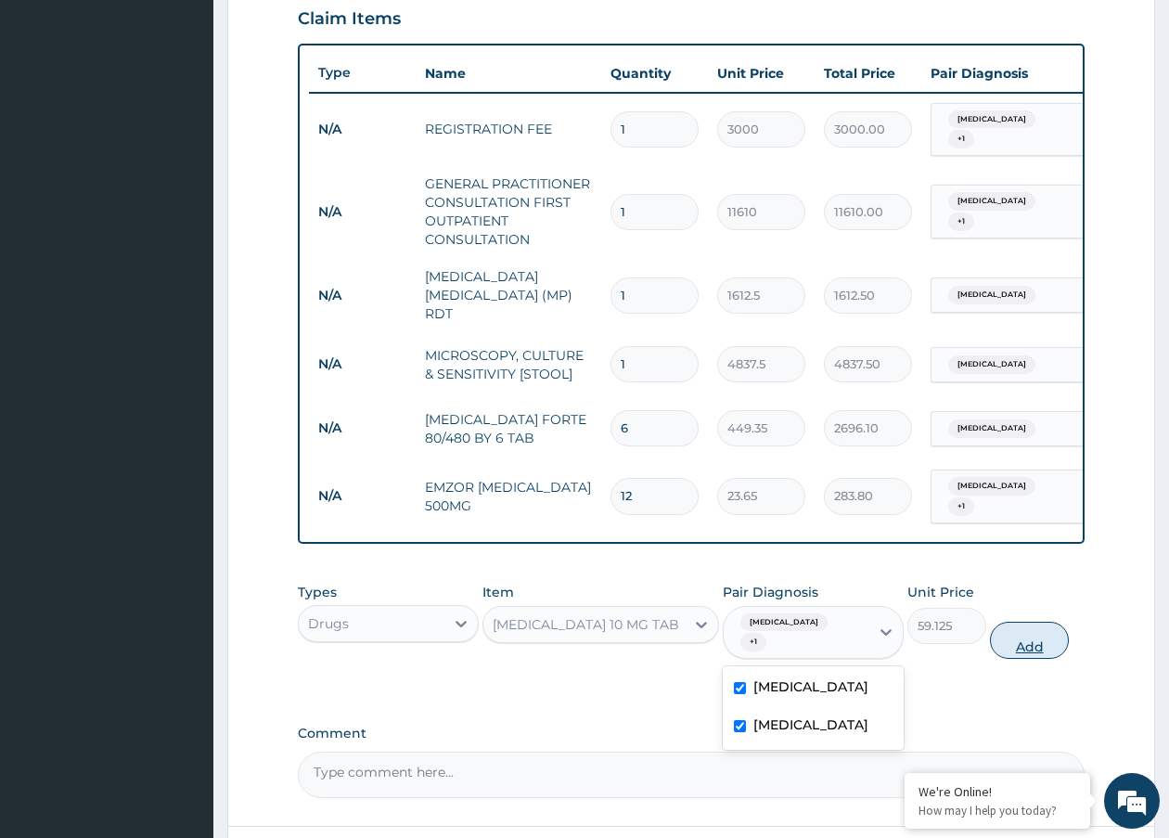
click at [1027, 622] on button "Add" at bounding box center [1029, 640] width 79 height 37
type input "0"
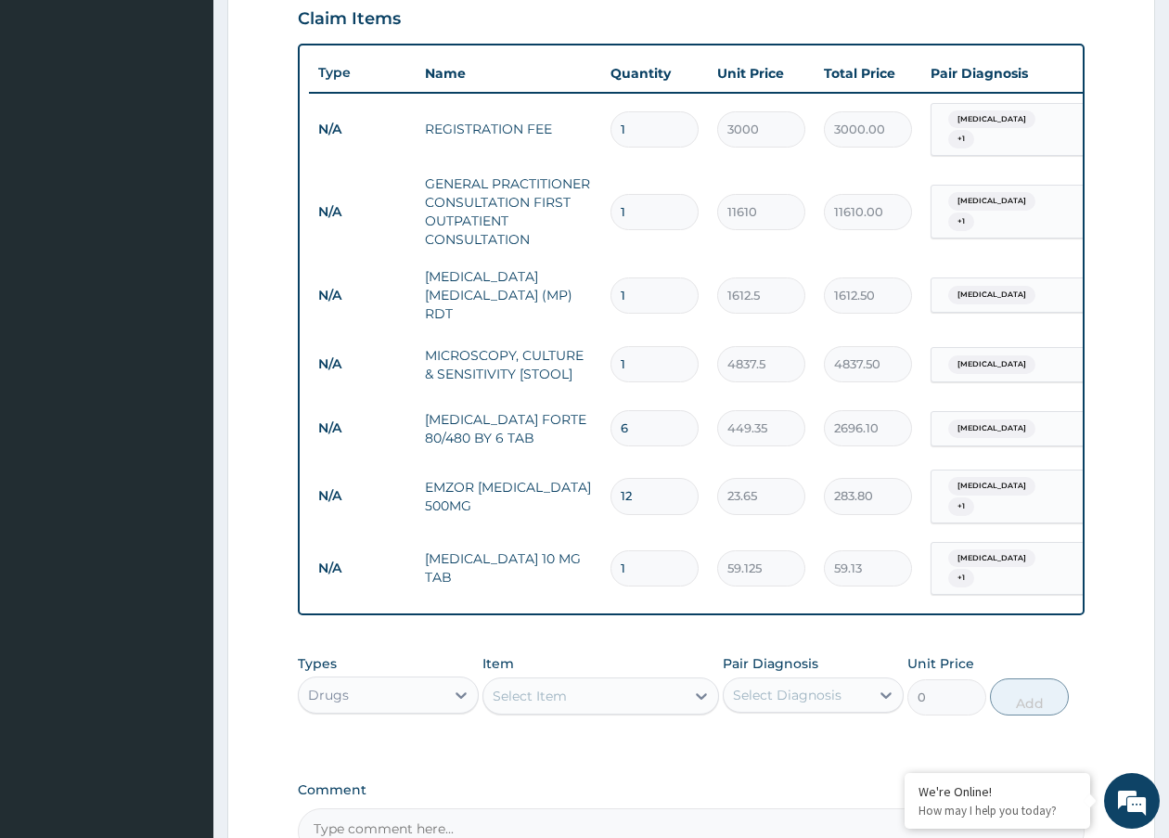
type input "0.00"
type input "5"
type input "295.63"
type input "5"
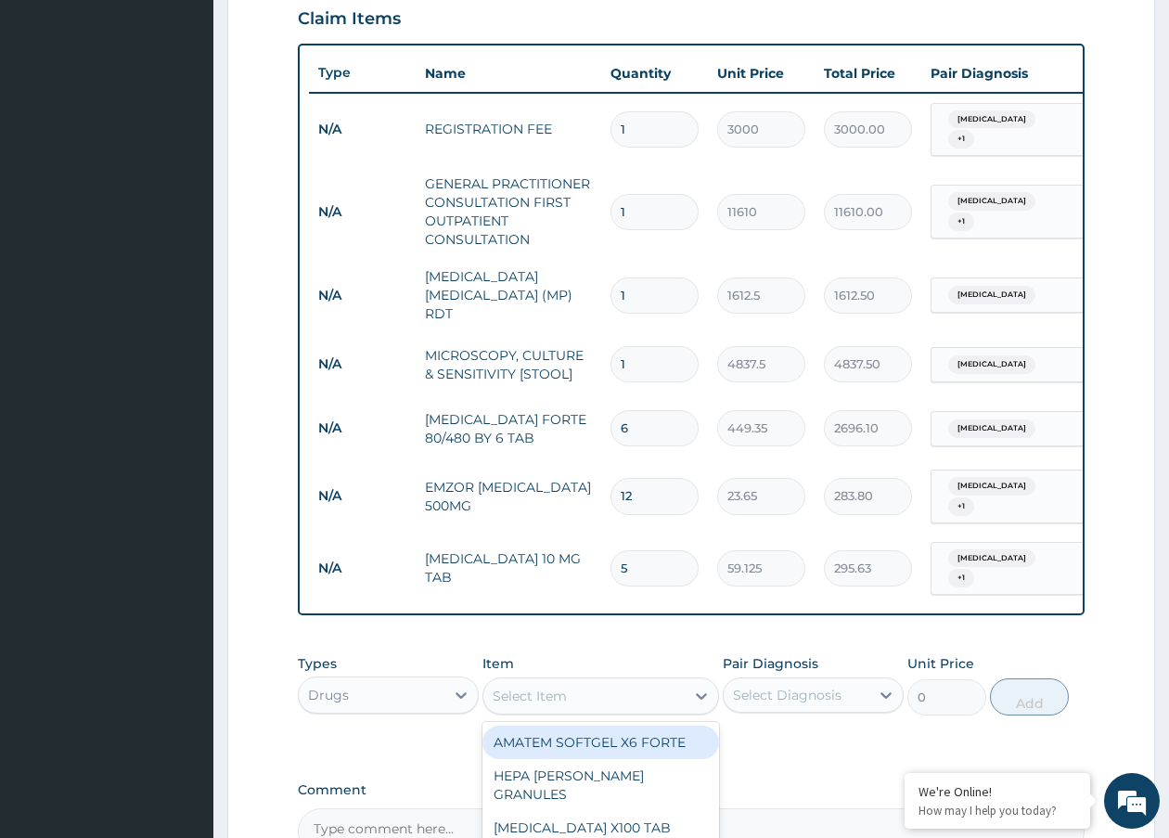
click at [503, 687] on div "Select Item" at bounding box center [530, 696] width 74 height 19
type input "cough"
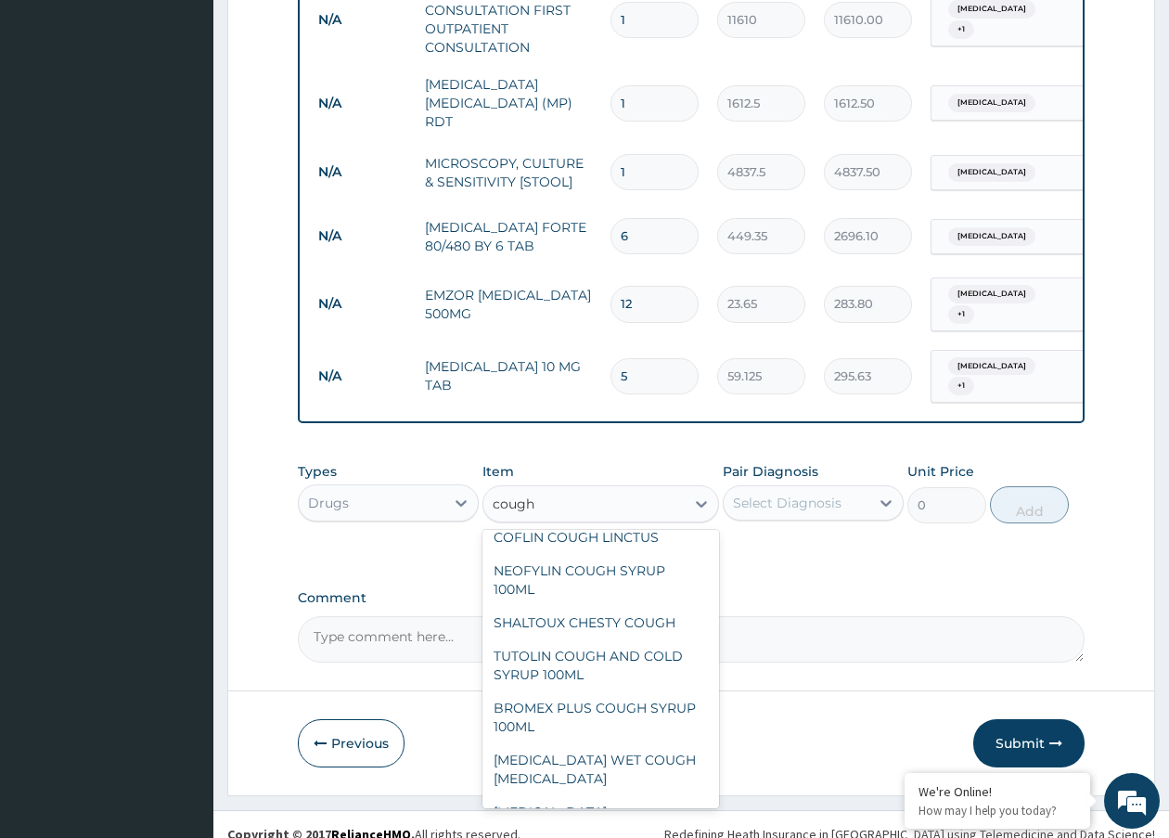
scroll to position [186, 0]
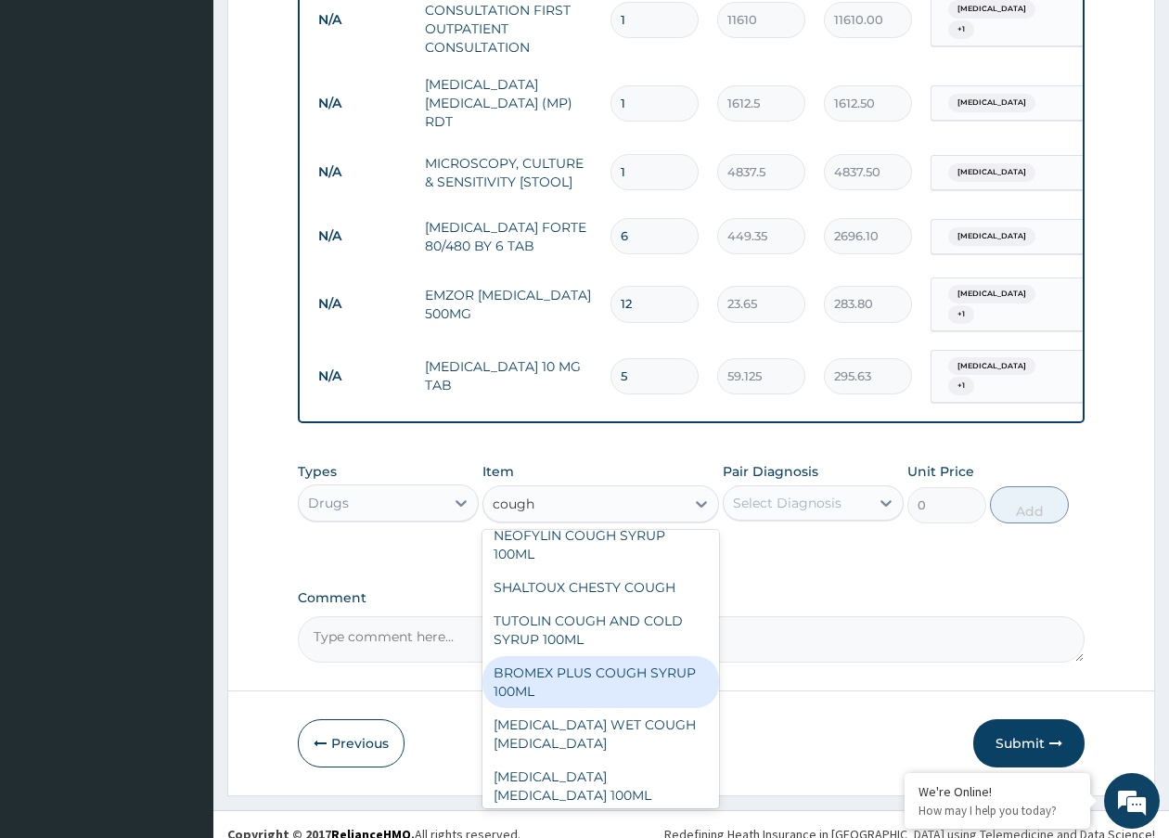
click at [589, 665] on div "BROMEX PLUS COUGH SYRUP 100ML" at bounding box center [601, 682] width 236 height 52
type input "1773.75"
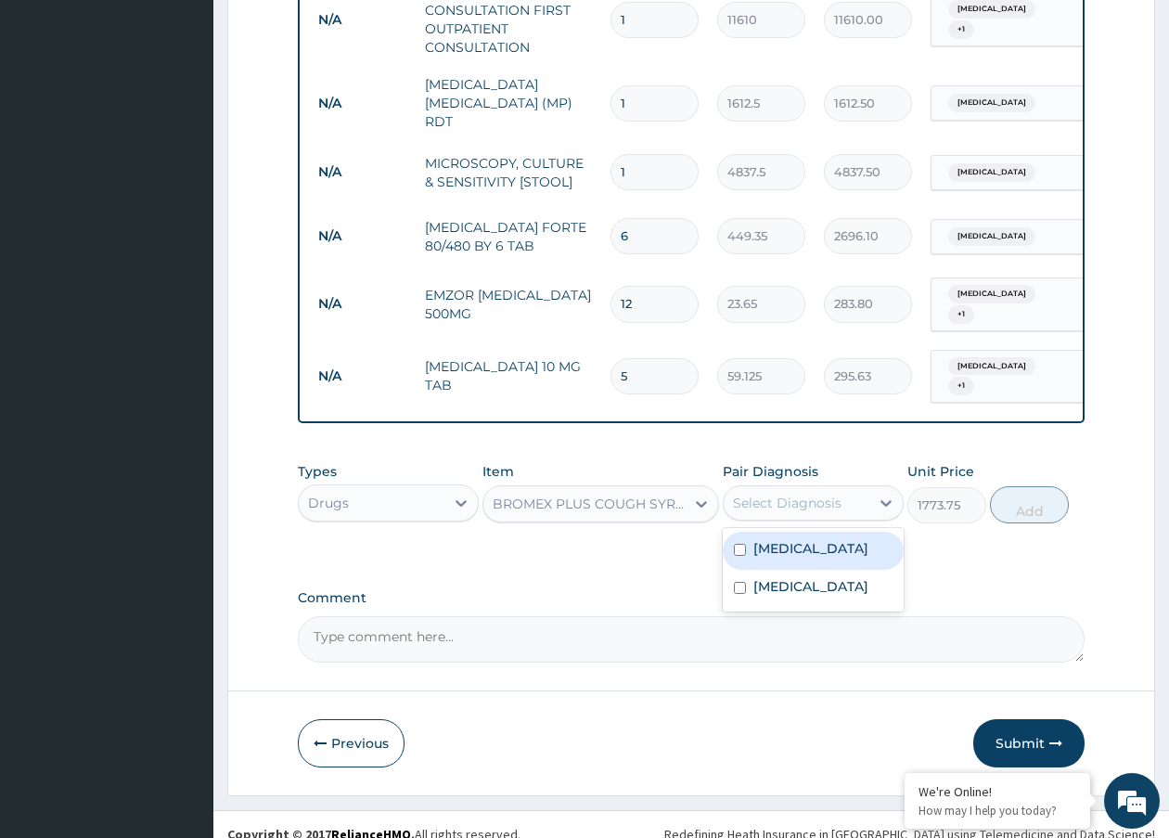
click at [770, 494] on div "Select Diagnosis" at bounding box center [787, 503] width 109 height 19
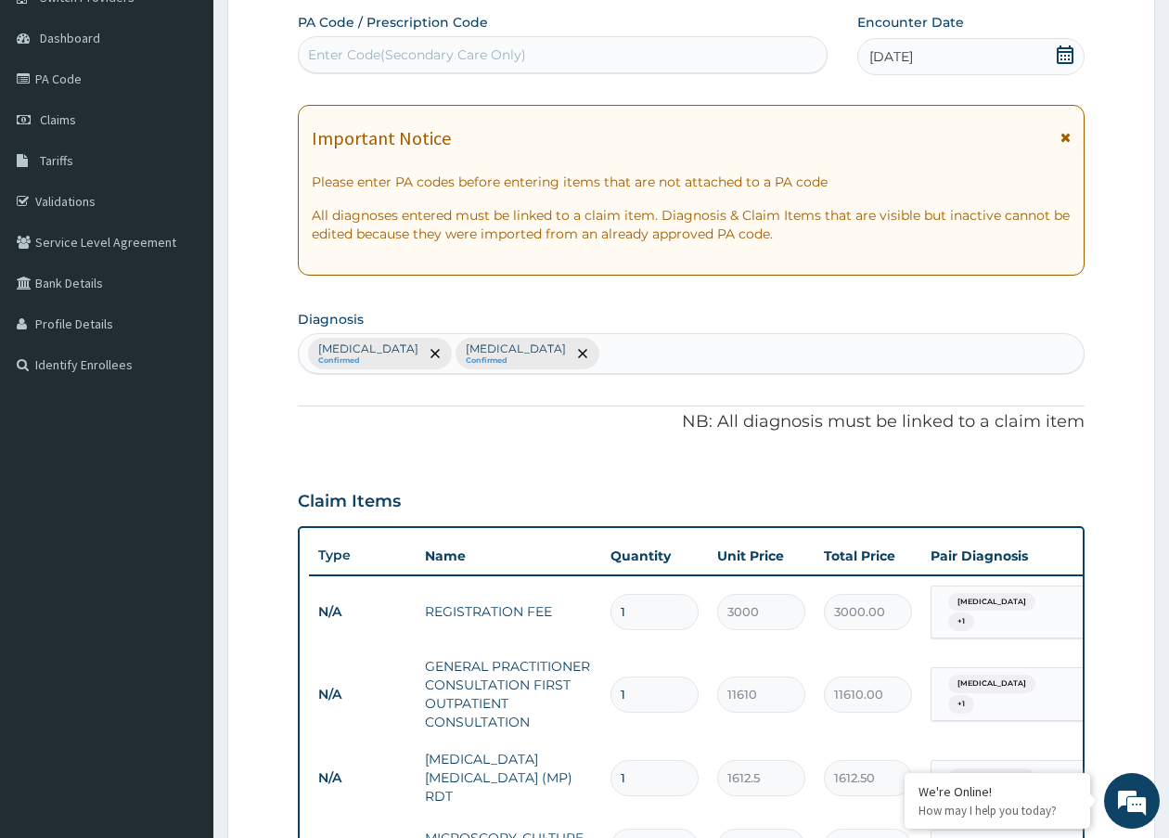
scroll to position [97, 0]
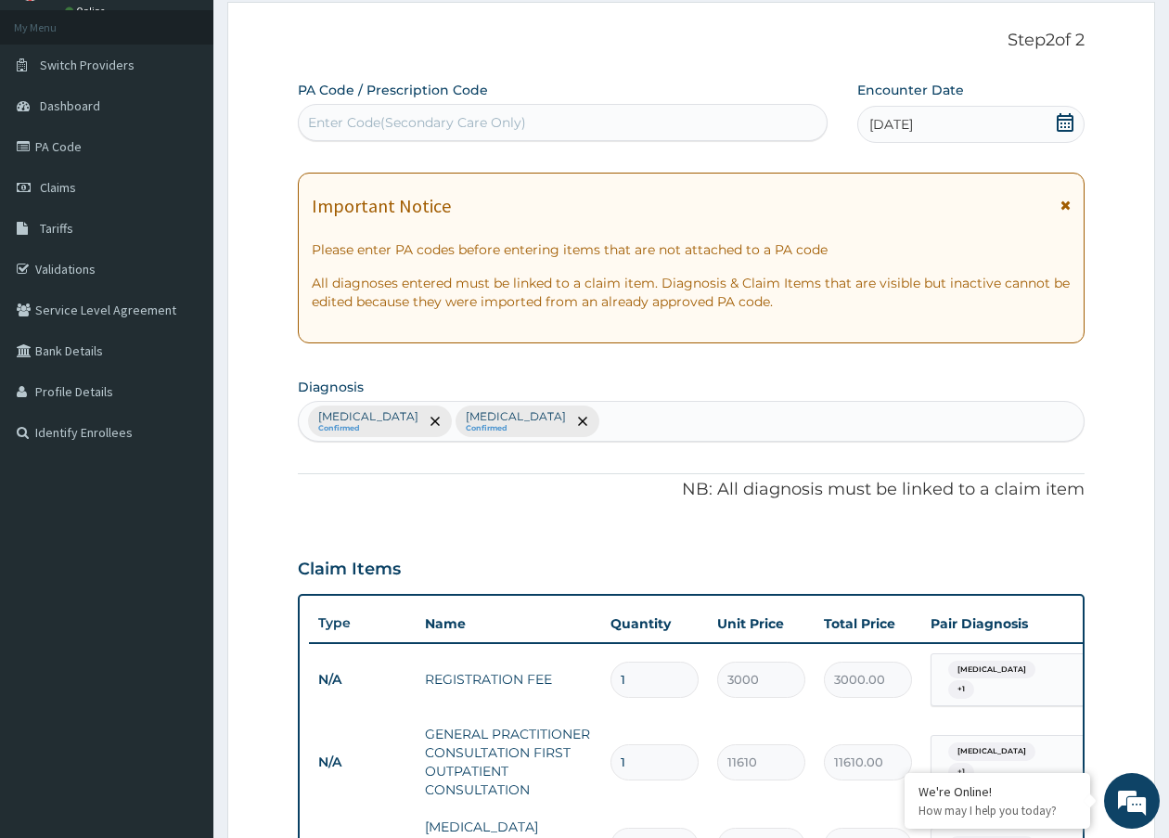
click at [594, 425] on div "Malaria Confirmed Typhoid fever Confirmed" at bounding box center [691, 421] width 785 height 39
type input "cough"
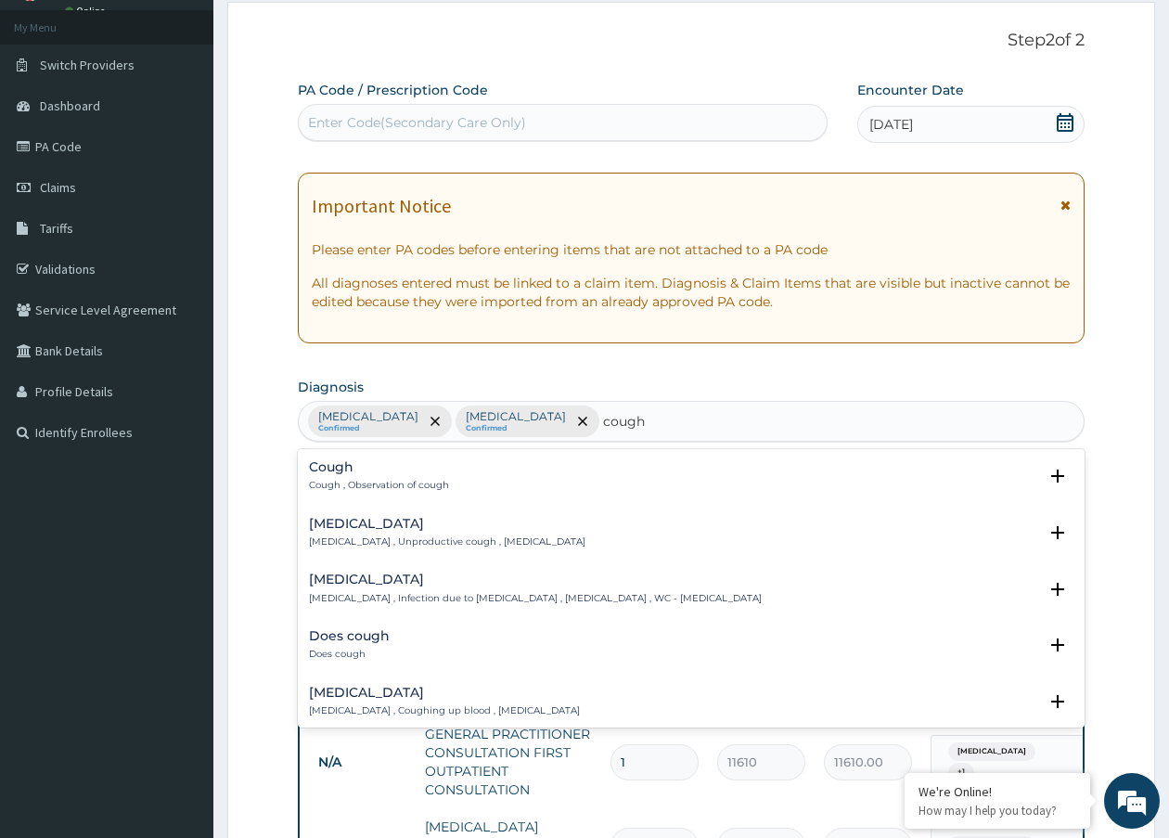
click at [386, 473] on h4 "Cough" at bounding box center [379, 467] width 140 height 14
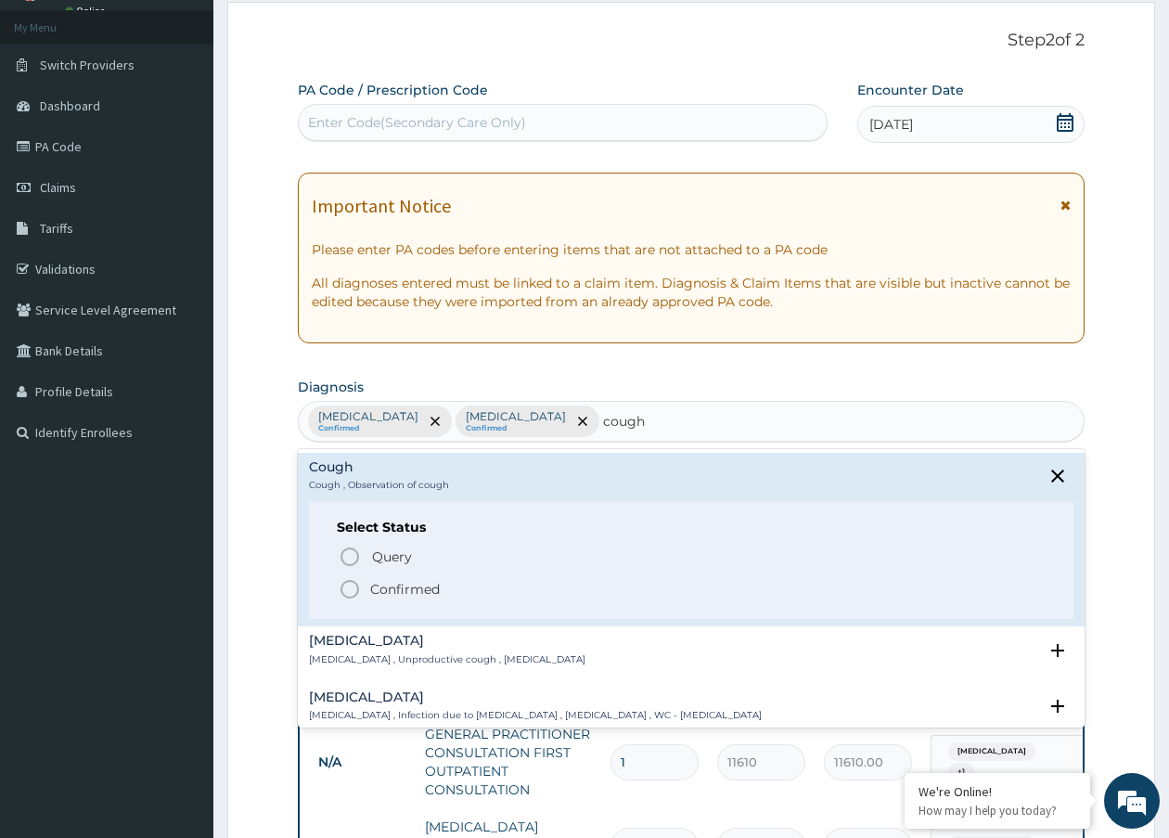
click at [358, 594] on icon "status option filled" at bounding box center [350, 589] width 22 height 22
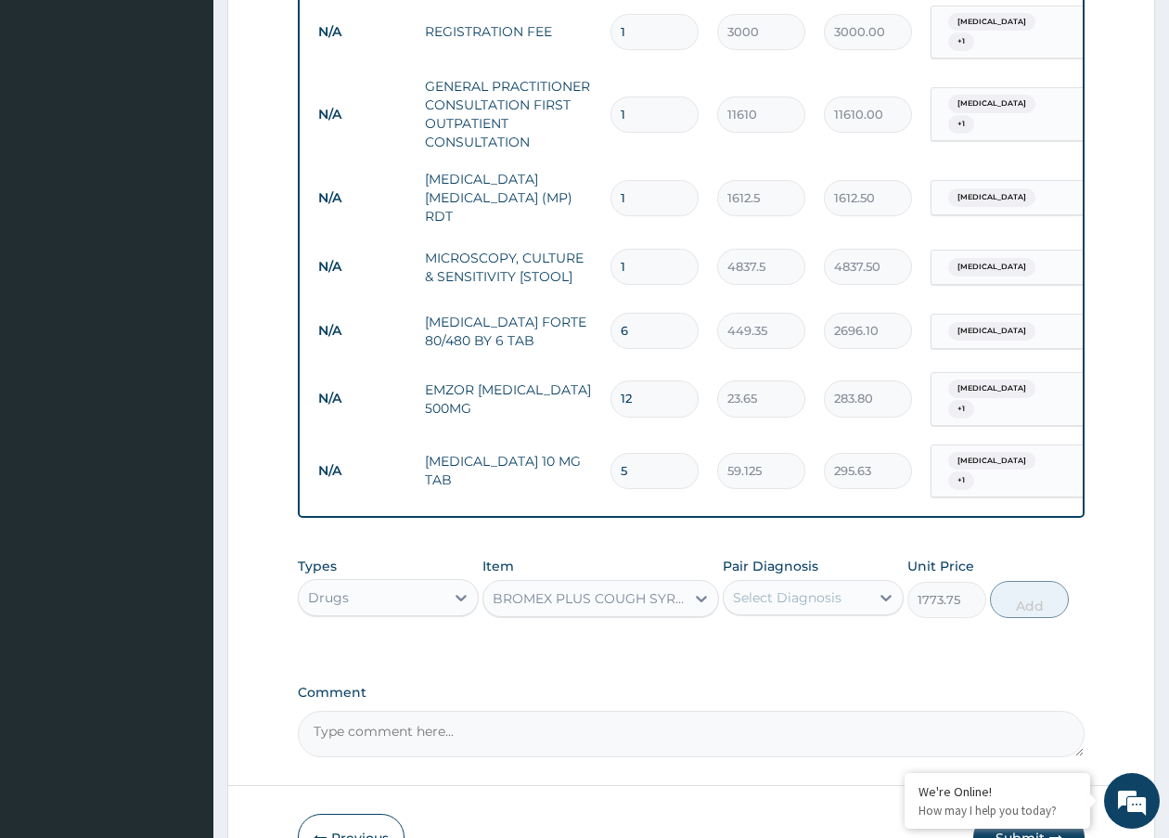
scroll to position [746, 0]
click at [801, 587] on div "Select Diagnosis" at bounding box center [787, 596] width 109 height 19
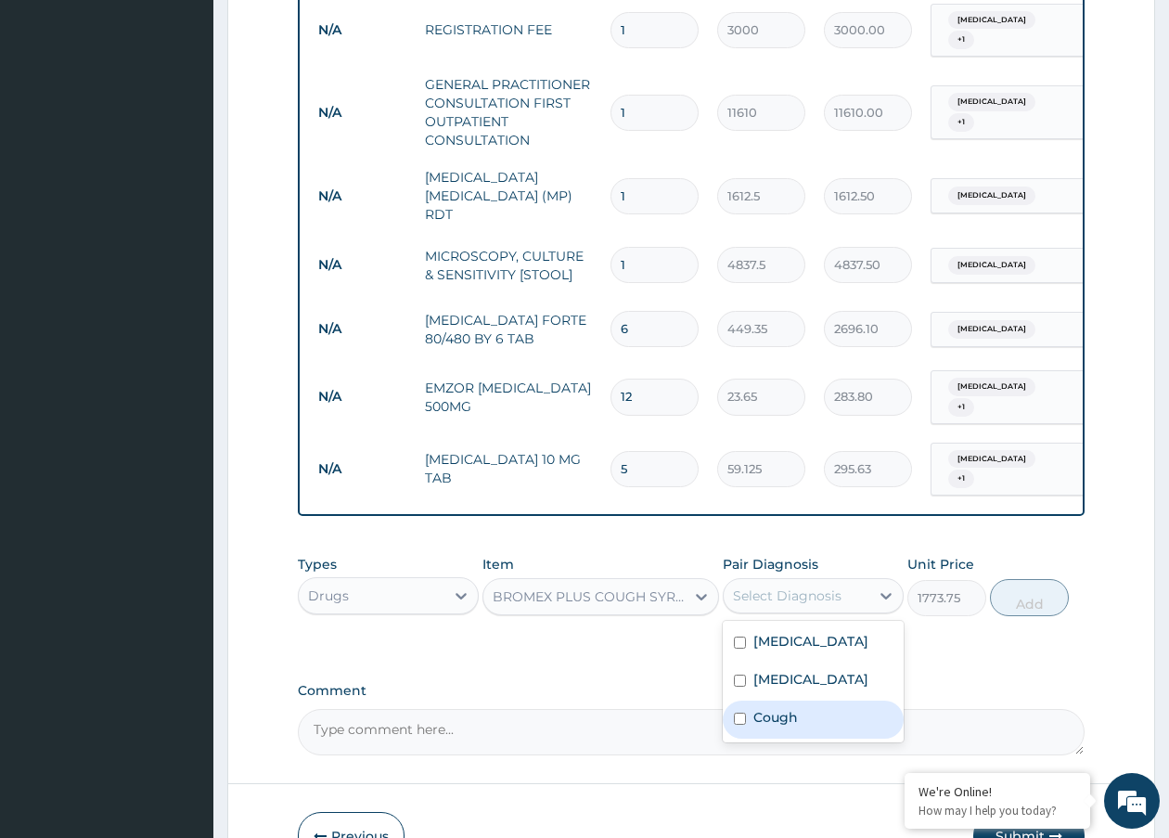
click at [769, 708] on label "Cough" at bounding box center [776, 717] width 45 height 19
checkbox input "true"
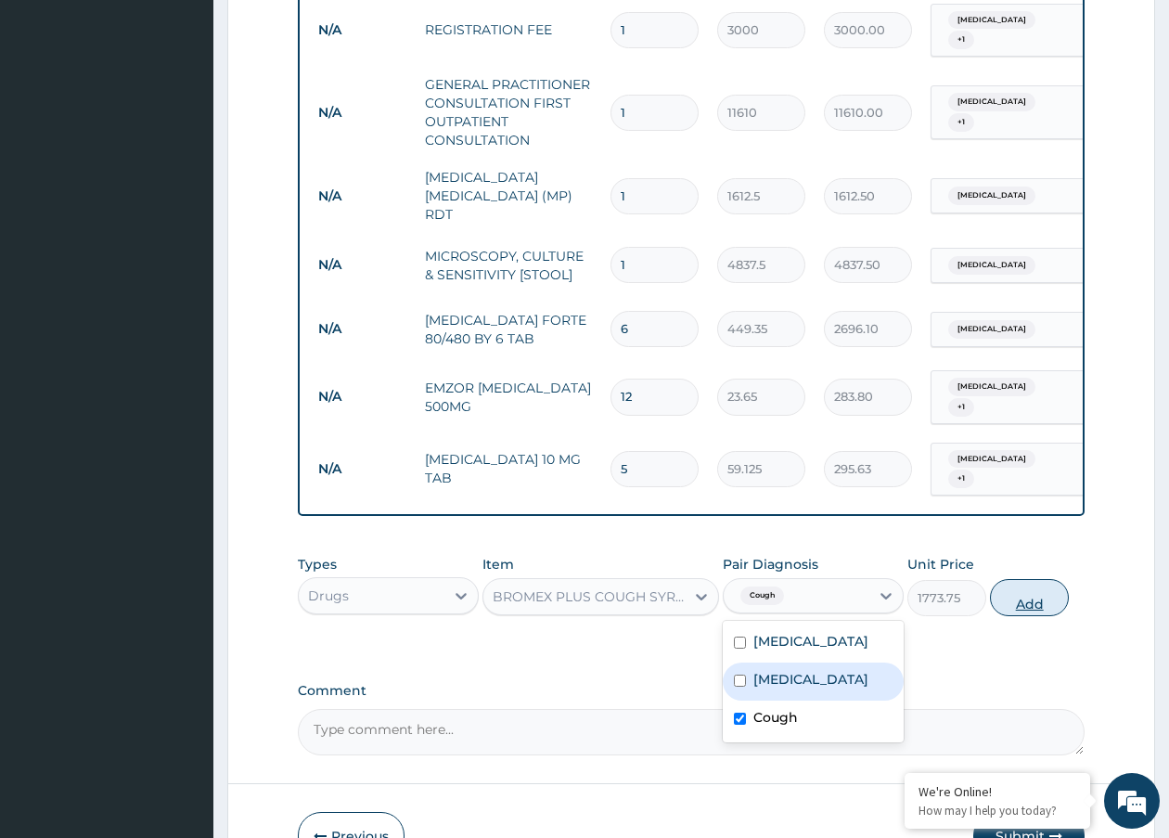
click at [1025, 582] on button "Add" at bounding box center [1029, 597] width 79 height 37
type input "0"
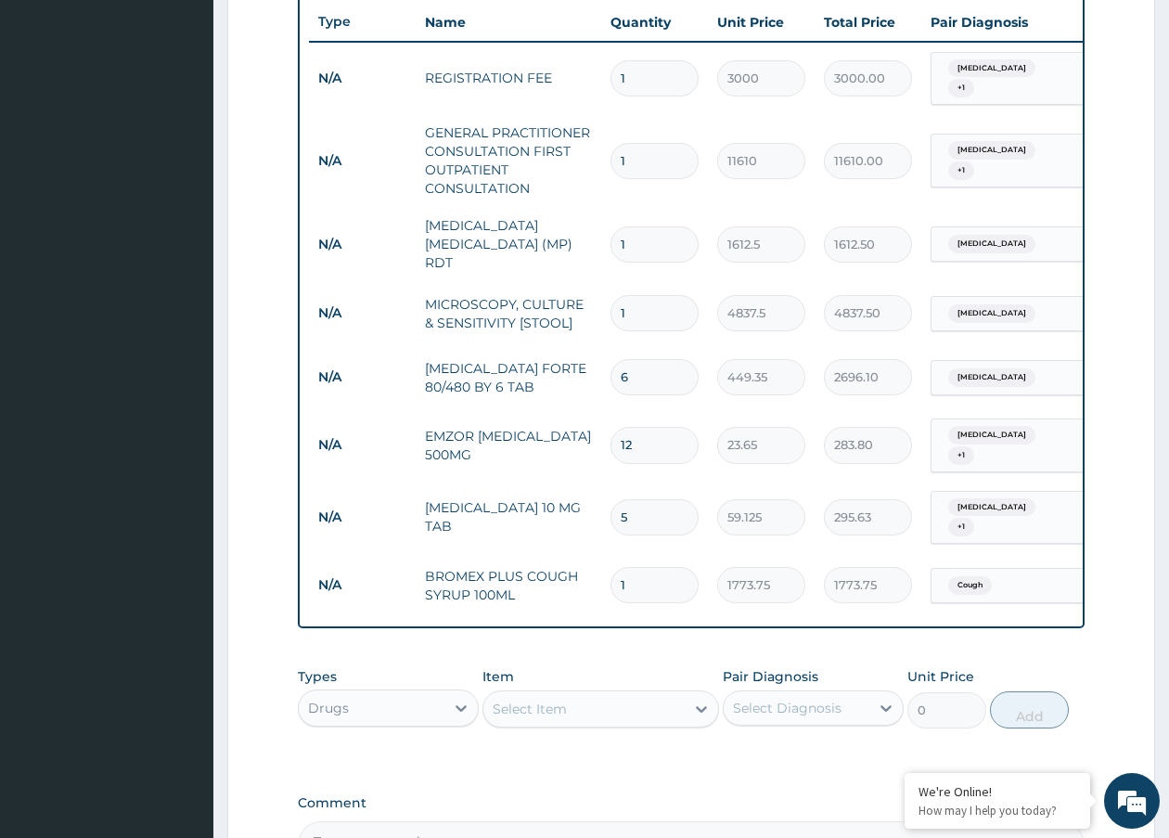
scroll to position [468, 0]
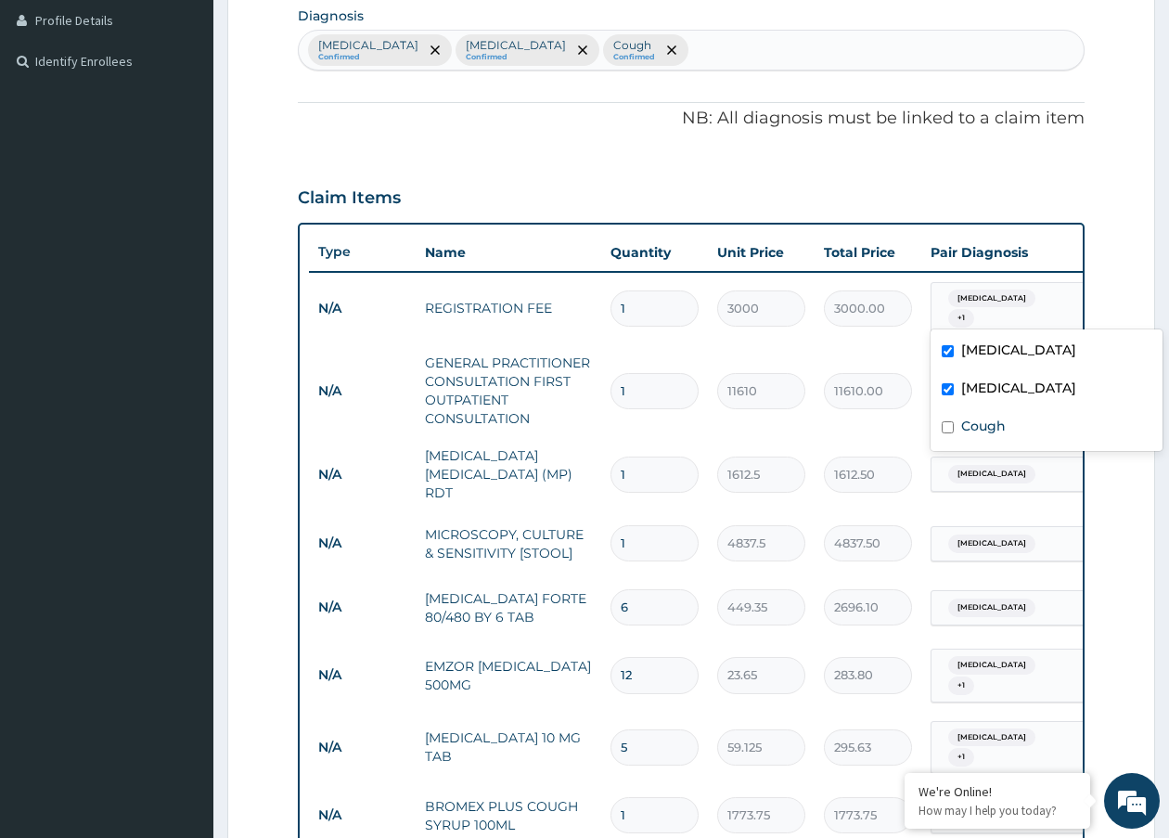
click at [1040, 298] on div "Malaria + 1" at bounding box center [1007, 309] width 150 height 52
click at [1040, 427] on div "Cough" at bounding box center [1047, 428] width 232 height 38
checkbox input "true"
click at [1031, 448] on div "Malaria Typhoid fever Cough" at bounding box center [1047, 390] width 232 height 122
click at [893, 345] on tr "N/A GENERAL PRACTITIONER CONSULTATION FIRST OUTPATIENT CONSULTATION 1 11610 116…" at bounding box center [764, 390] width 910 height 93
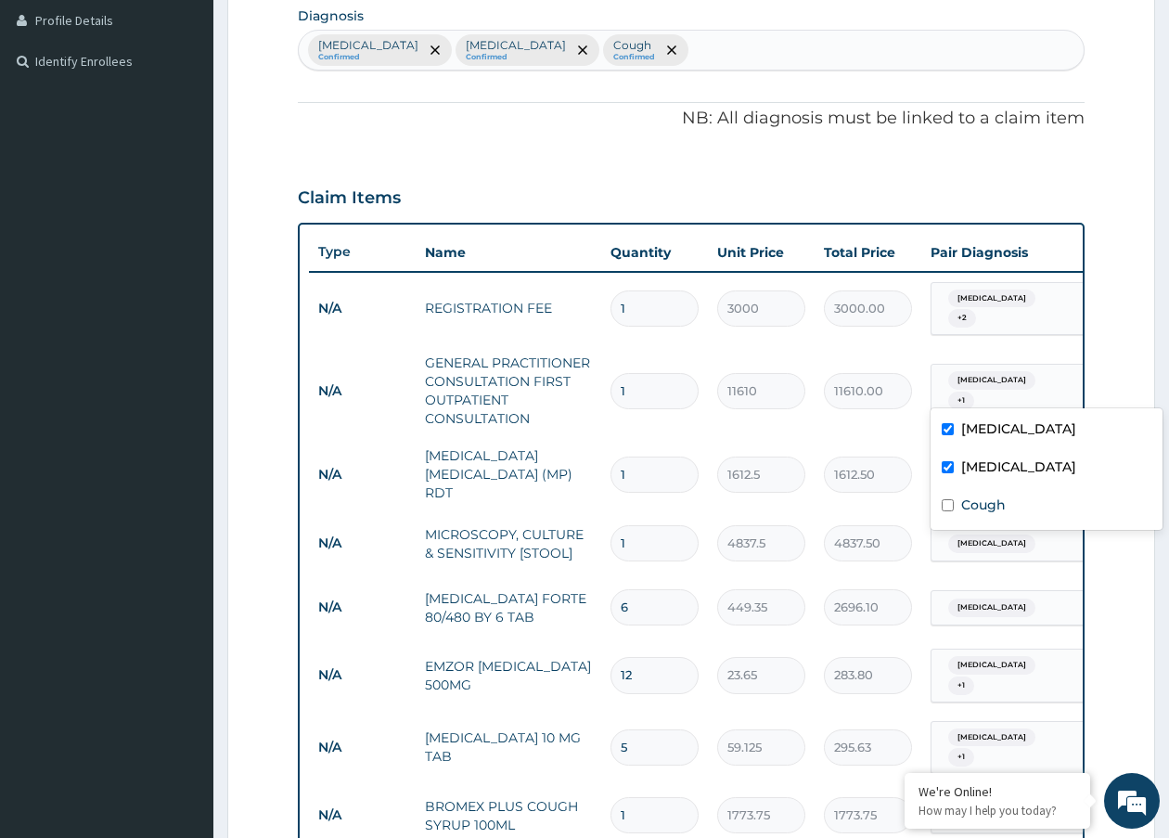
click at [1046, 381] on div "Malaria + 1" at bounding box center [1007, 391] width 150 height 52
click at [1017, 497] on div "Cough" at bounding box center [1047, 507] width 232 height 38
checkbox input "true"
click at [716, 425] on tr "N/A GENERAL PRACTITIONER CONSULTATION FIRST OUTPATIENT CONSULTATION 1 11610 116…" at bounding box center [764, 390] width 910 height 93
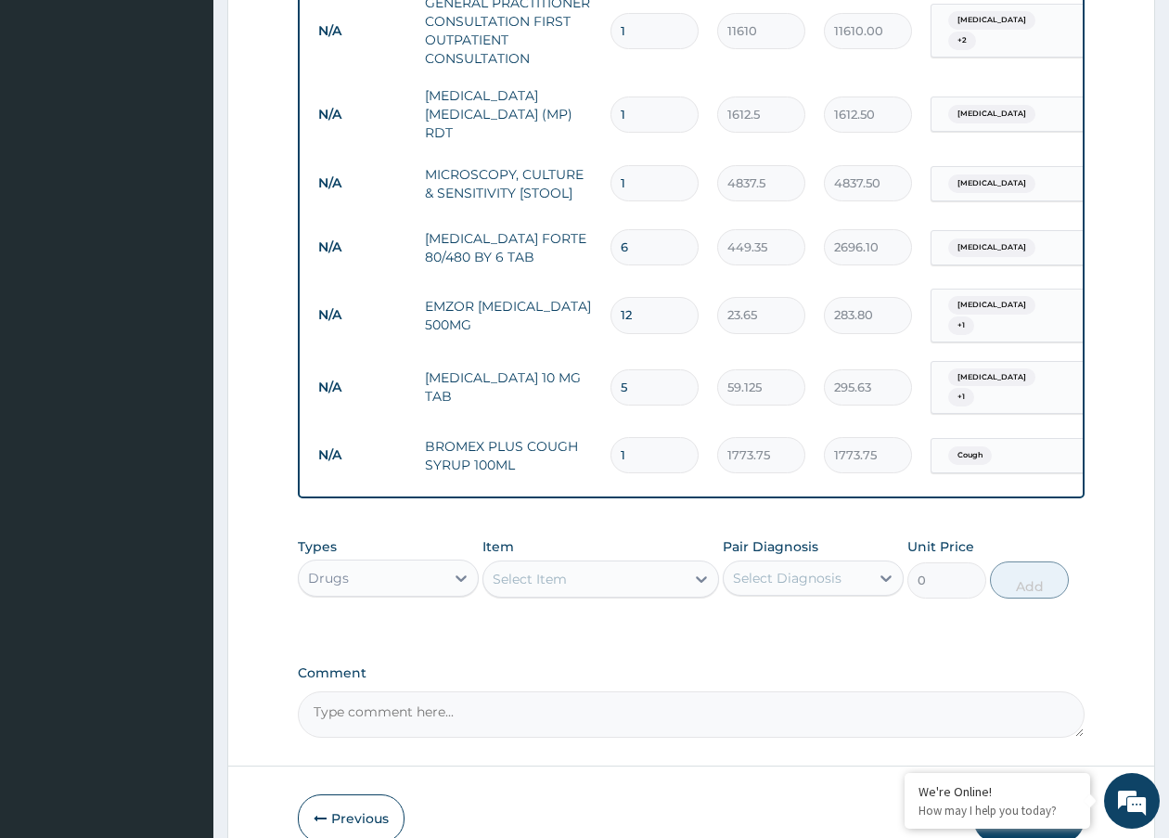
scroll to position [839, 0]
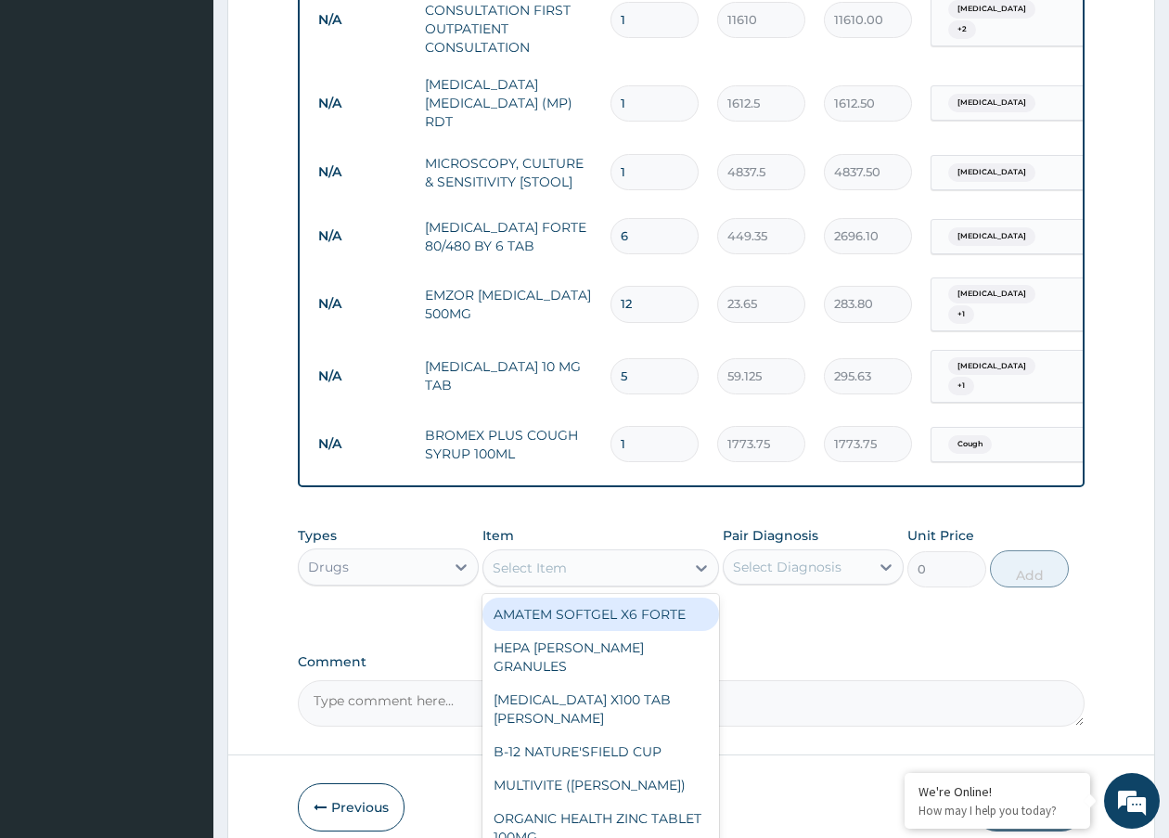
click at [547, 559] on div "Select Item" at bounding box center [530, 568] width 74 height 19
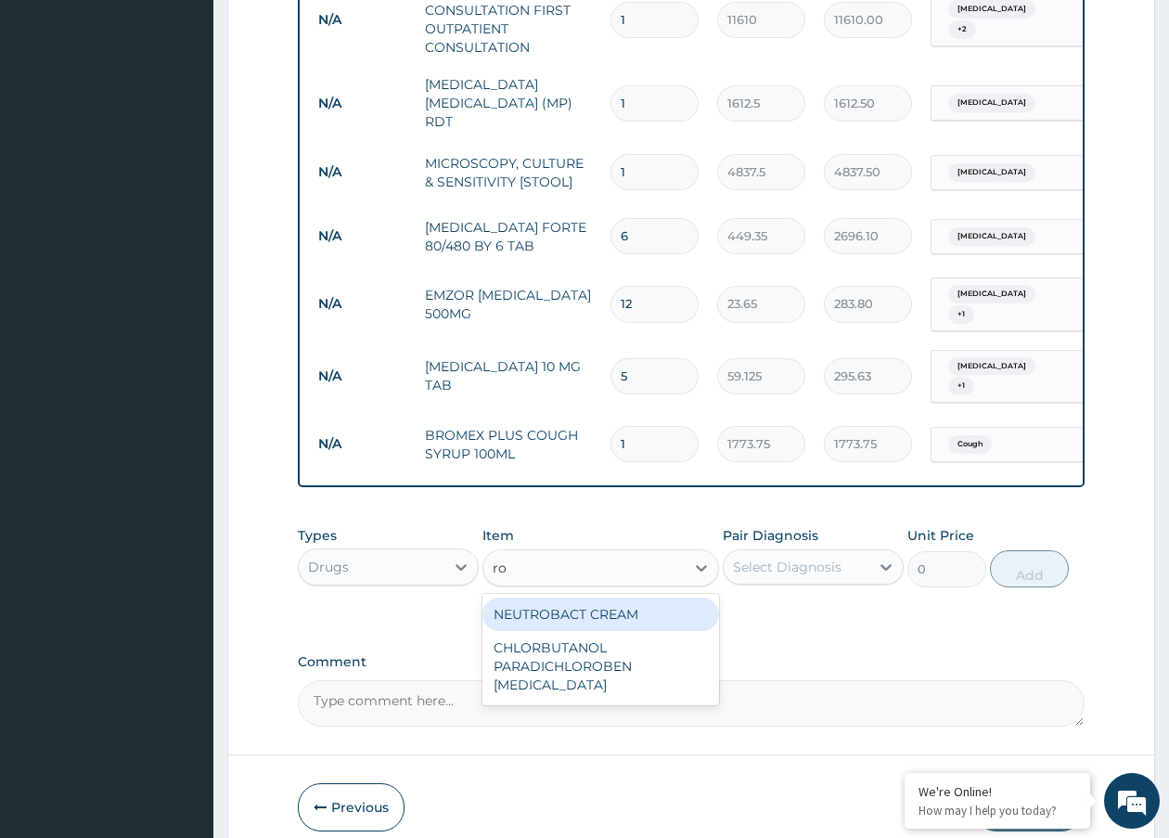
type input "r"
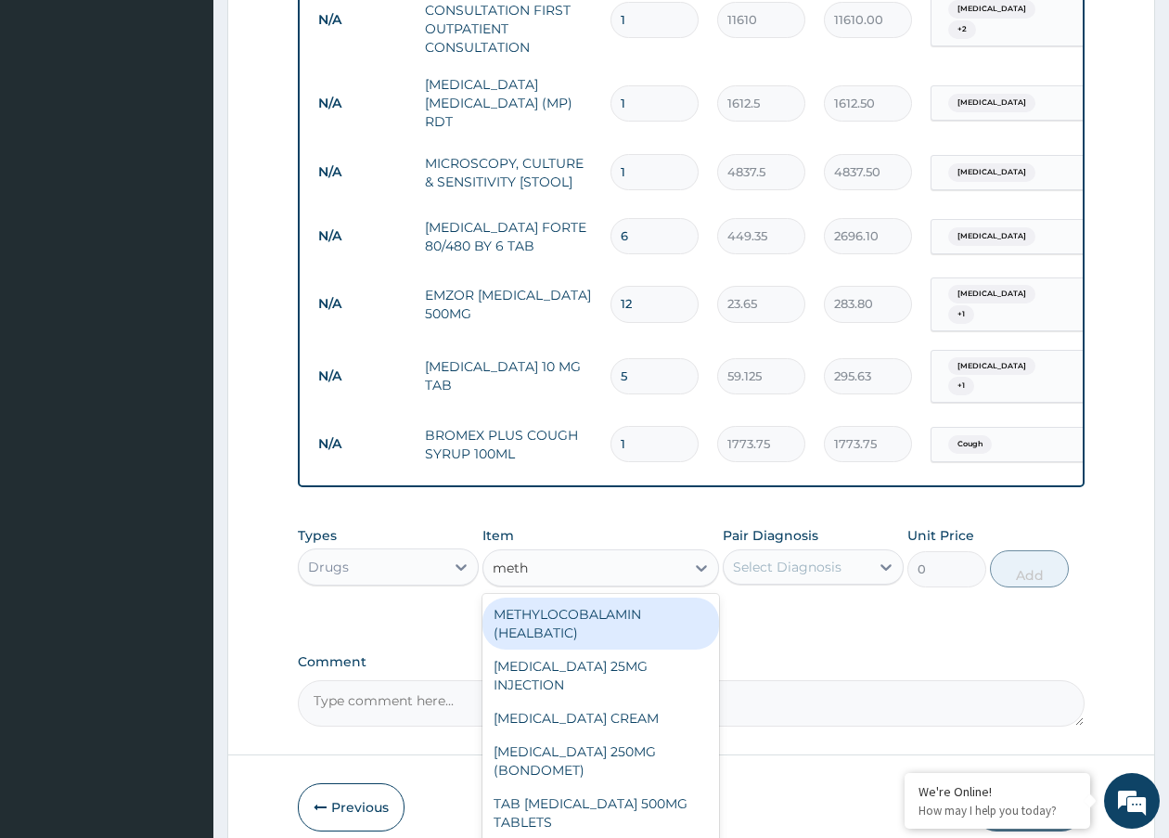
type input "metho"
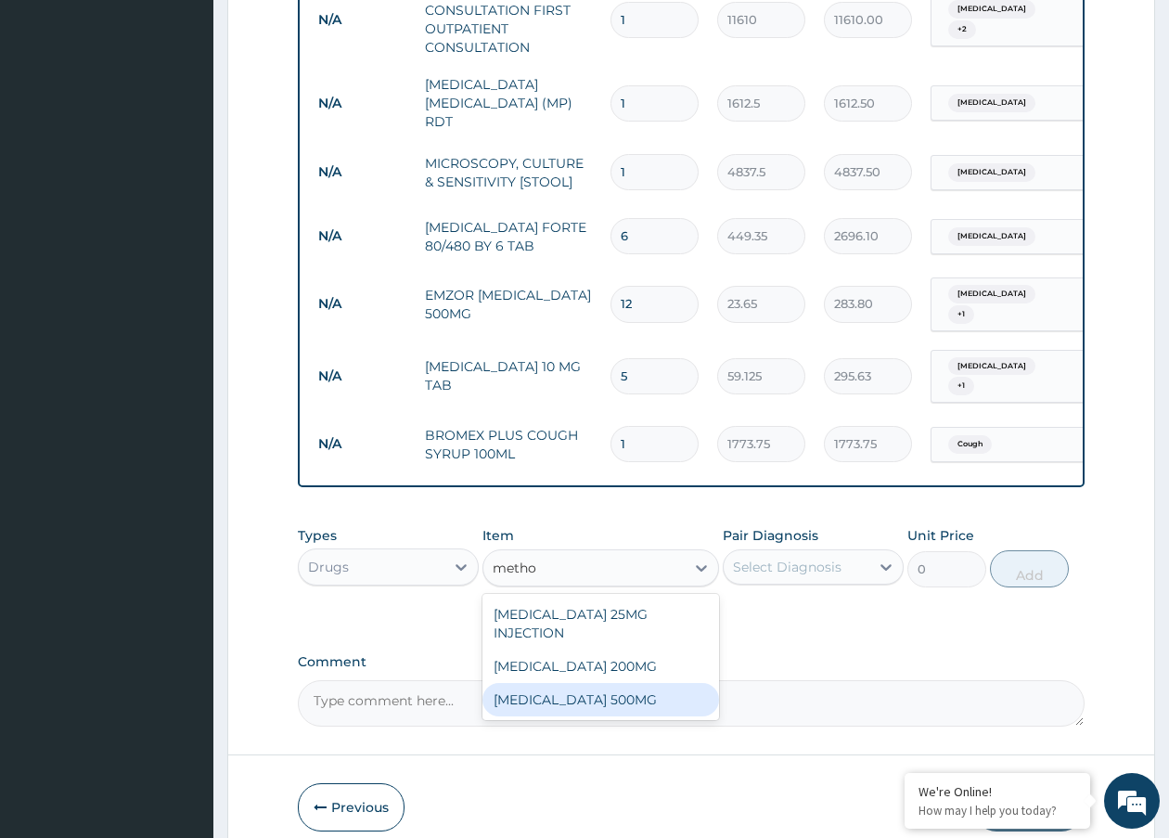
click at [601, 686] on div "METHOCARBAMOL 500MG" at bounding box center [601, 699] width 236 height 33
type input "165.55"
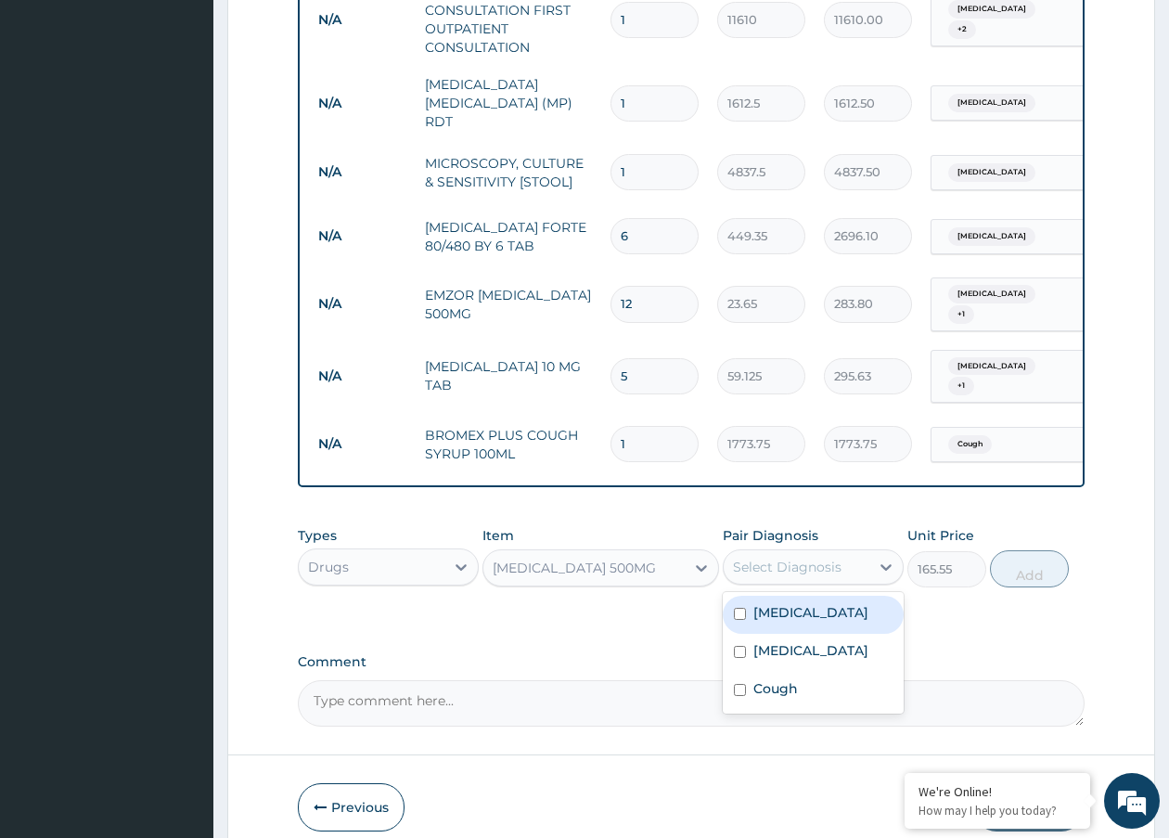
click at [787, 558] on div "Select Diagnosis" at bounding box center [787, 567] width 109 height 19
click at [775, 603] on label "Malaria" at bounding box center [811, 612] width 115 height 19
checkbox input "true"
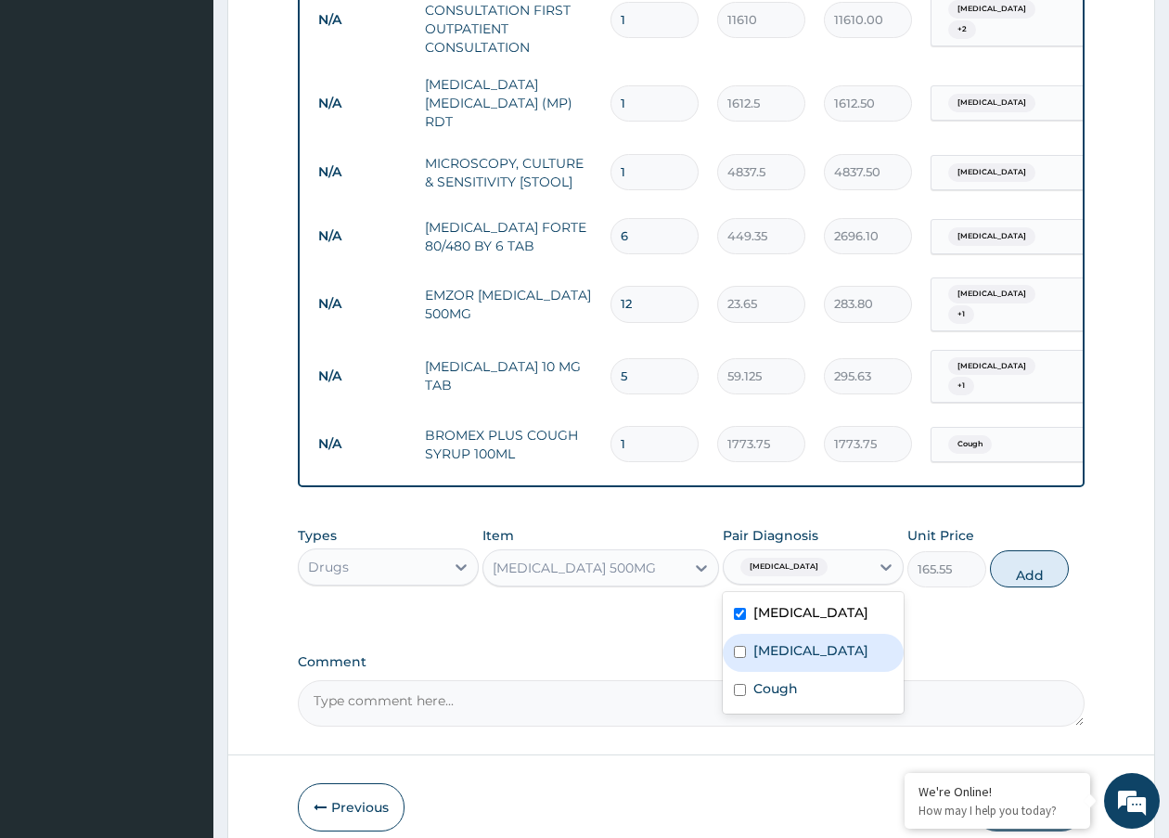
click at [774, 643] on div "Typhoid fever" at bounding box center [813, 653] width 181 height 38
checkbox input "true"
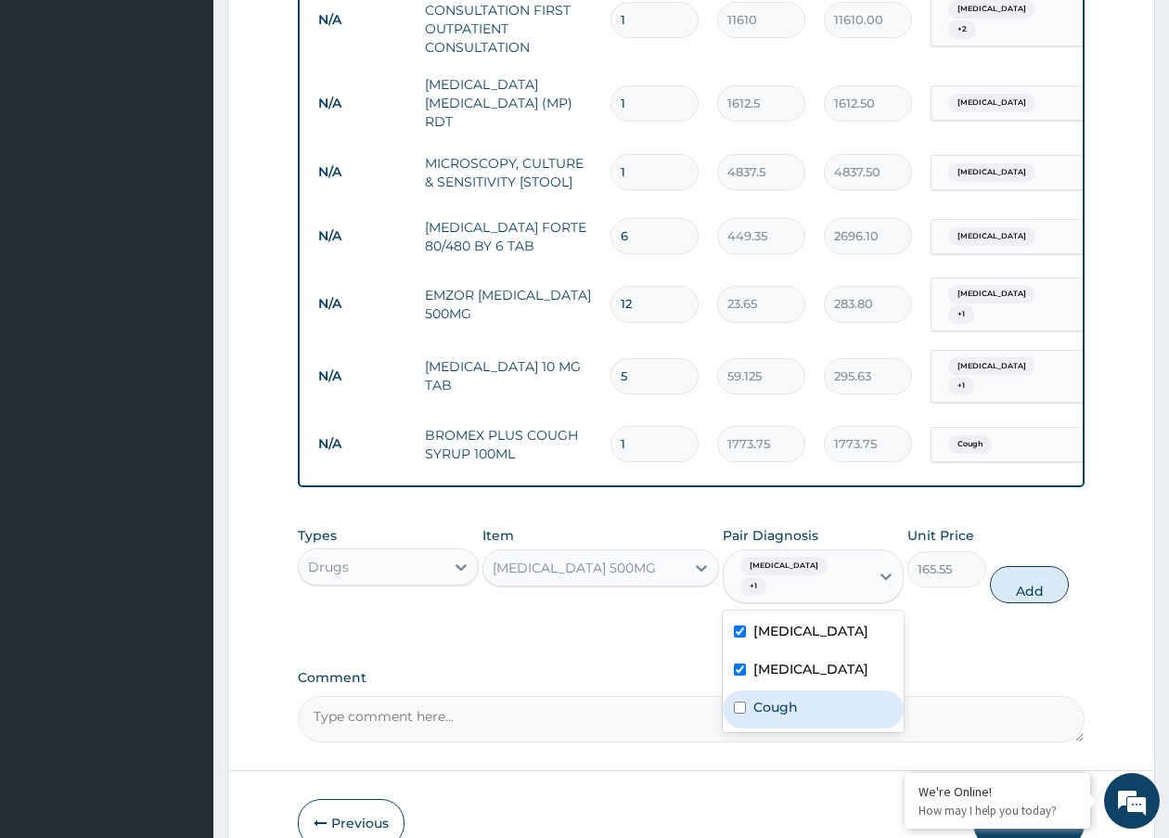
click at [764, 691] on div "Cough" at bounding box center [813, 710] width 181 height 38
checkbox input "true"
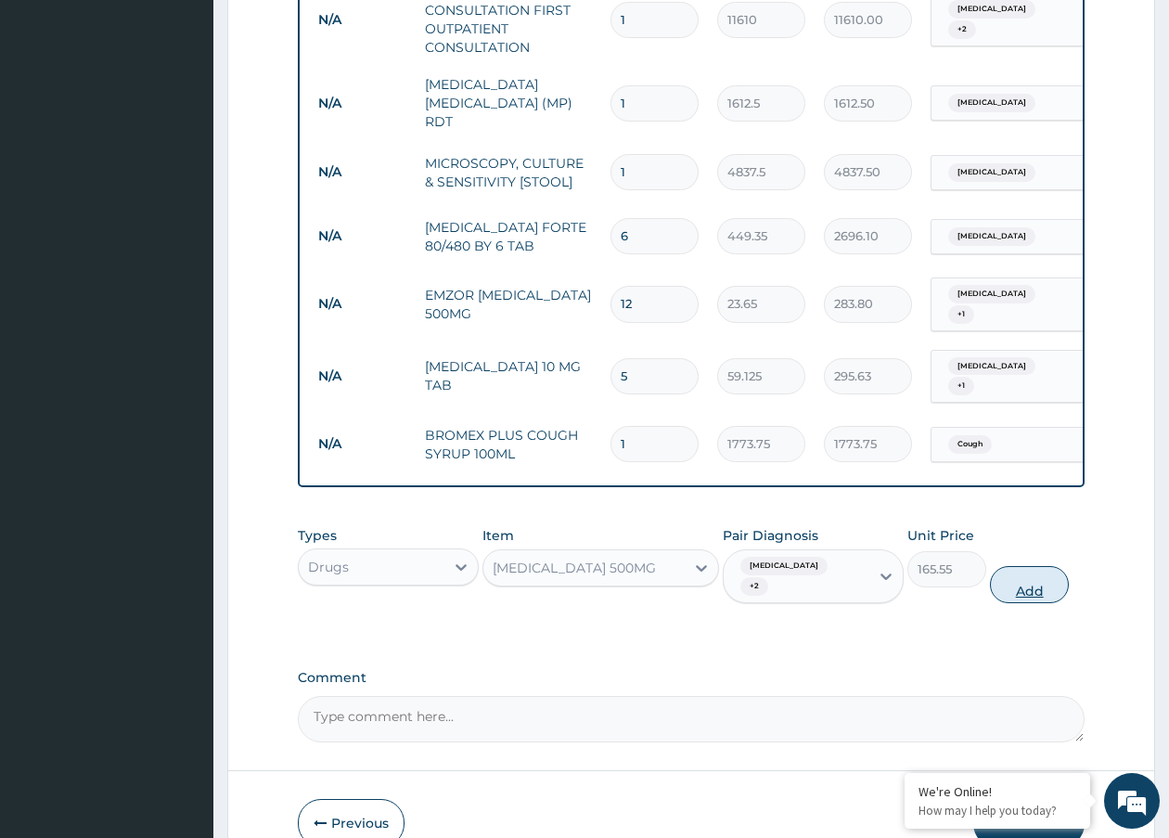
click at [1057, 566] on button "Add" at bounding box center [1029, 584] width 79 height 37
type input "0"
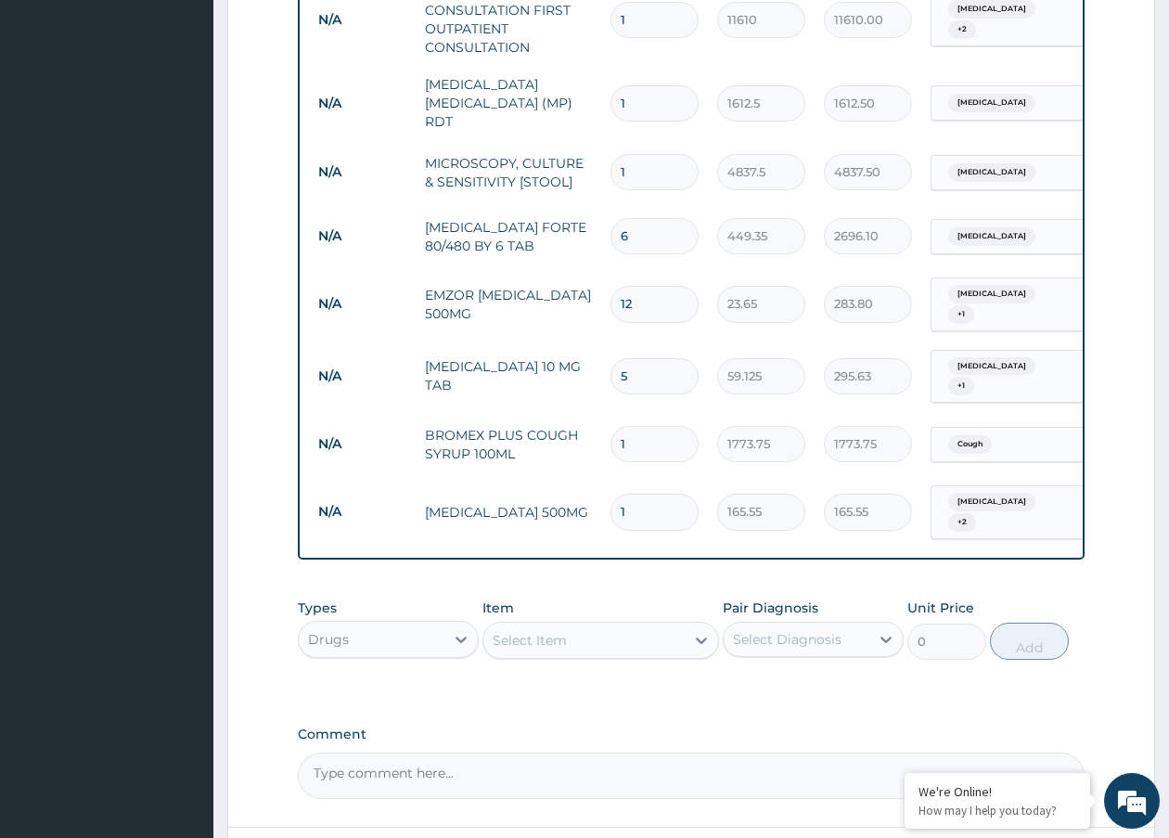
type input "10"
type input "1655.50"
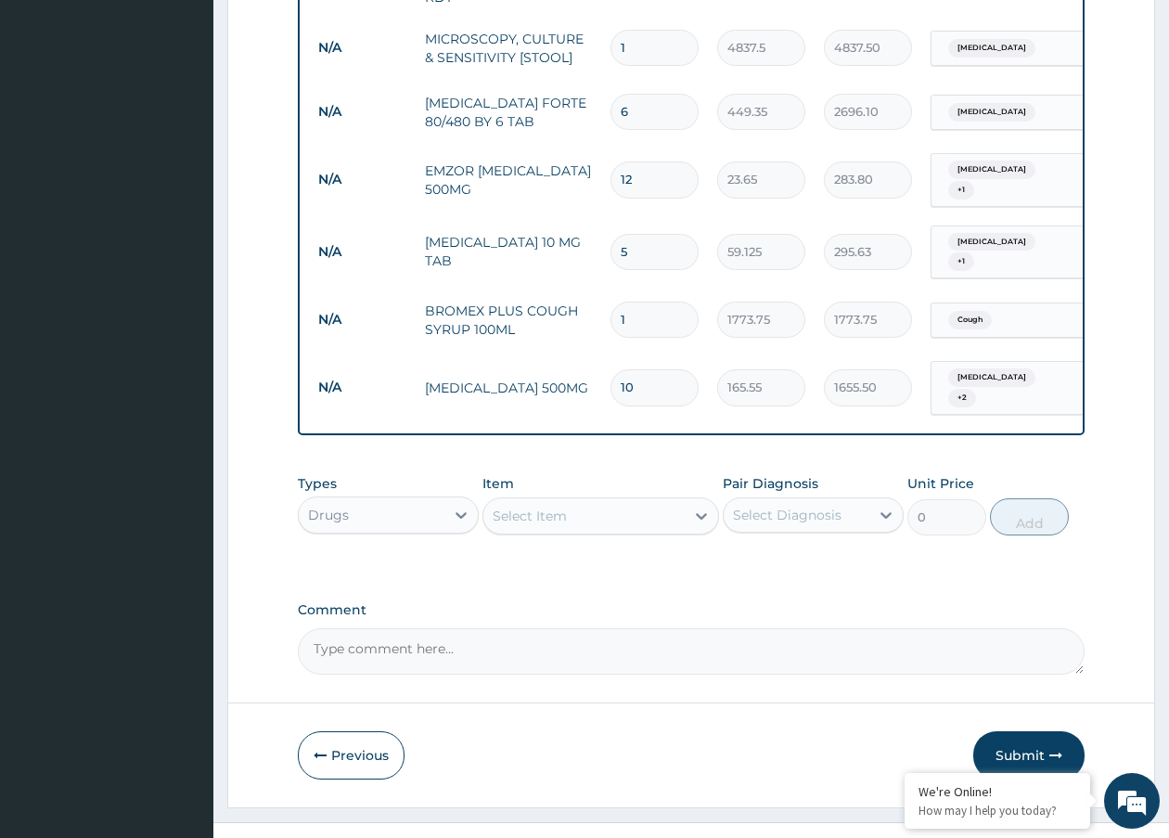
scroll to position [967, 0]
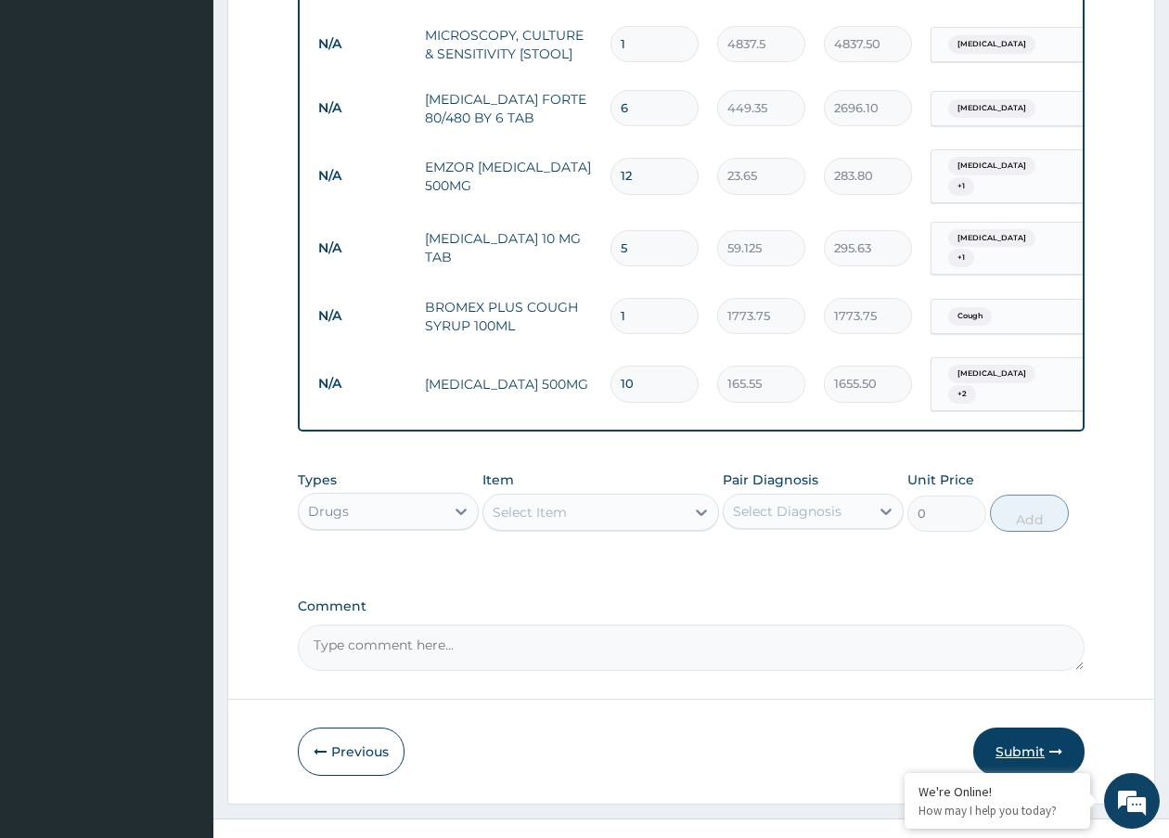
type input "10"
click at [1003, 728] on button "Submit" at bounding box center [1029, 752] width 111 height 48
